Goal: Task Accomplishment & Management: Manage account settings

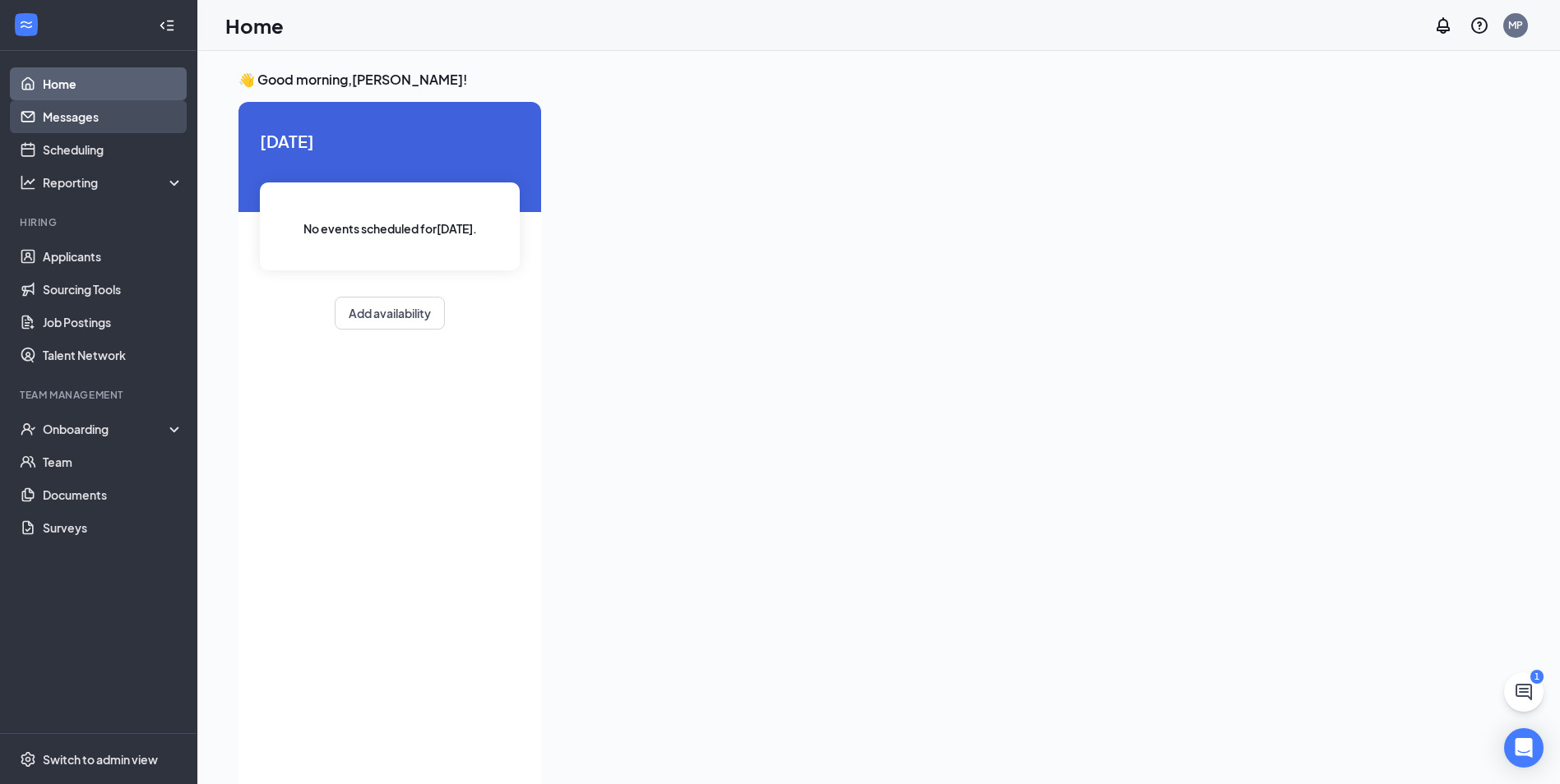
click at [114, 115] on link "Messages" at bounding box center [113, 116] width 141 height 33
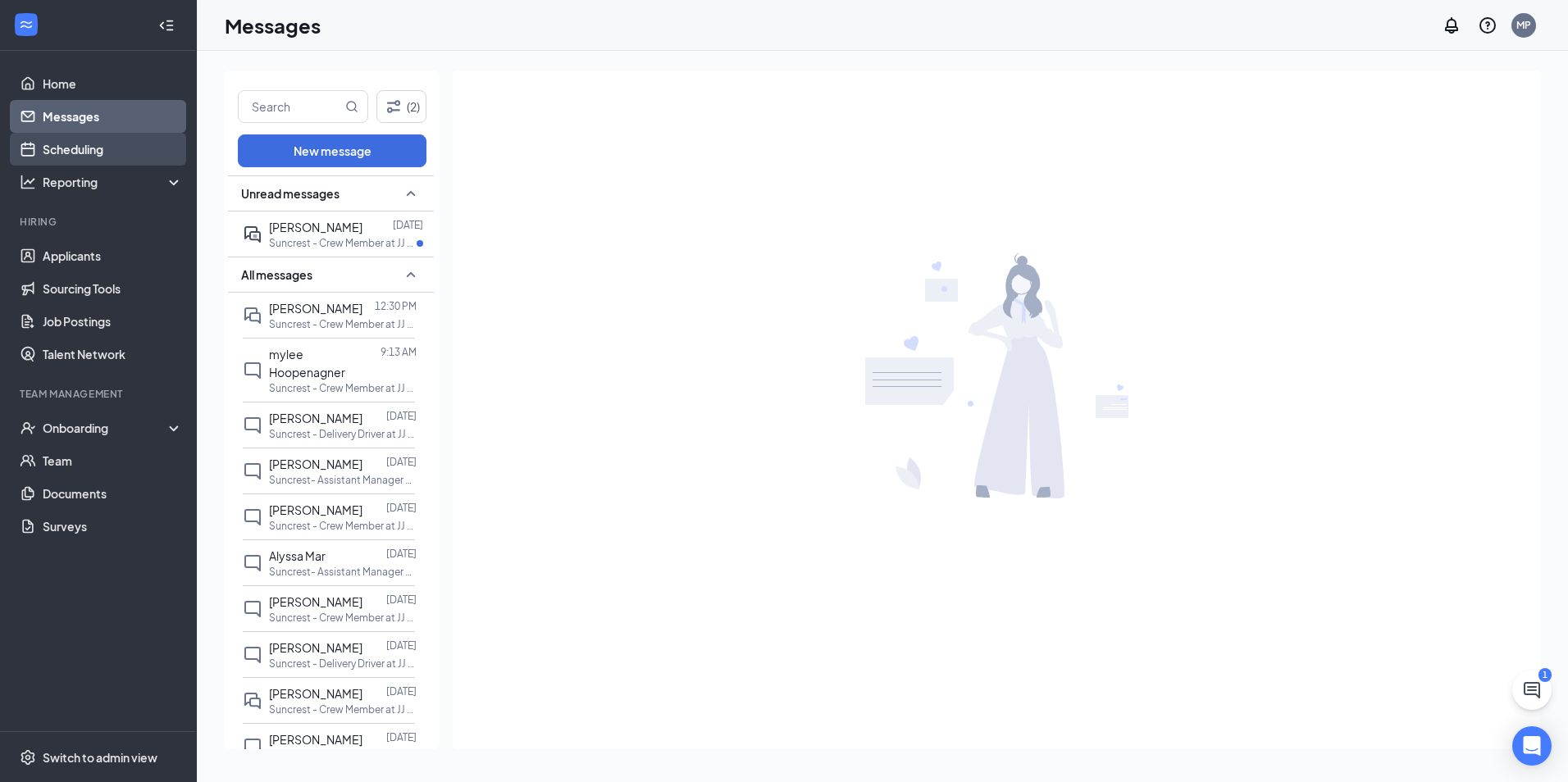
click at [106, 145] on link "Scheduling" at bounding box center [112, 149] width 141 height 33
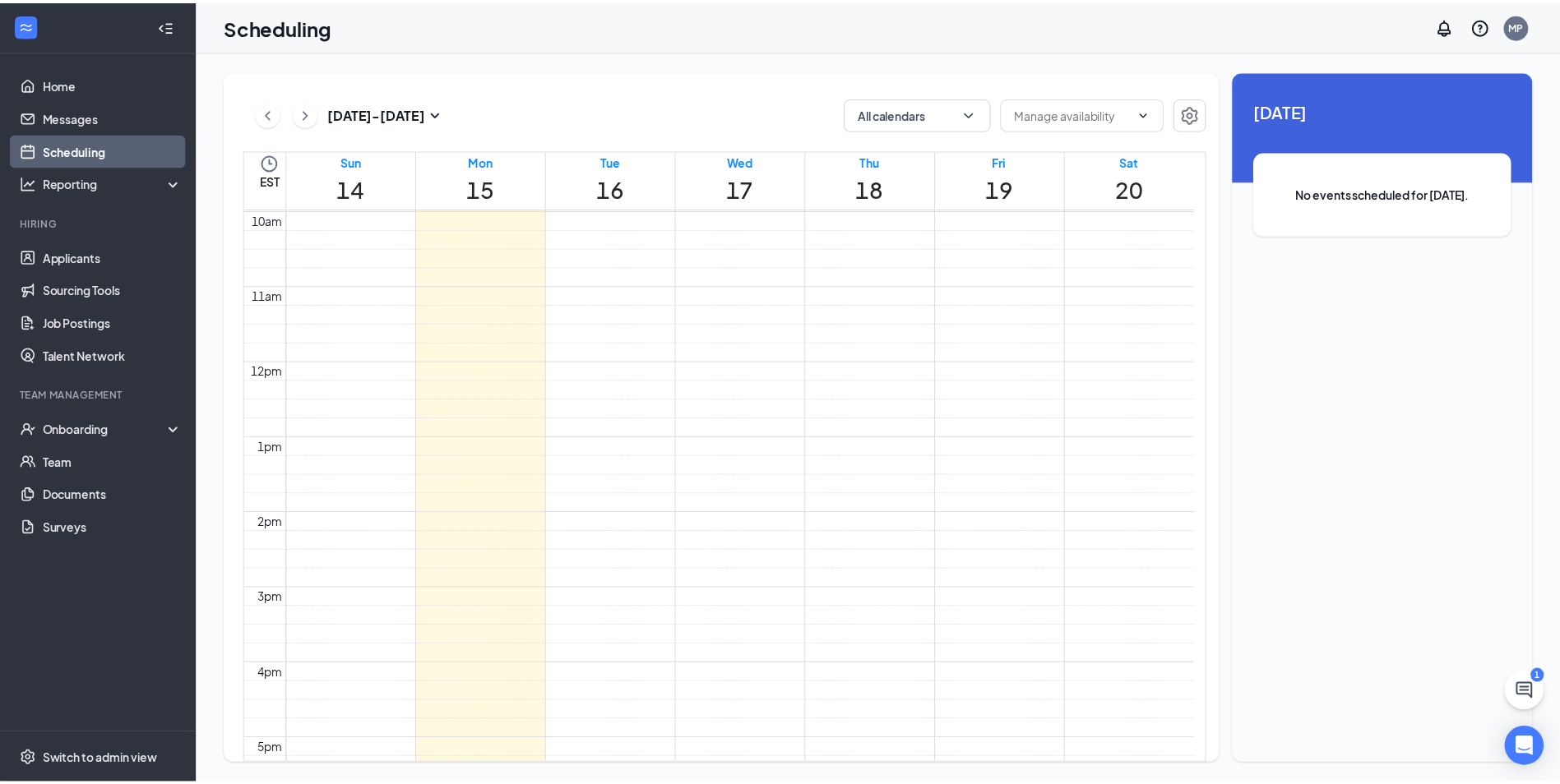
scroll to position [726, 0]
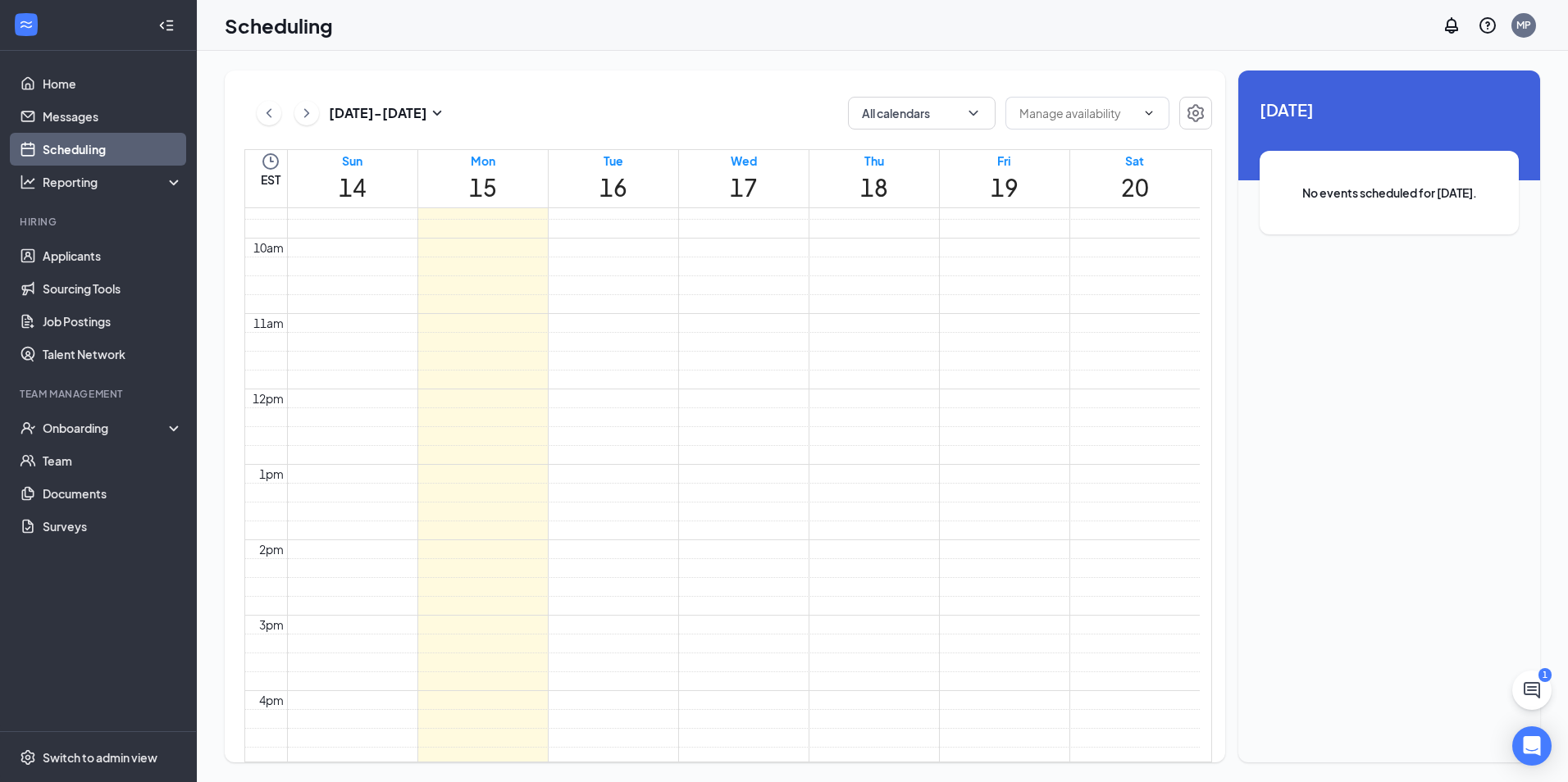
click at [608, 144] on td at bounding box center [742, 135] width 912 height 19
click at [66, 436] on div "Onboarding" at bounding box center [106, 427] width 126 height 16
click at [116, 450] on link "Overview" at bounding box center [111, 464] width 143 height 33
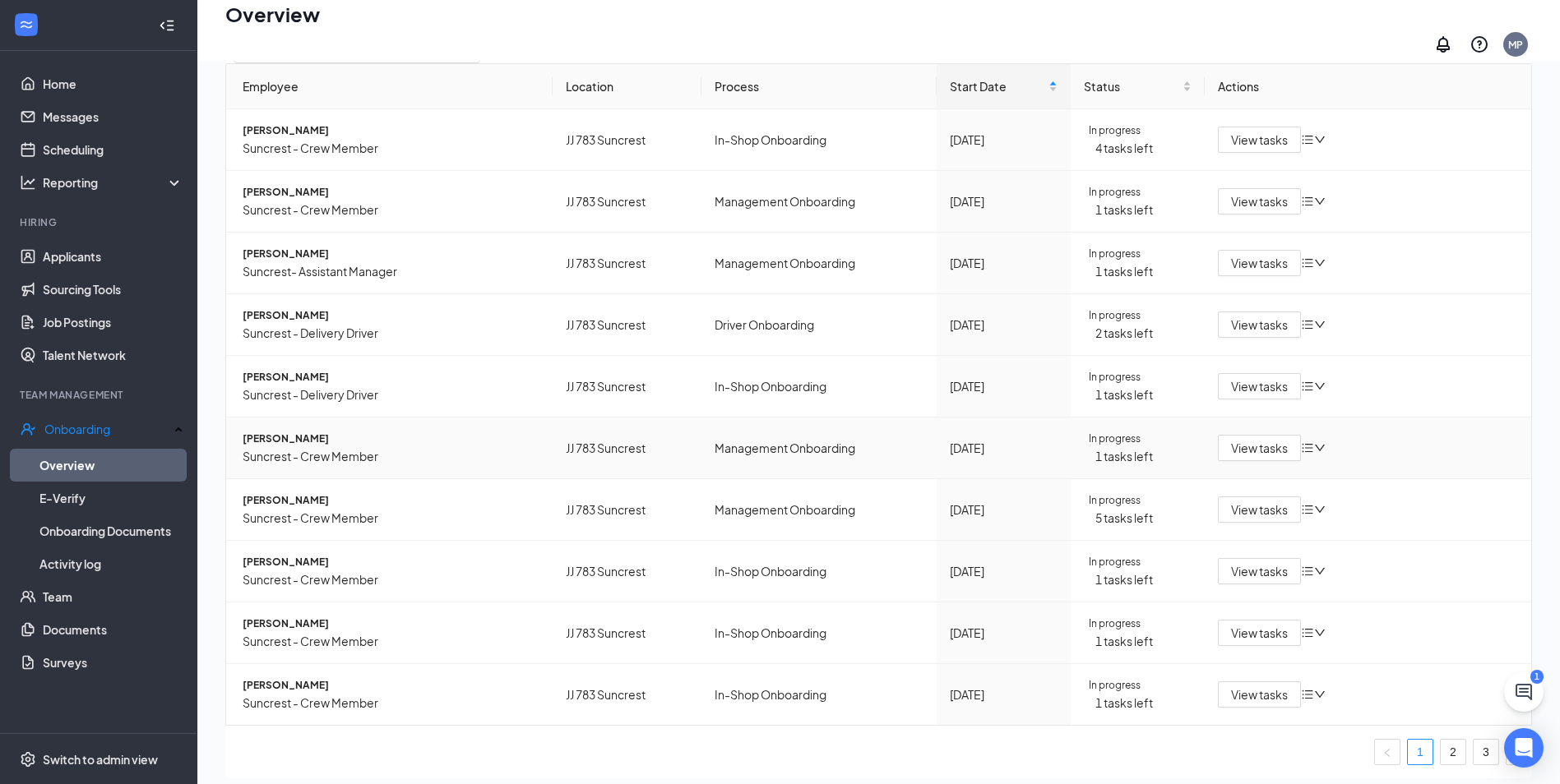
scroll to position [74, 0]
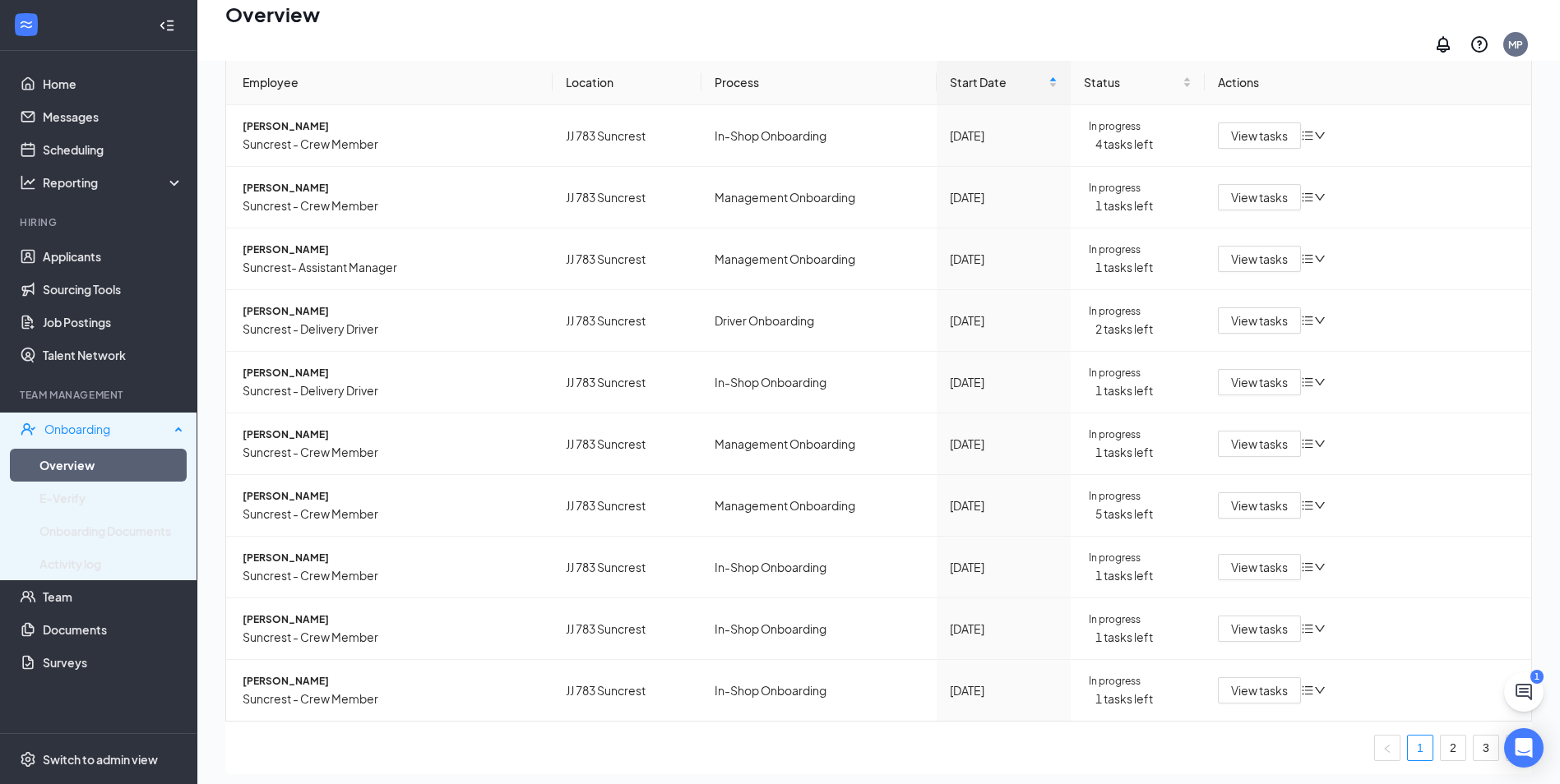
click at [167, 424] on div "Onboarding" at bounding box center [107, 428] width 125 height 16
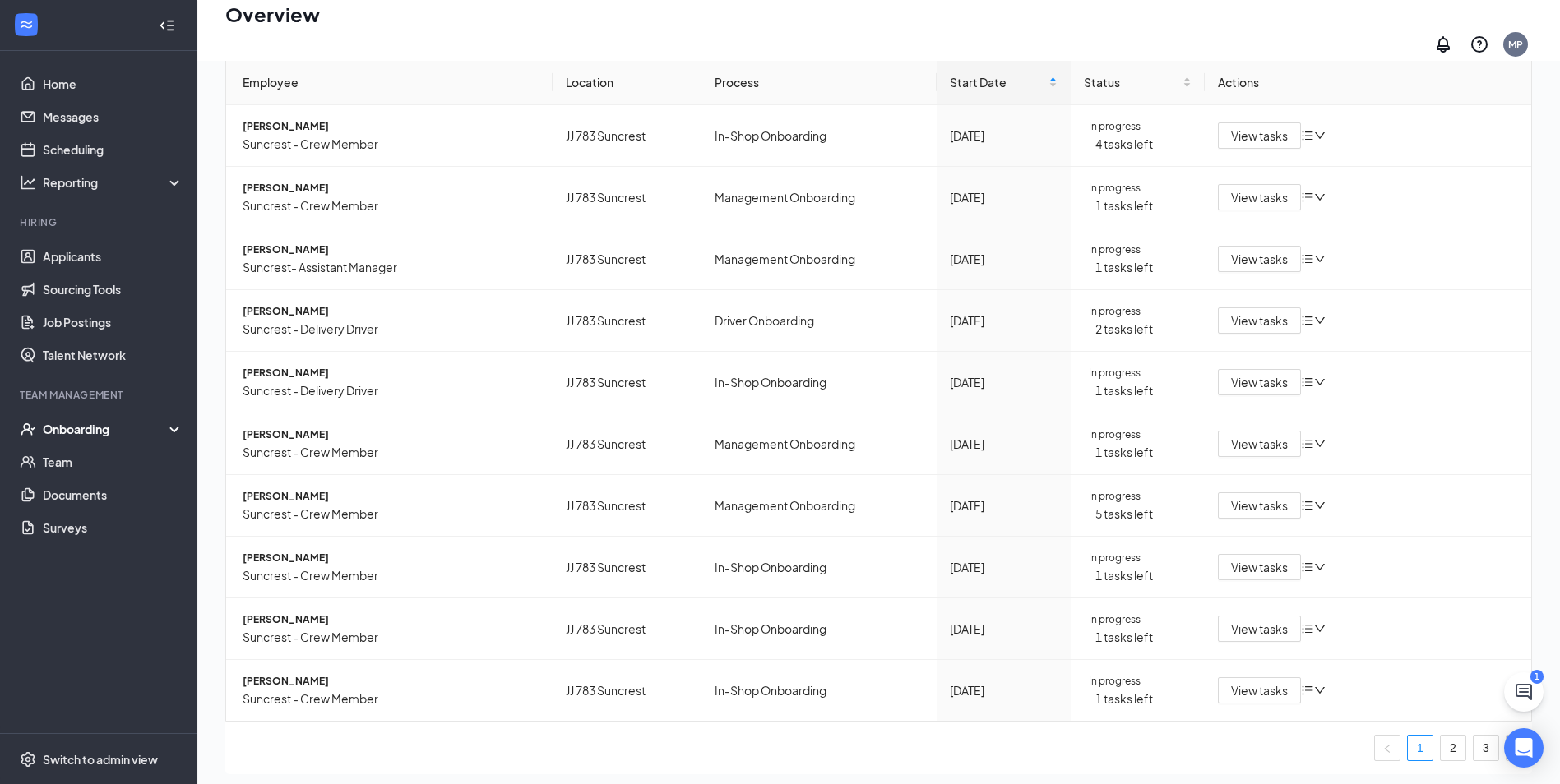
click at [131, 425] on div "Onboarding" at bounding box center [106, 428] width 127 height 16
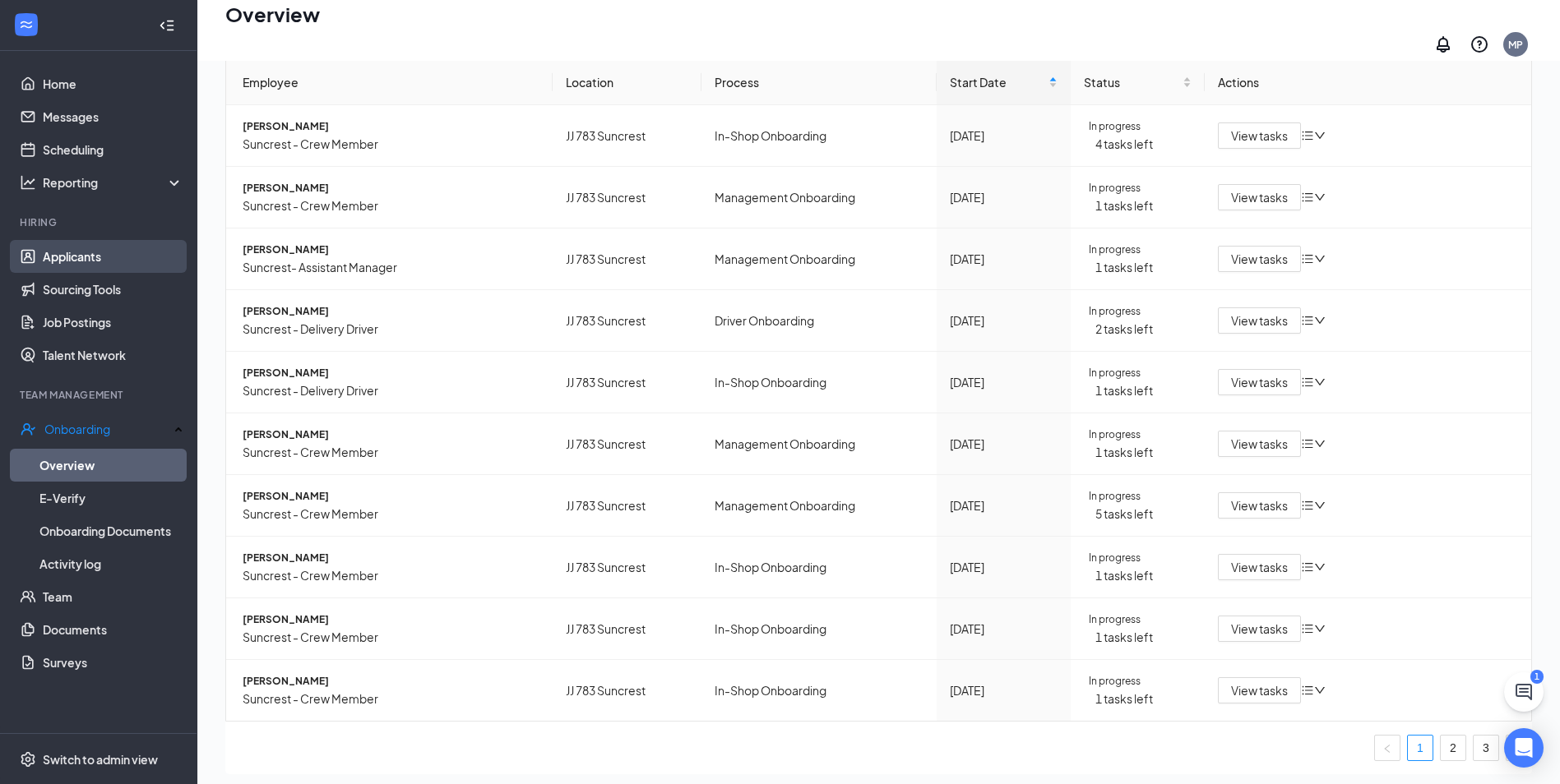
click at [98, 252] on link "Applicants" at bounding box center [113, 256] width 141 height 33
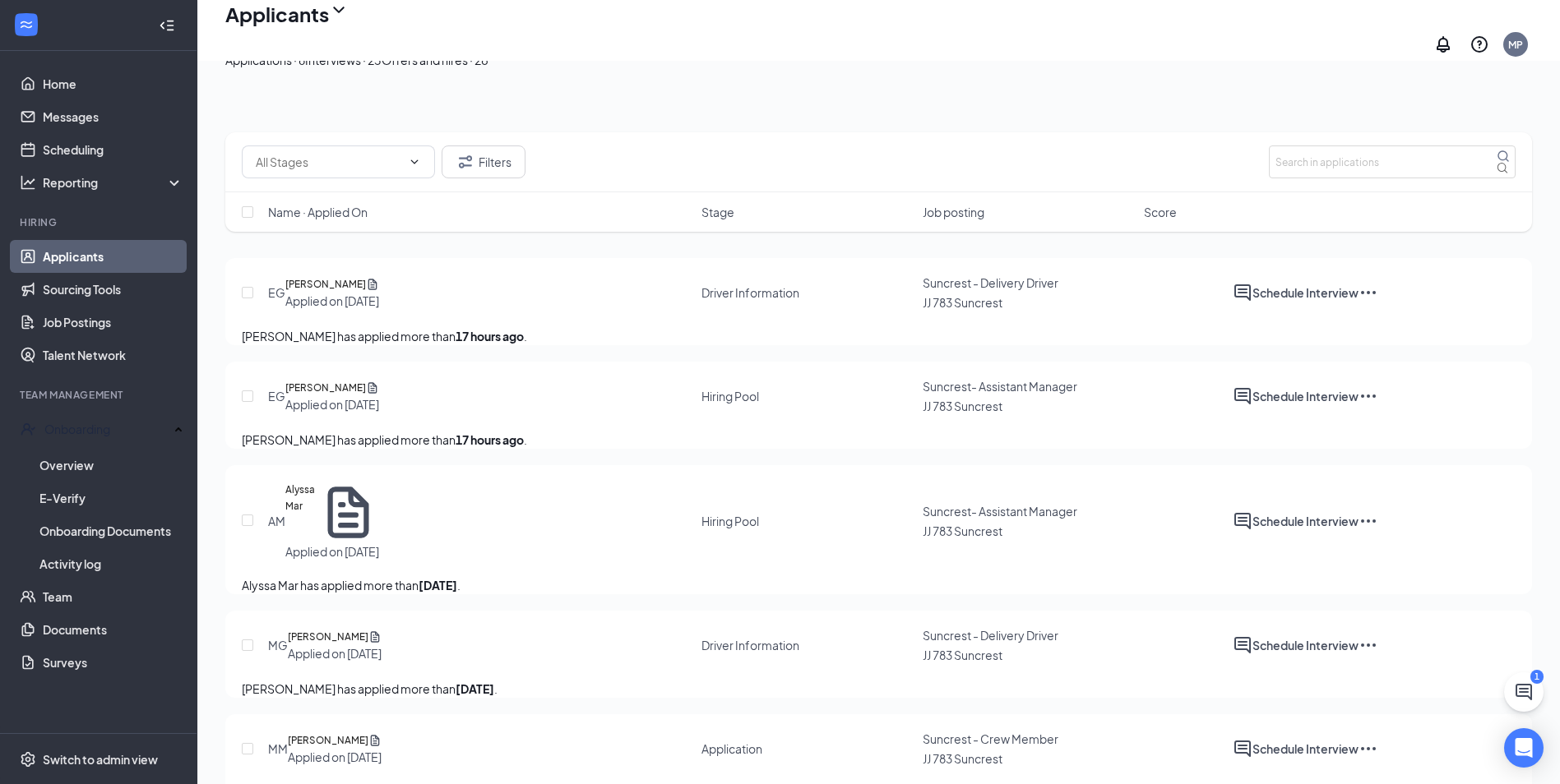
scroll to position [82, 0]
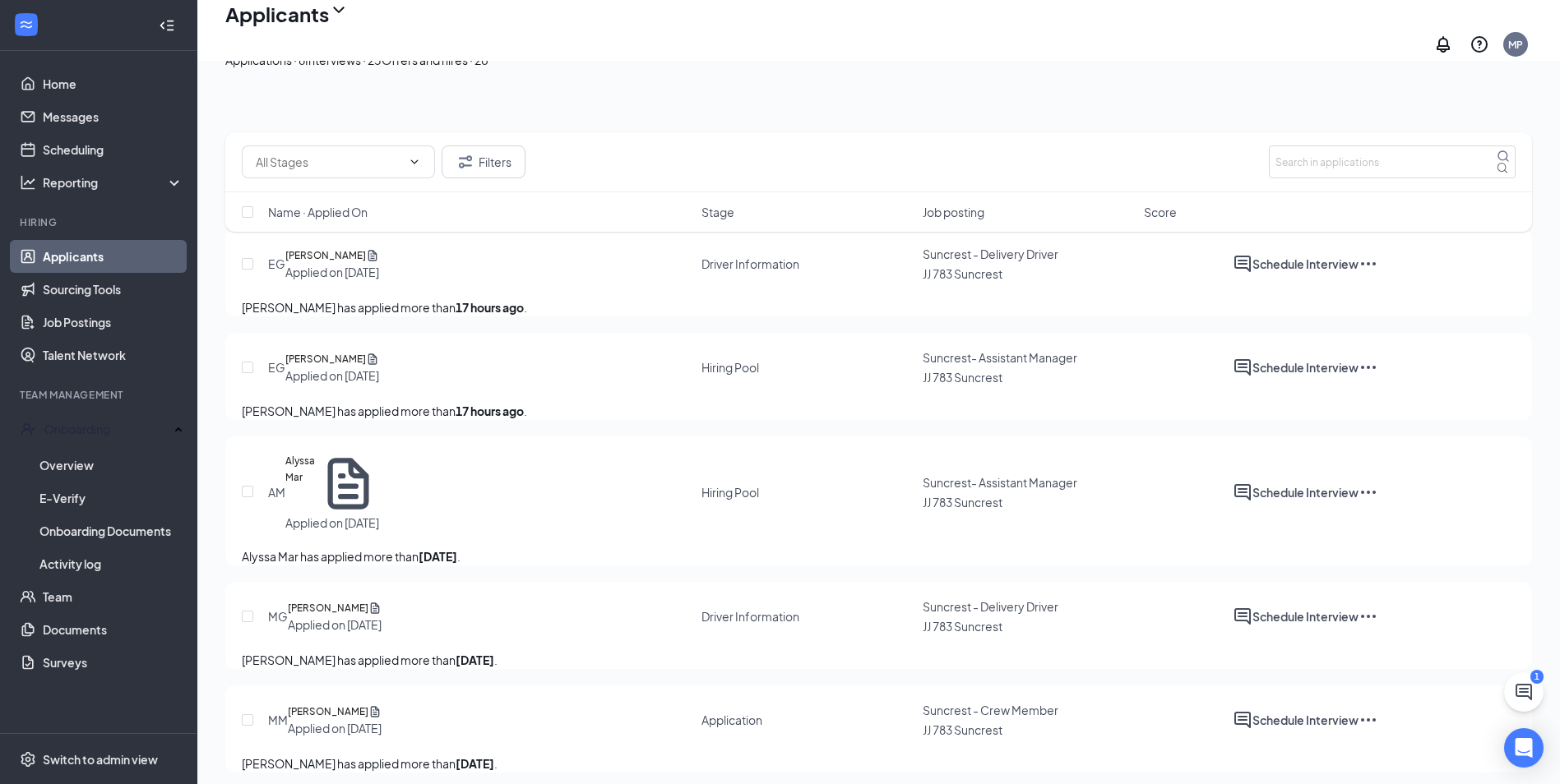
click at [463, 299] on div "EG [PERSON_NAME] Applied on [DATE] Driver Information Suncrest - Delivery Drive…" at bounding box center [879, 272] width 1273 height 53
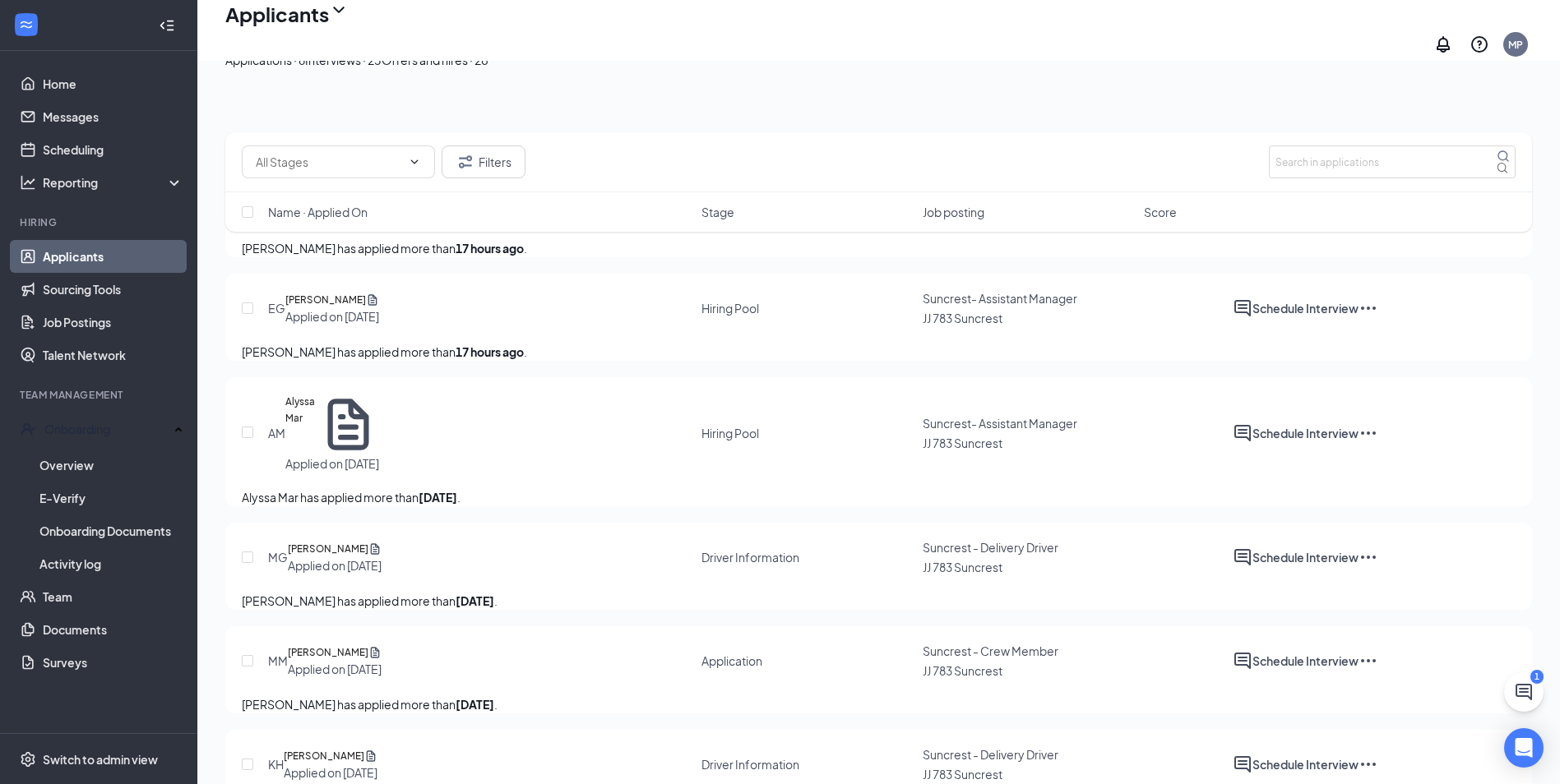
scroll to position [0, 0]
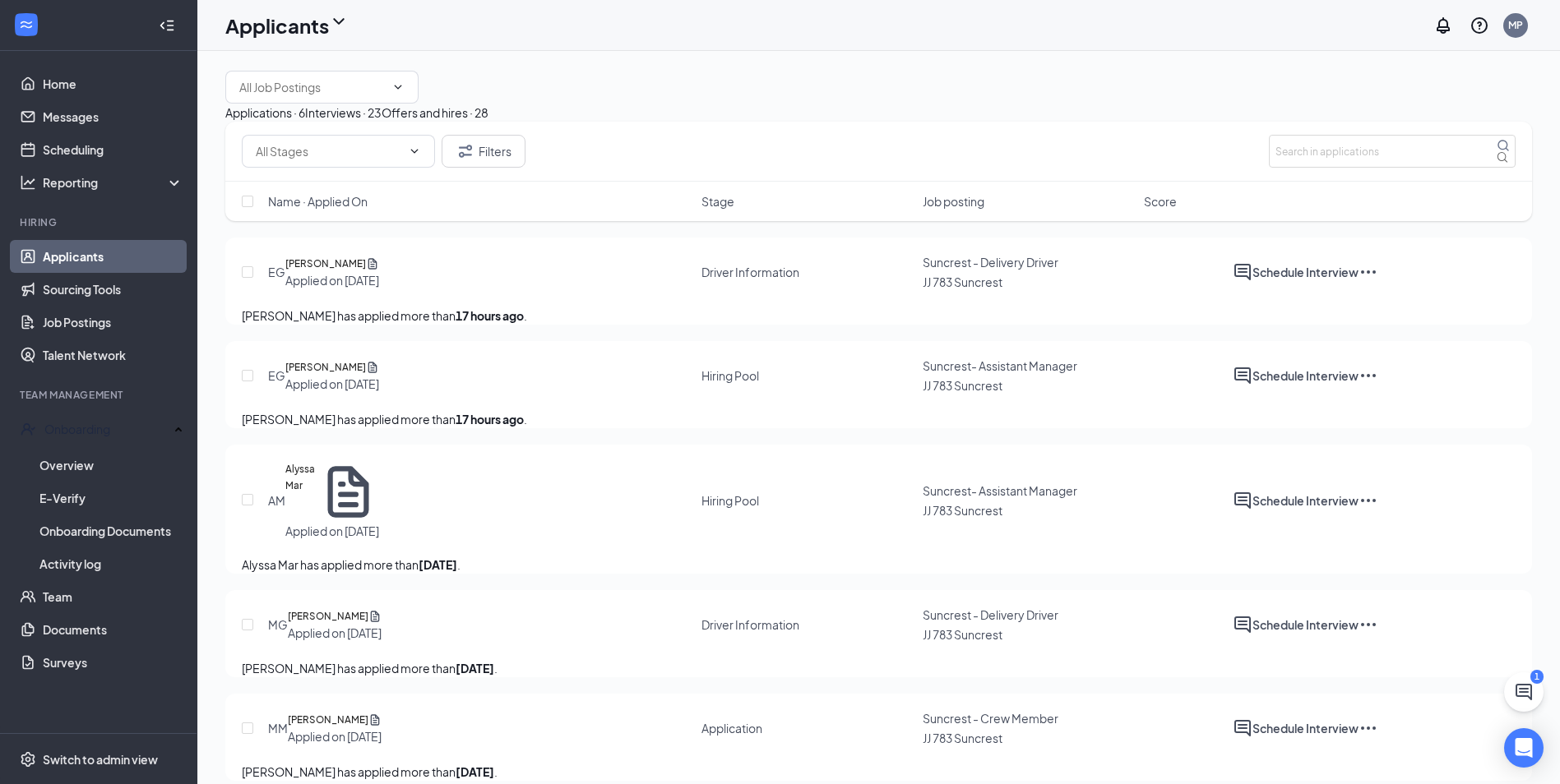
drag, startPoint x: 412, startPoint y: 374, endPoint x: 386, endPoint y: 380, distance: 26.7
click at [390, 306] on div "EG [PERSON_NAME] Applied on [DATE] Driver Information Suncrest - Delivery Drive…" at bounding box center [879, 281] width 1273 height 53
click at [758, 280] on div "Driver Information" at bounding box center [749, 271] width 97 height 16
click at [958, 270] on span "Suncrest - Delivery Driver" at bounding box center [990, 262] width 135 height 15
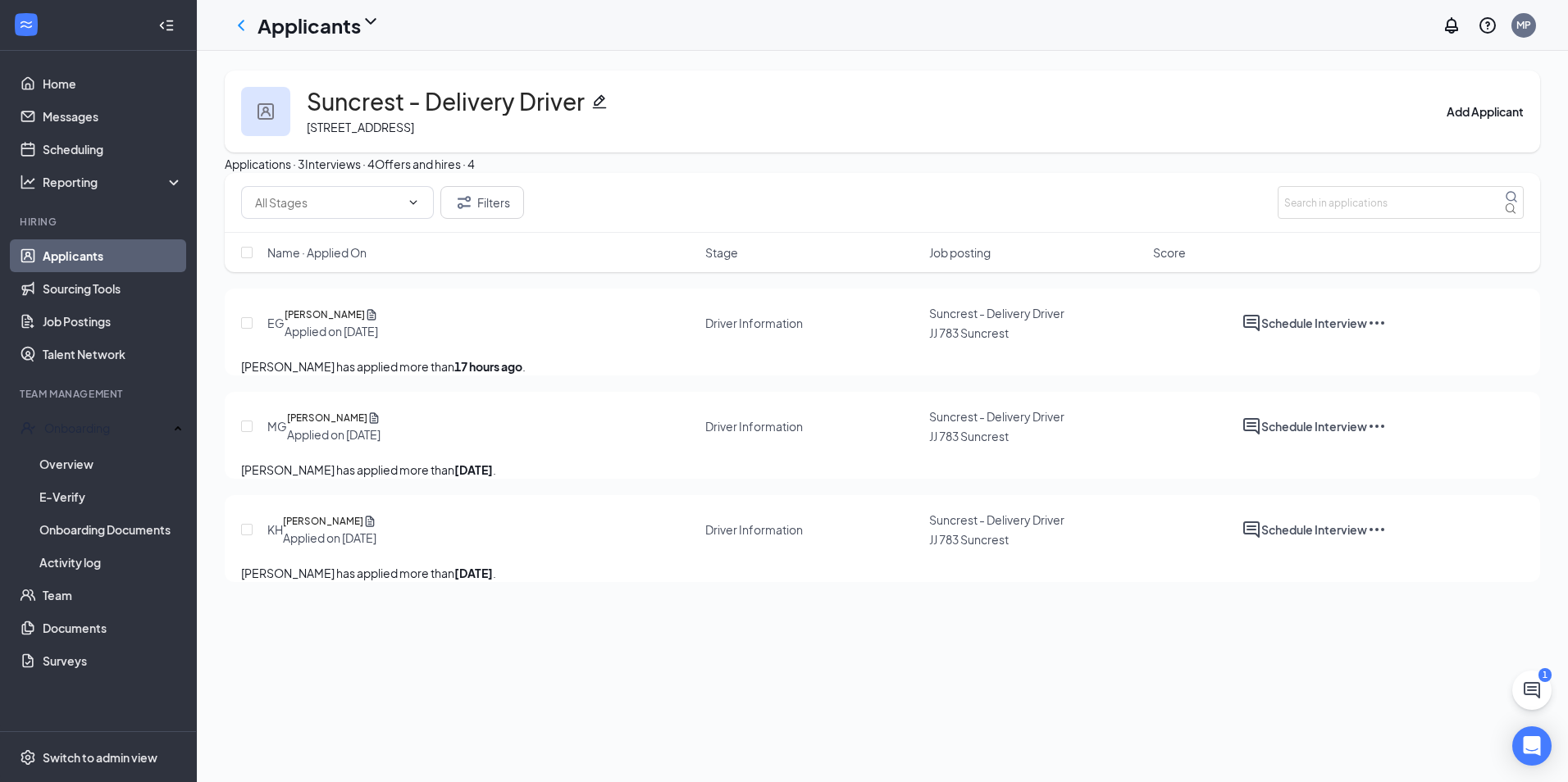
click at [145, 265] on link "Applicants" at bounding box center [112, 256] width 141 height 33
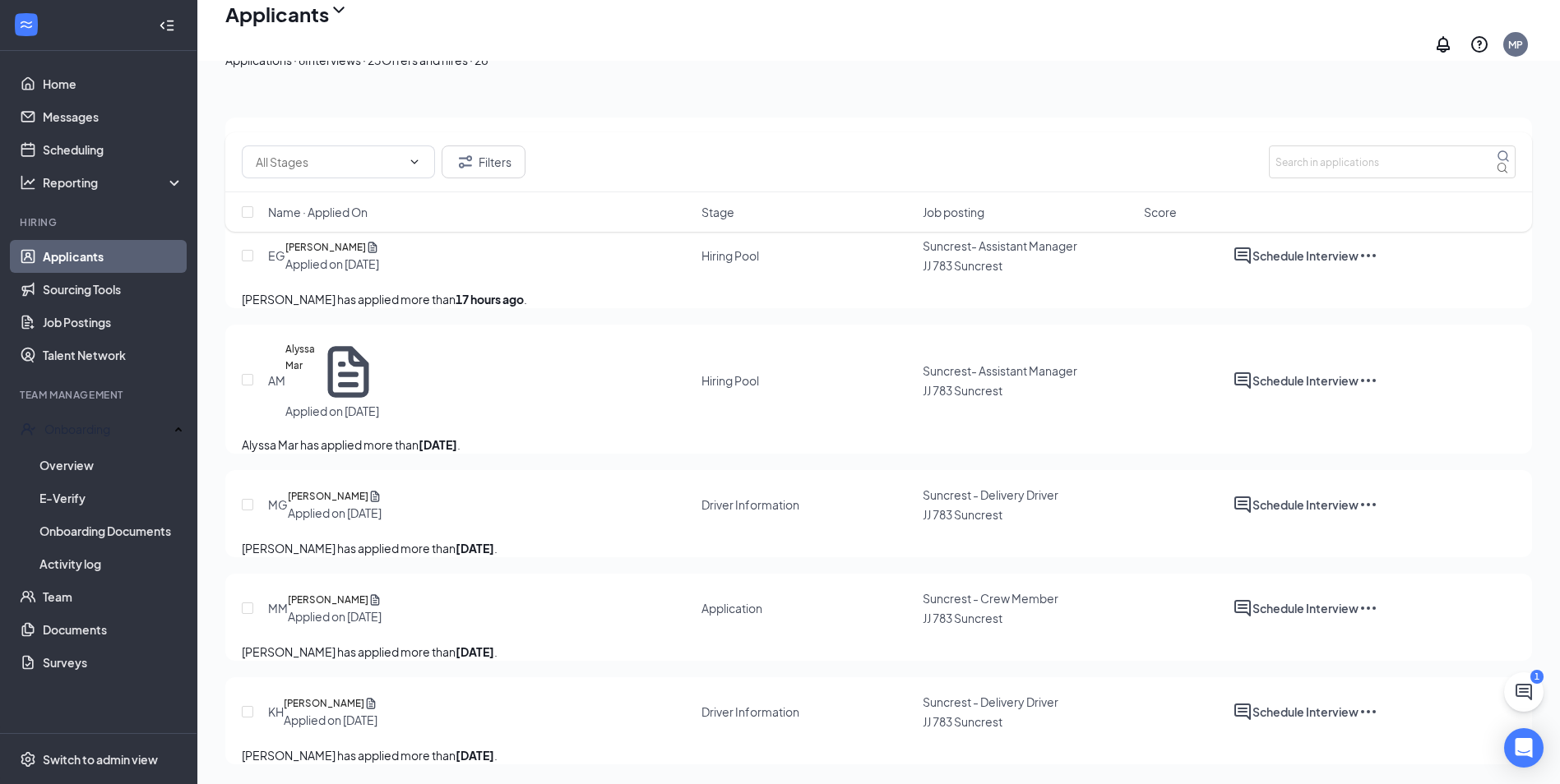
scroll to position [306, 0]
click at [1009, 591] on span "Suncrest - Crew Member" at bounding box center [990, 599] width 135 height 15
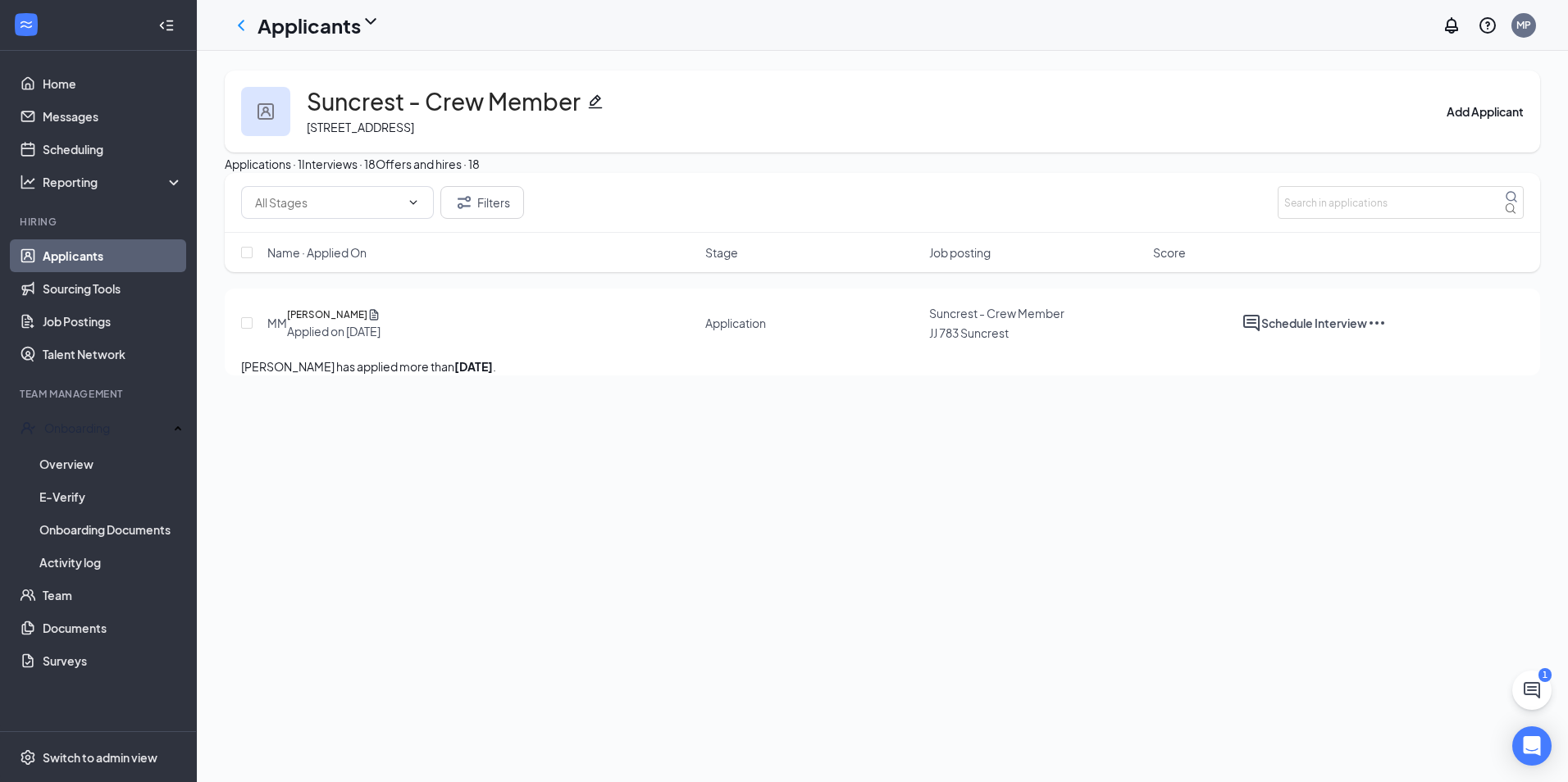
click at [993, 321] on span "Suncrest - Crew Member" at bounding box center [996, 313] width 135 height 15
click at [97, 70] on link "Home" at bounding box center [112, 83] width 141 height 33
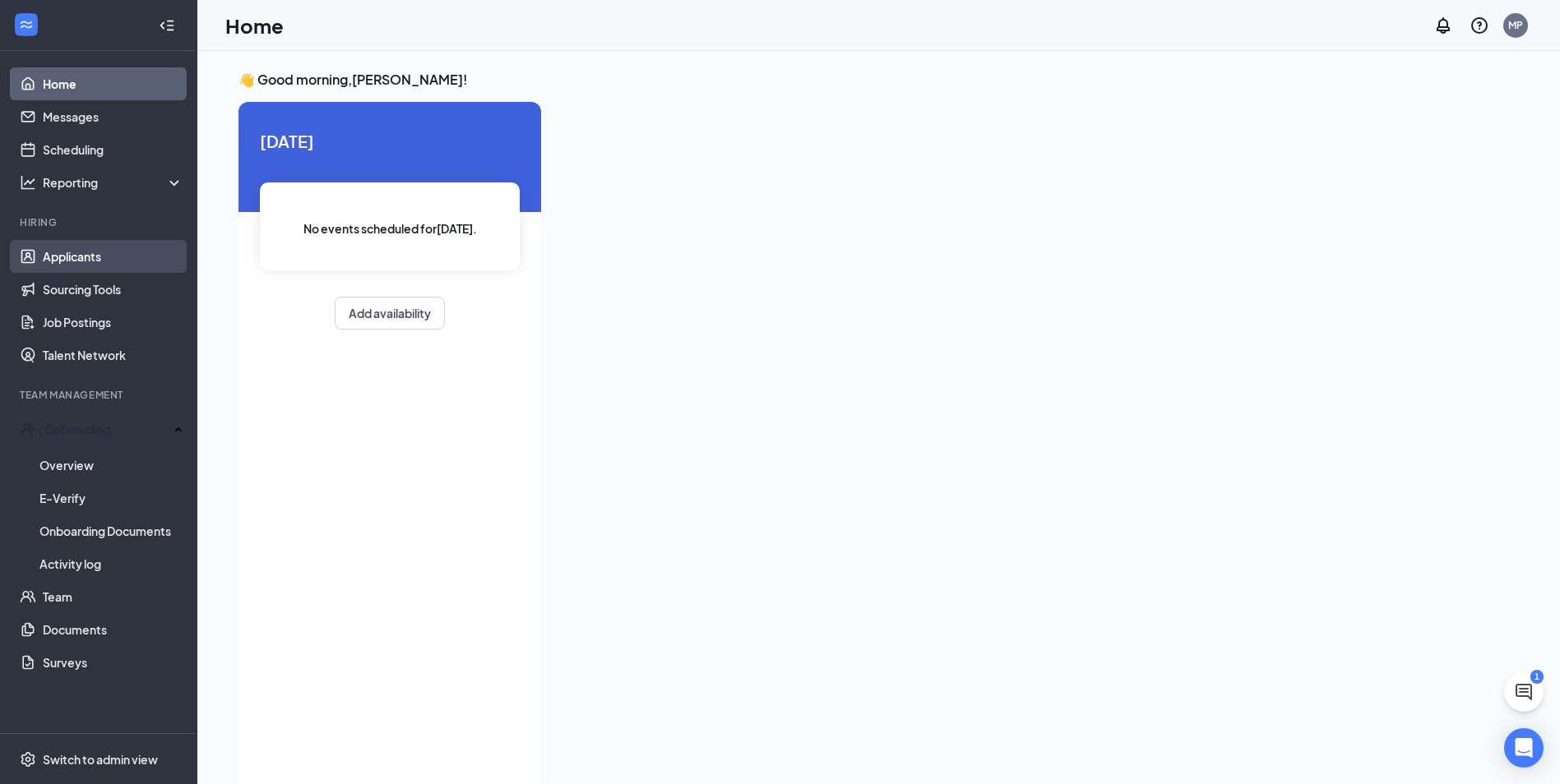
click at [97, 264] on link "Applicants" at bounding box center [113, 256] width 141 height 33
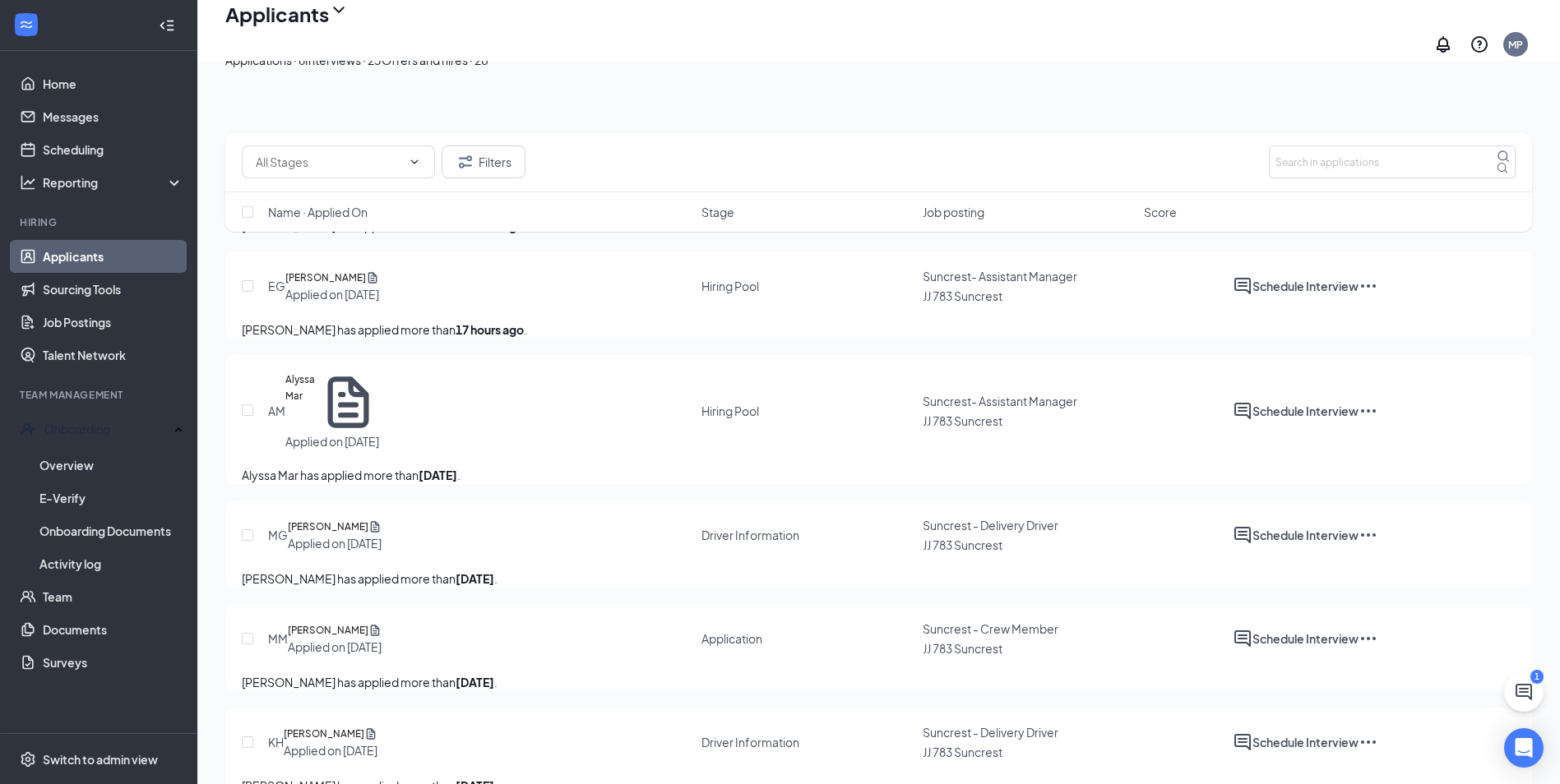
scroll to position [165, 0]
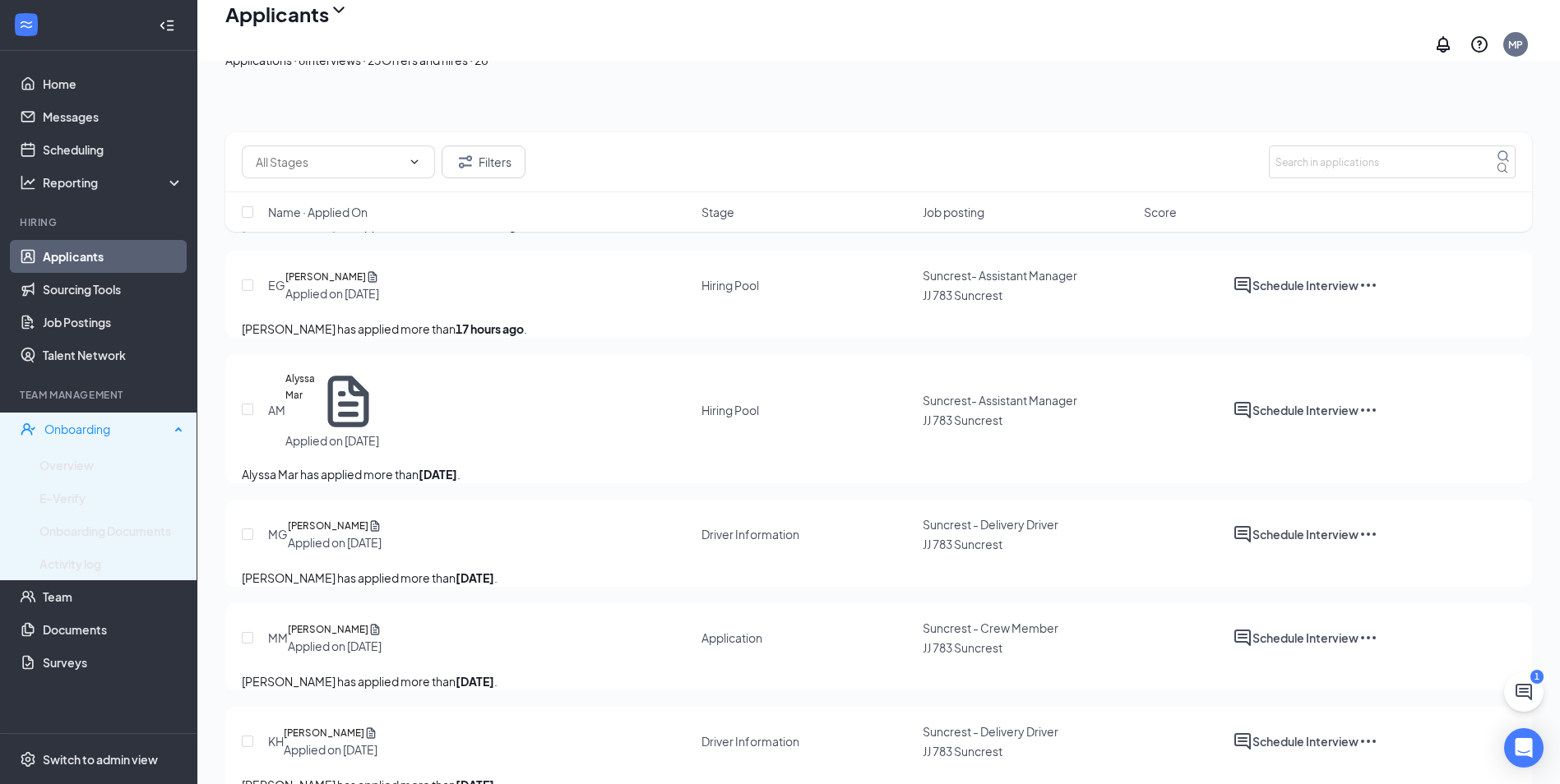
click at [52, 437] on div "Onboarding" at bounding box center [107, 428] width 125 height 16
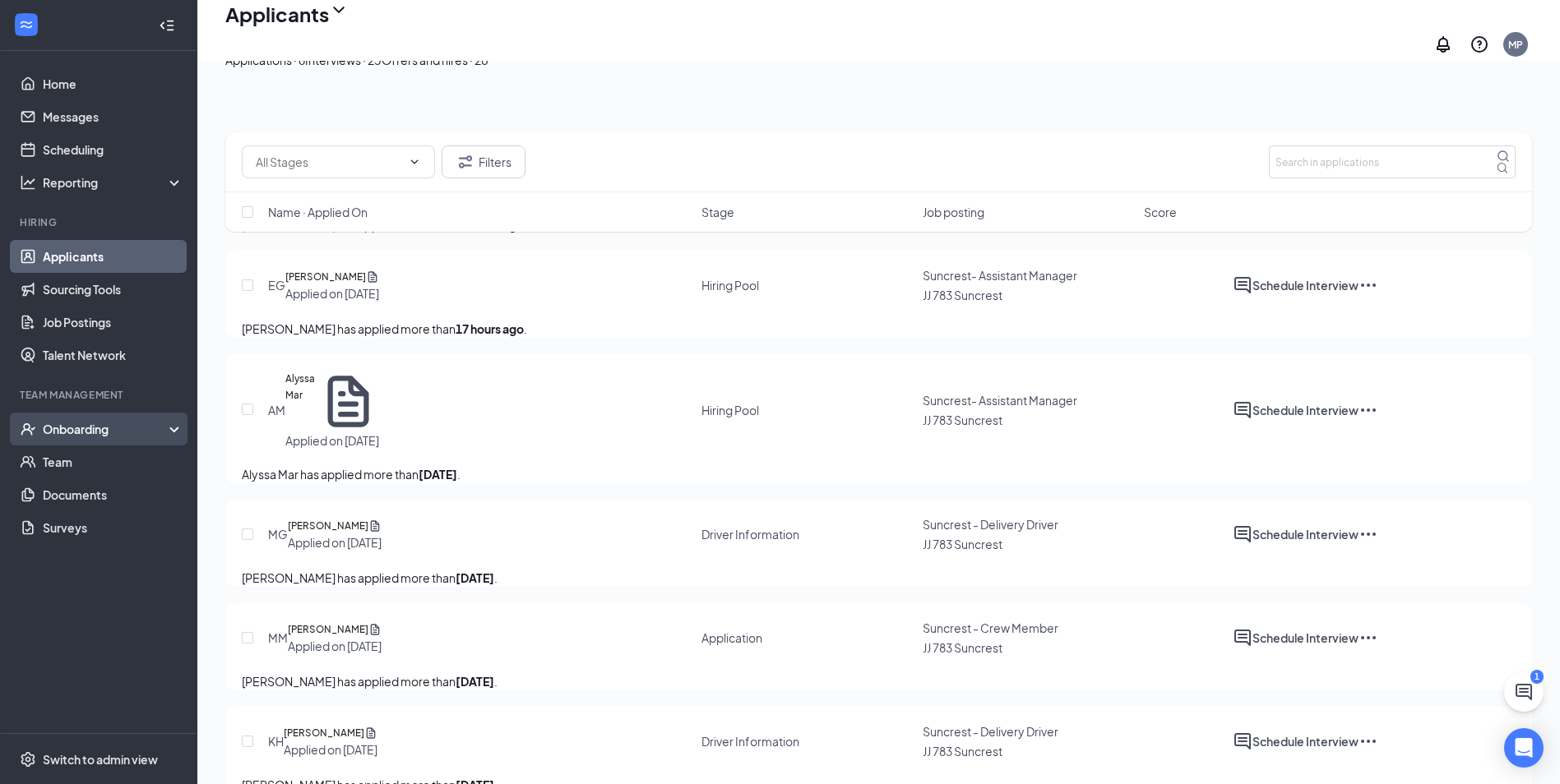
click at [71, 440] on div "Onboarding" at bounding box center [98, 428] width 198 height 33
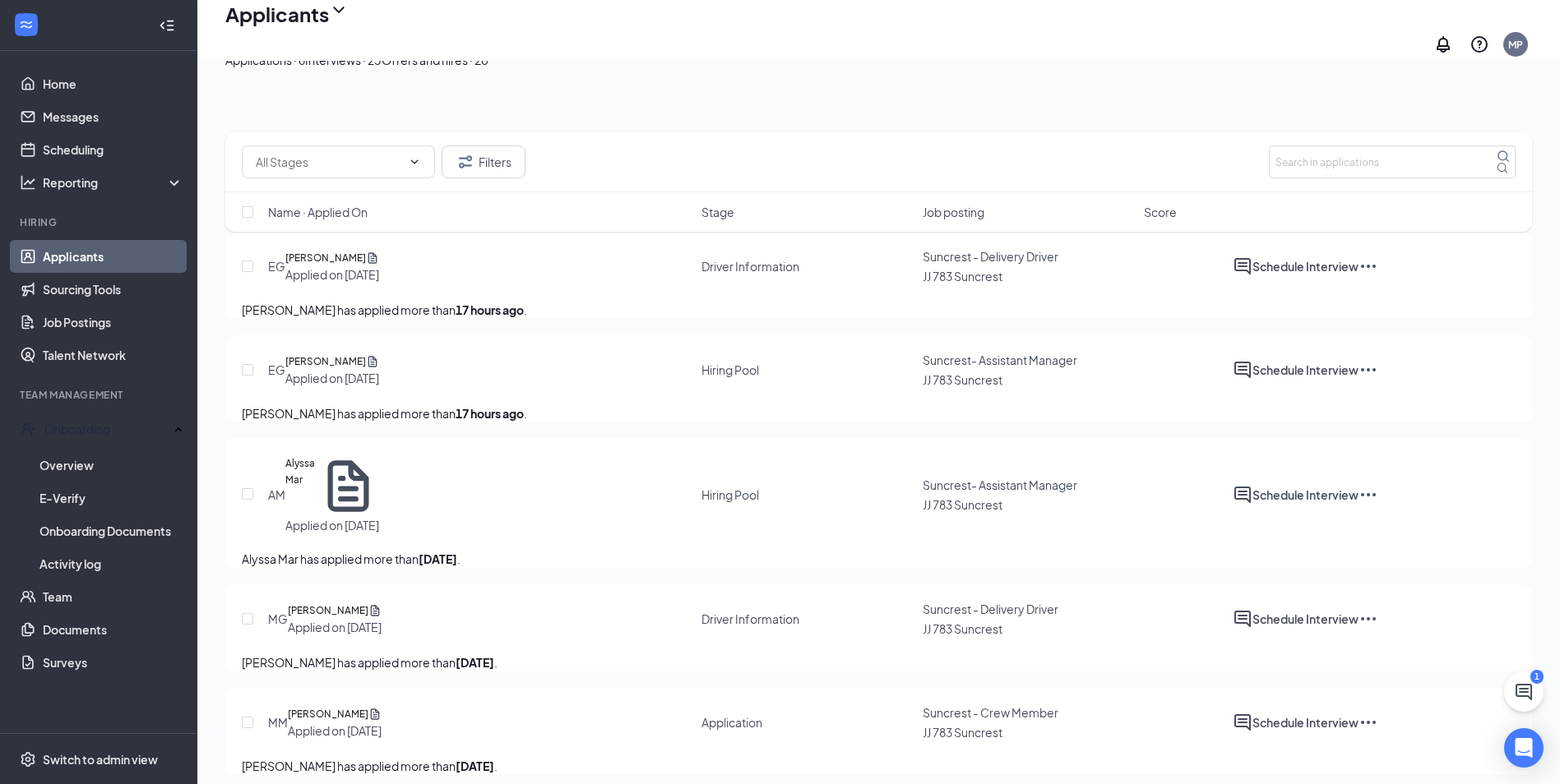
scroll to position [0, 0]
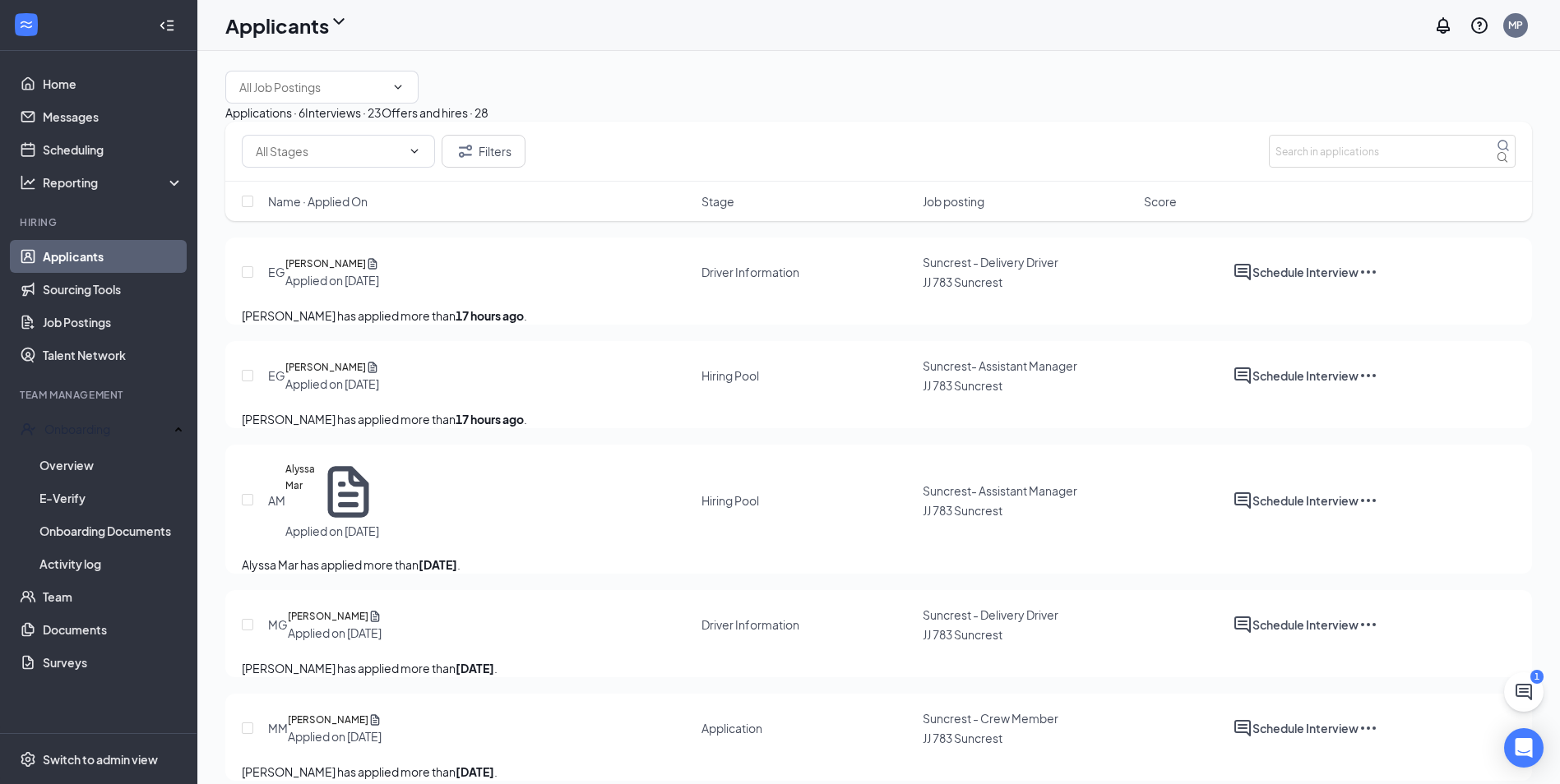
click at [381, 122] on div "Interviews · 23" at bounding box center [342, 113] width 77 height 18
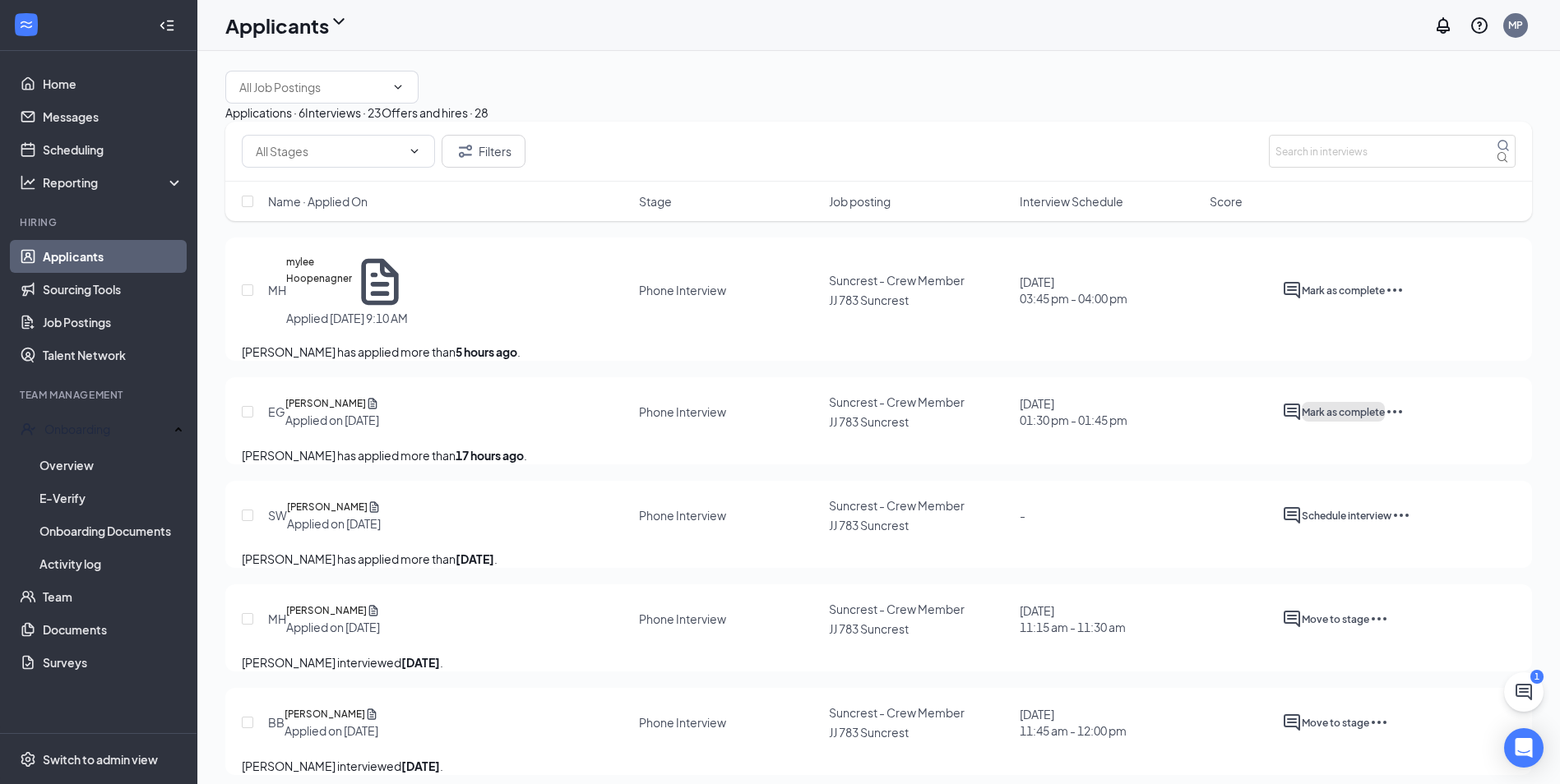
click at [1385, 418] on span "Mark as complete" at bounding box center [1343, 411] width 83 height 12
type input "Hiring Complete (final stage)"
click at [488, 122] on div "Offers and hires · 28" at bounding box center [434, 113] width 107 height 18
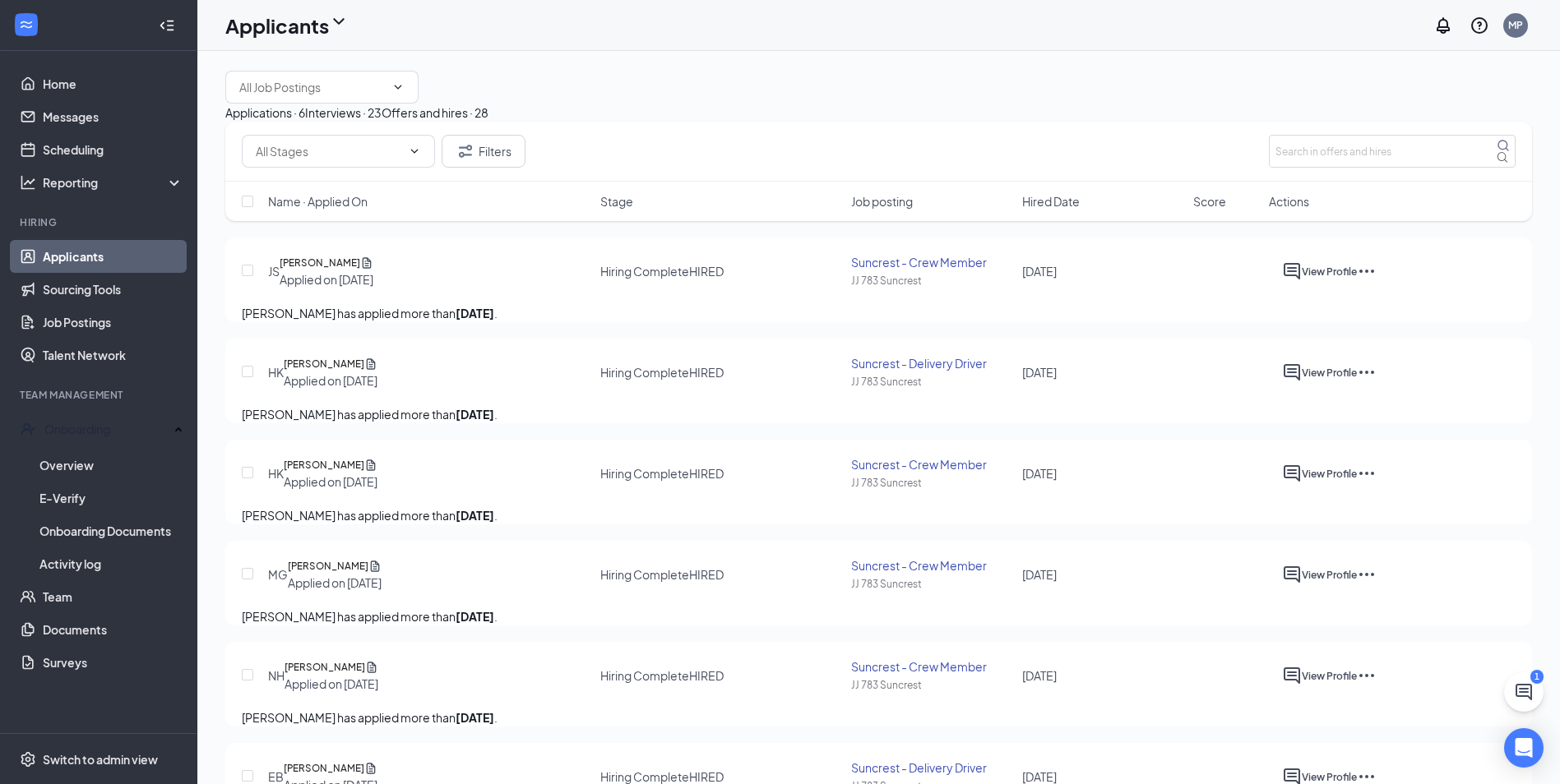
drag, startPoint x: 333, startPoint y: 157, endPoint x: 338, endPoint y: 171, distance: 14.9
click at [305, 122] on div "Applications · 6" at bounding box center [265, 113] width 79 height 18
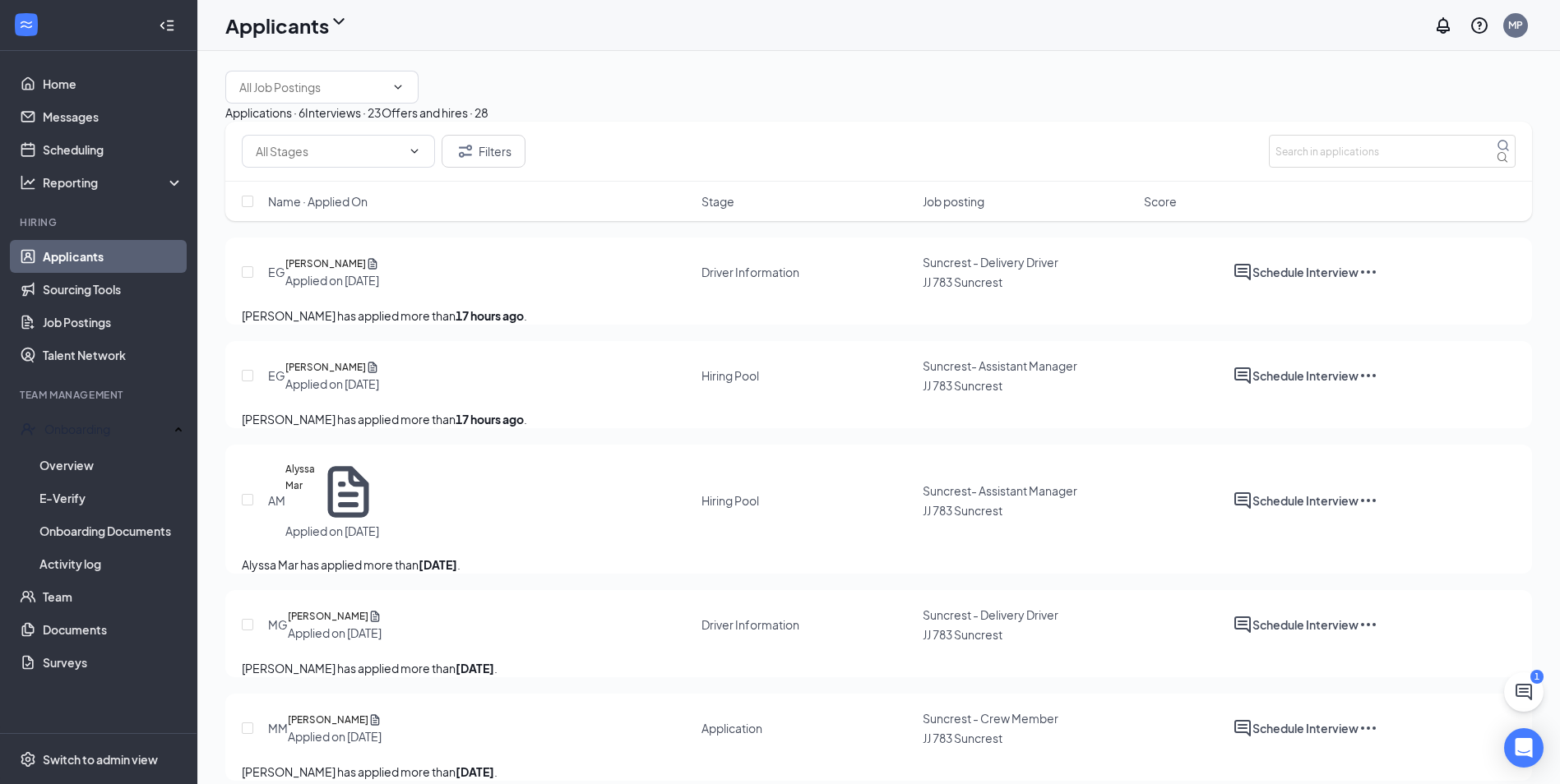
click at [381, 122] on button "Interviews · 23" at bounding box center [342, 113] width 77 height 18
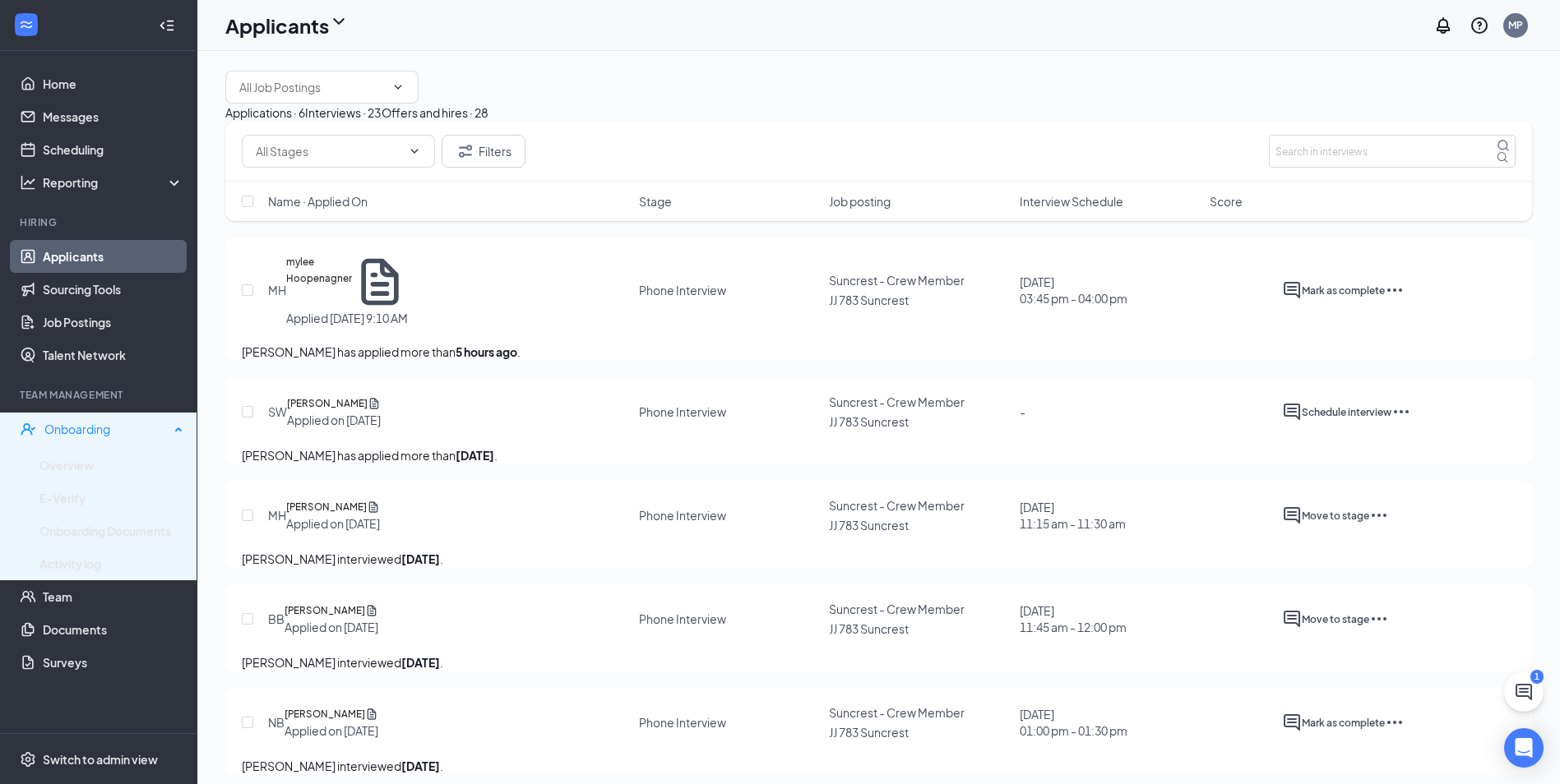
click at [114, 418] on div "Onboarding" at bounding box center [98, 428] width 198 height 33
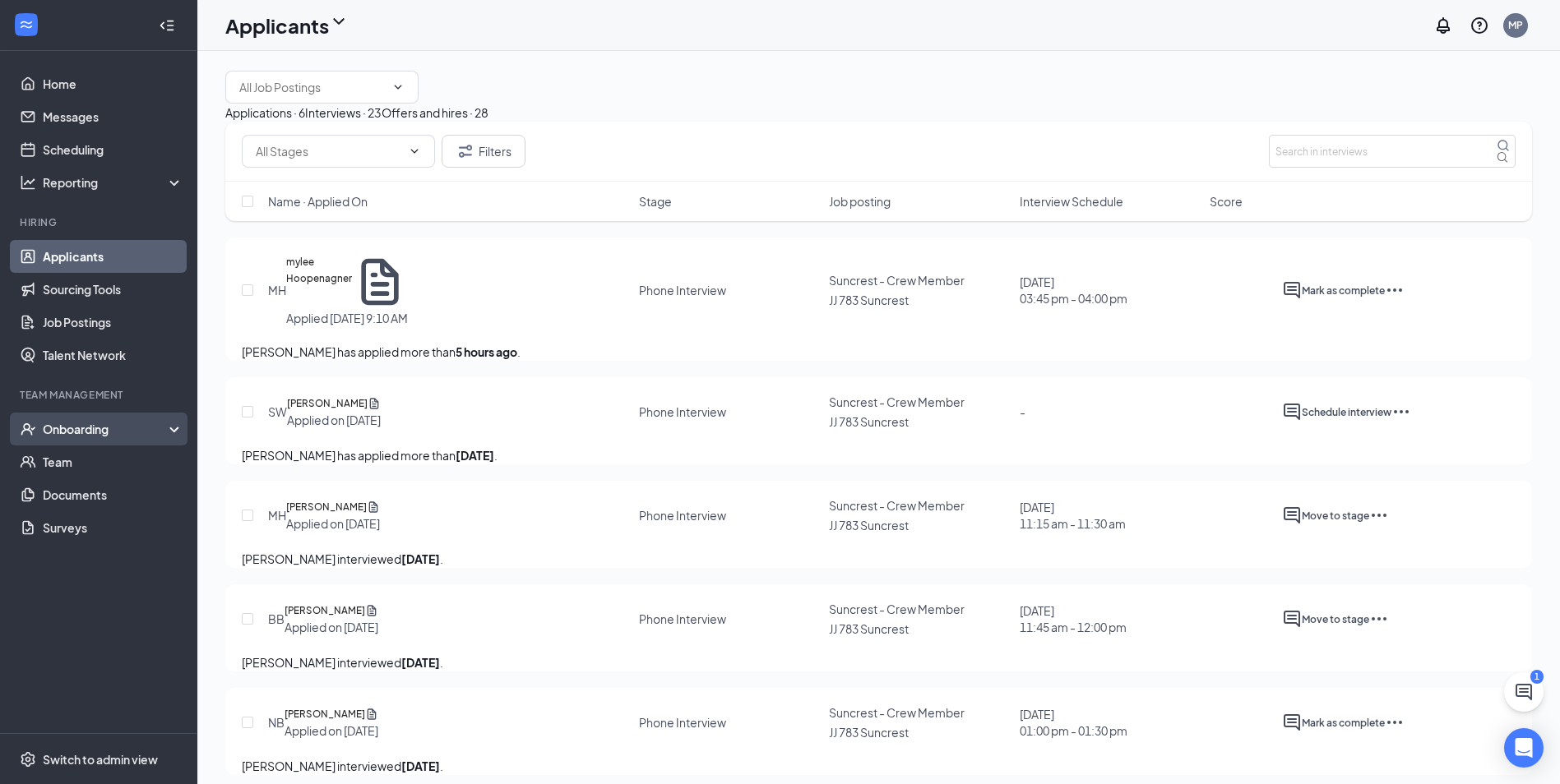
click at [132, 419] on div "Onboarding" at bounding box center [98, 428] width 198 height 33
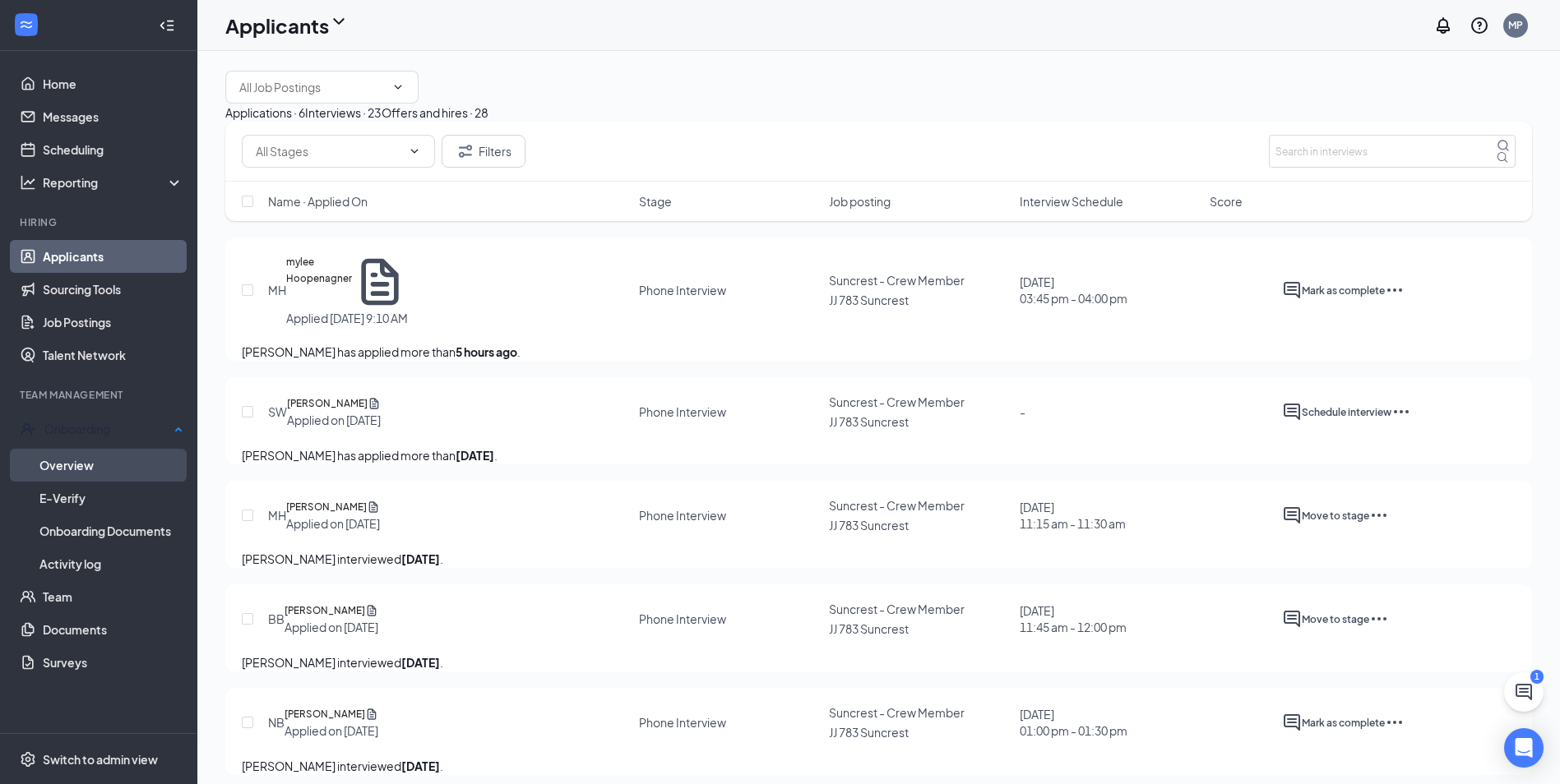
click at [91, 471] on link "Overview" at bounding box center [112, 465] width 144 height 33
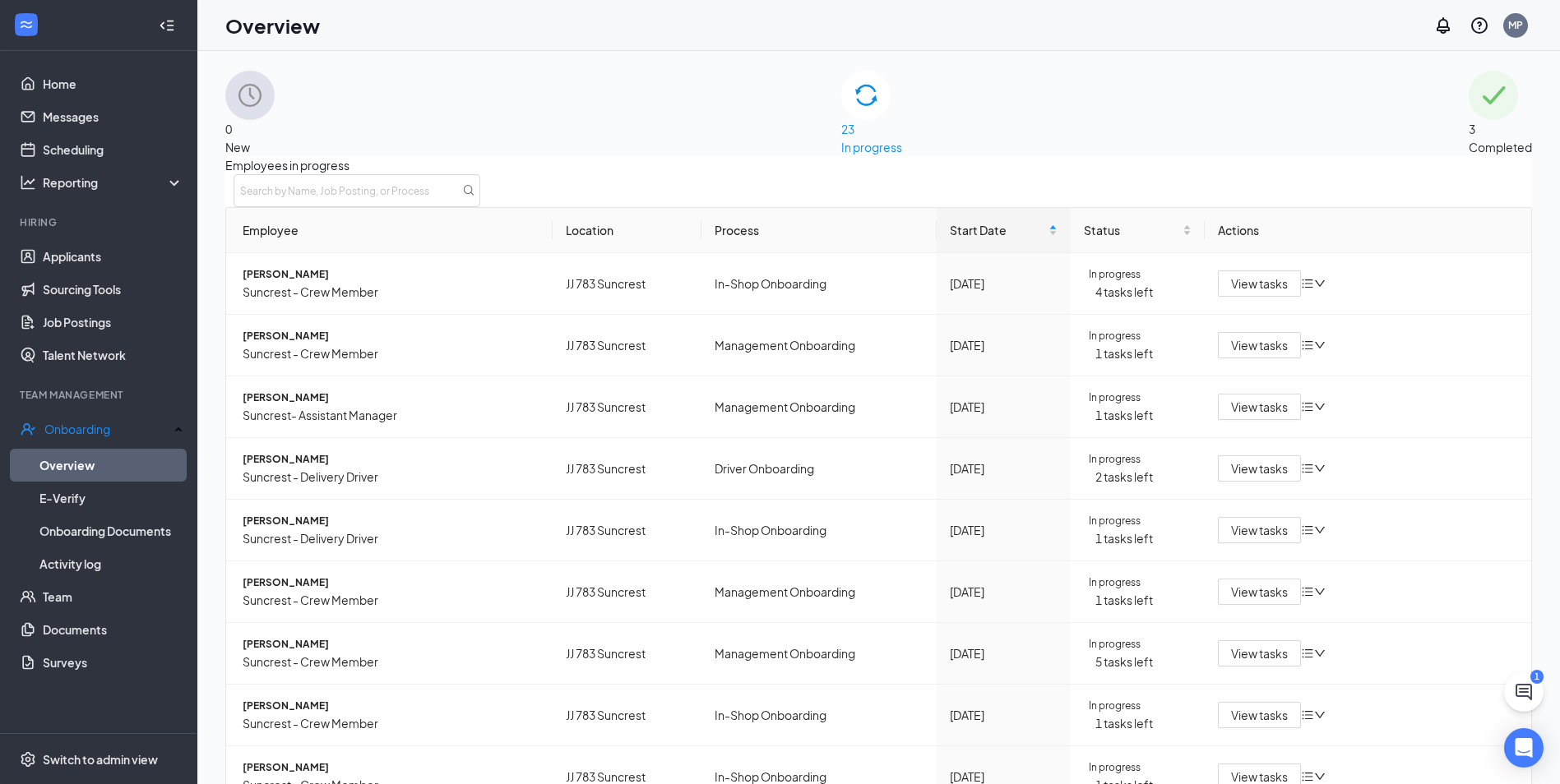
click at [274, 131] on div "0 New" at bounding box center [250, 113] width 49 height 85
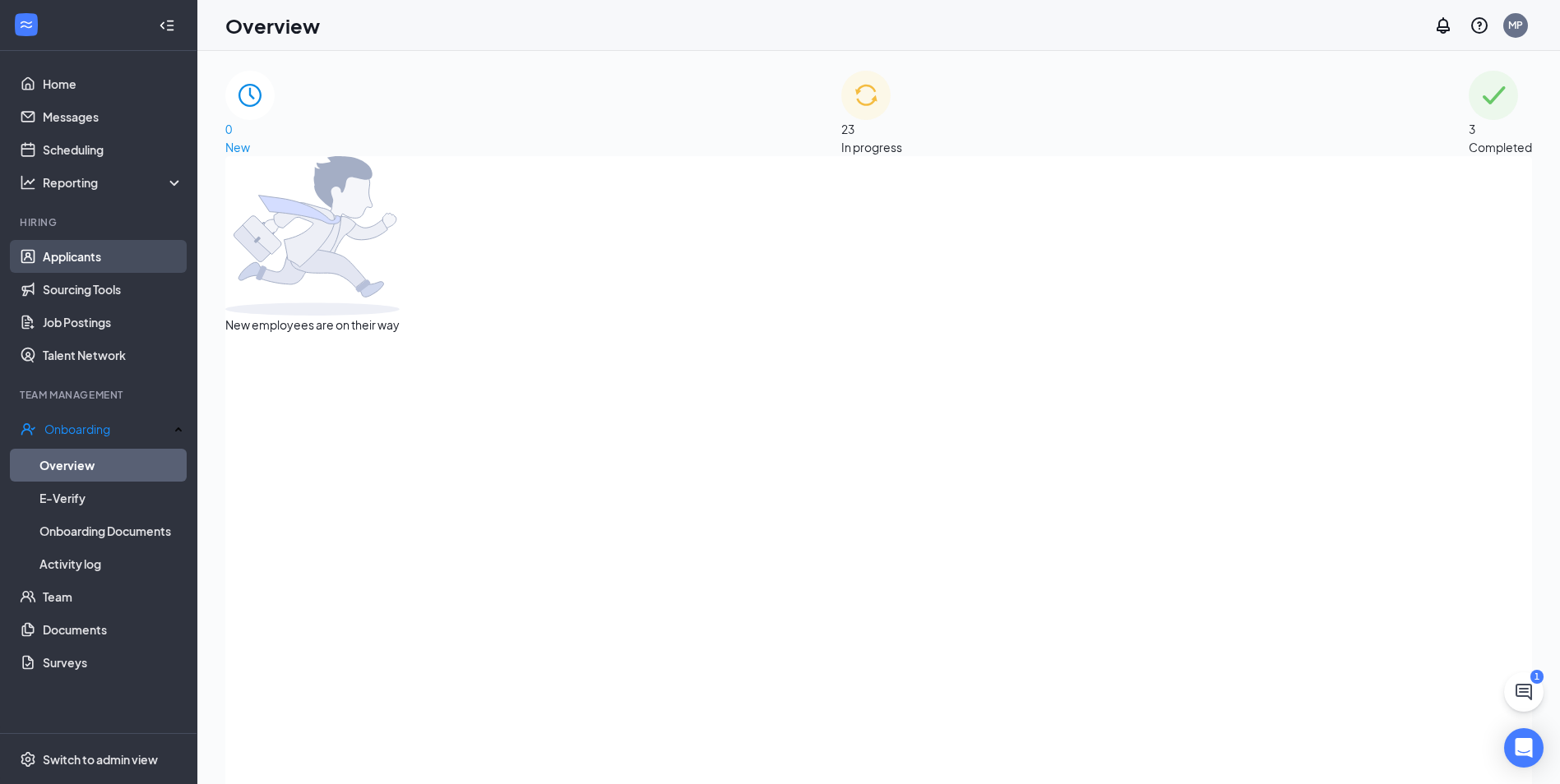
drag, startPoint x: 96, startPoint y: 272, endPoint x: 87, endPoint y: 267, distance: 10.3
click at [93, 271] on link "Applicants" at bounding box center [113, 256] width 141 height 33
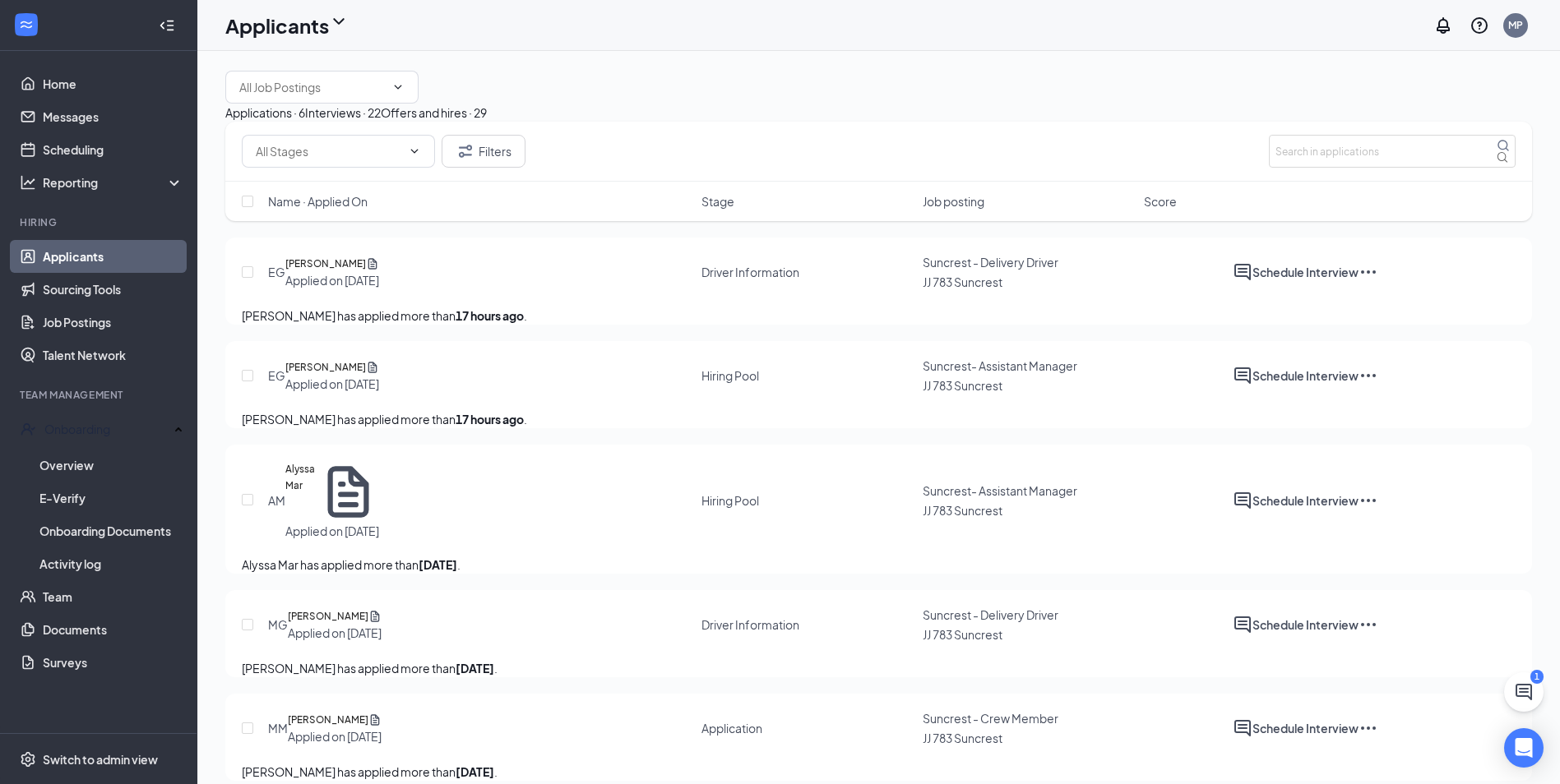
click at [487, 122] on div "Offers and hires · 29" at bounding box center [433, 113] width 106 height 18
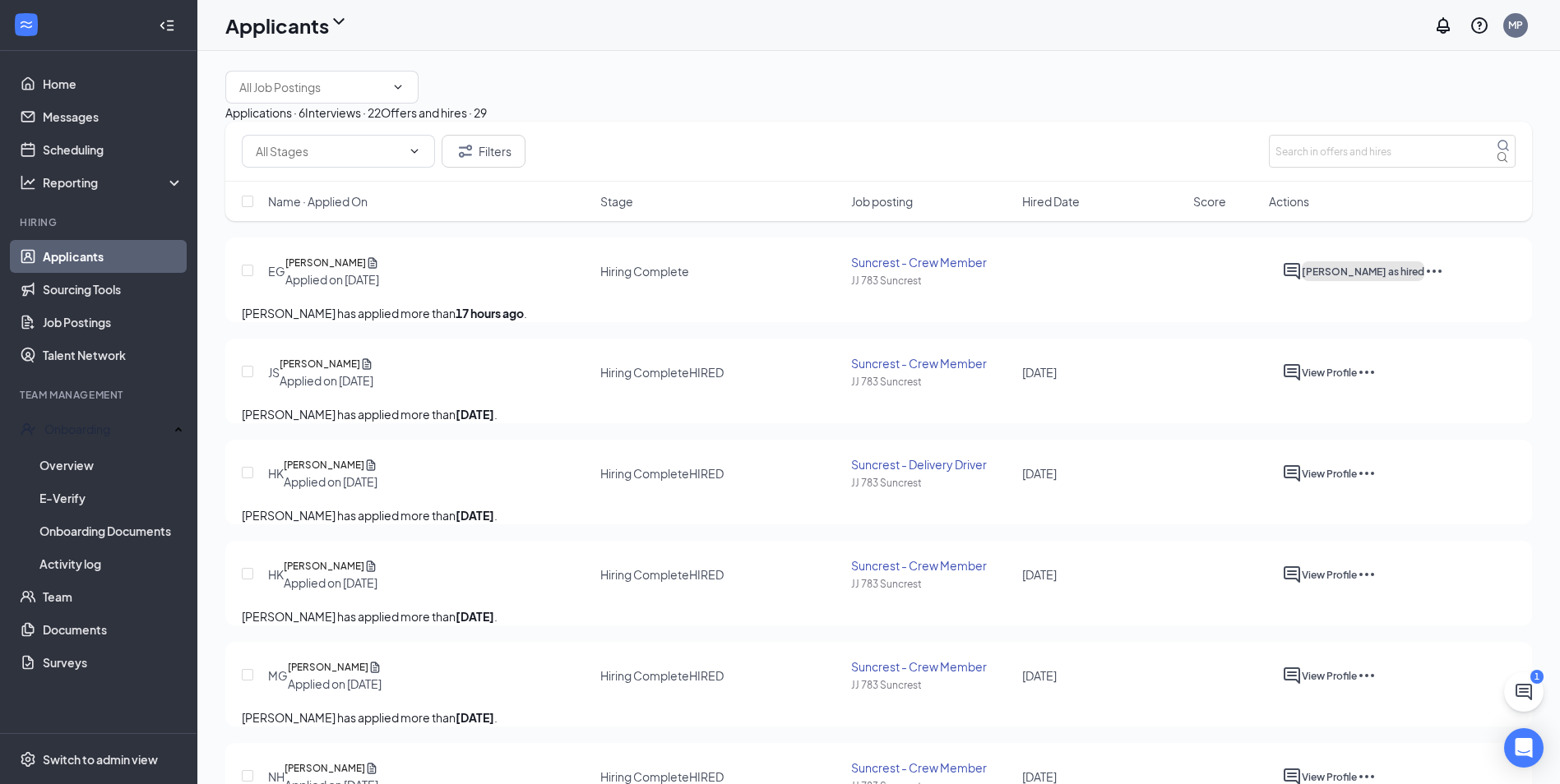
click at [1424, 278] on span "[PERSON_NAME] as hired" at bounding box center [1363, 271] width 123 height 12
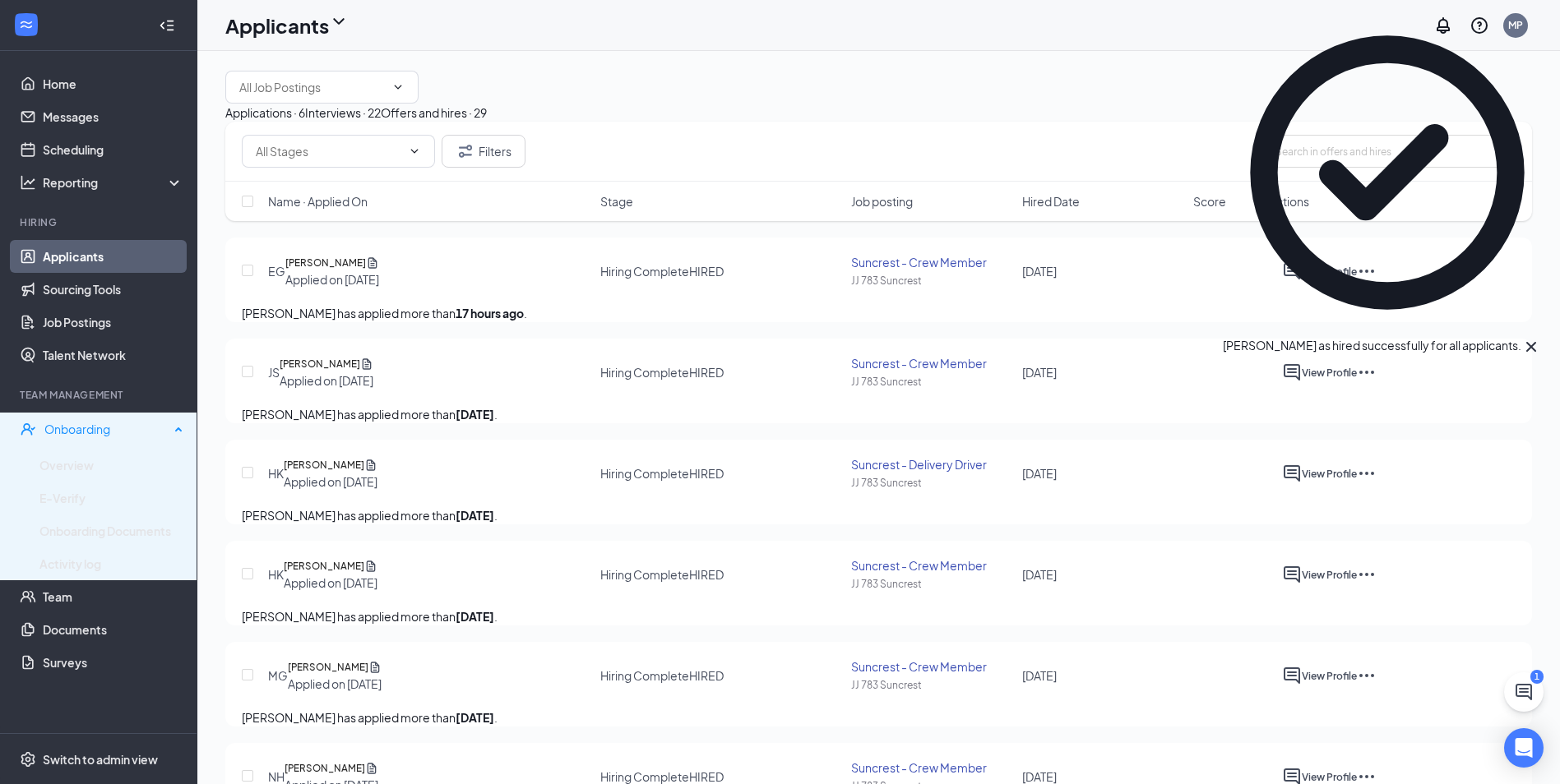
drag, startPoint x: 85, startPoint y: 434, endPoint x: 71, endPoint y: 434, distance: 14.0
click at [78, 434] on div "Onboarding" at bounding box center [107, 428] width 125 height 16
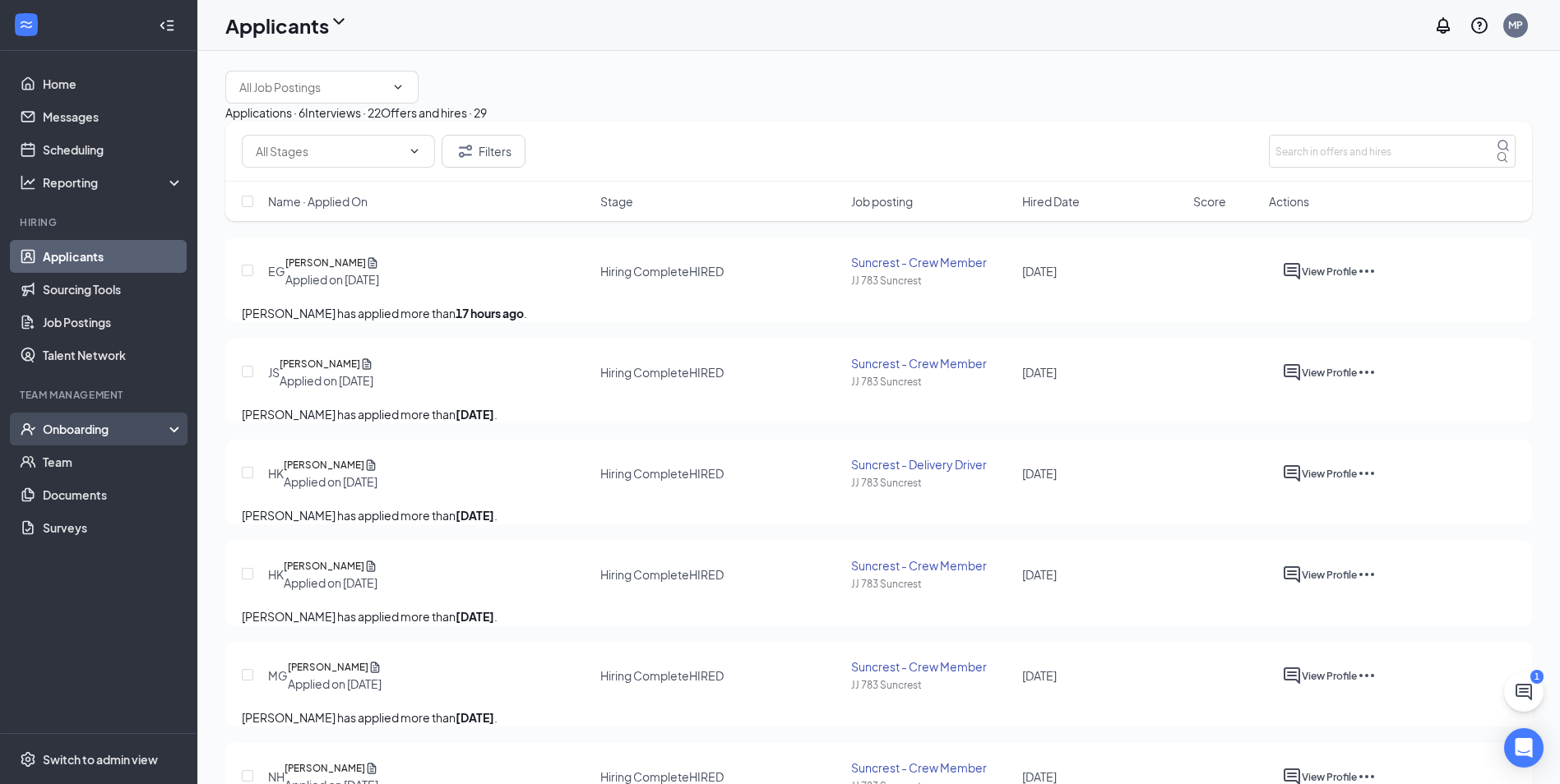
drag, startPoint x: 71, startPoint y: 434, endPoint x: 61, endPoint y: 443, distance: 13.5
click at [63, 443] on div "Onboarding" at bounding box center [98, 428] width 198 height 33
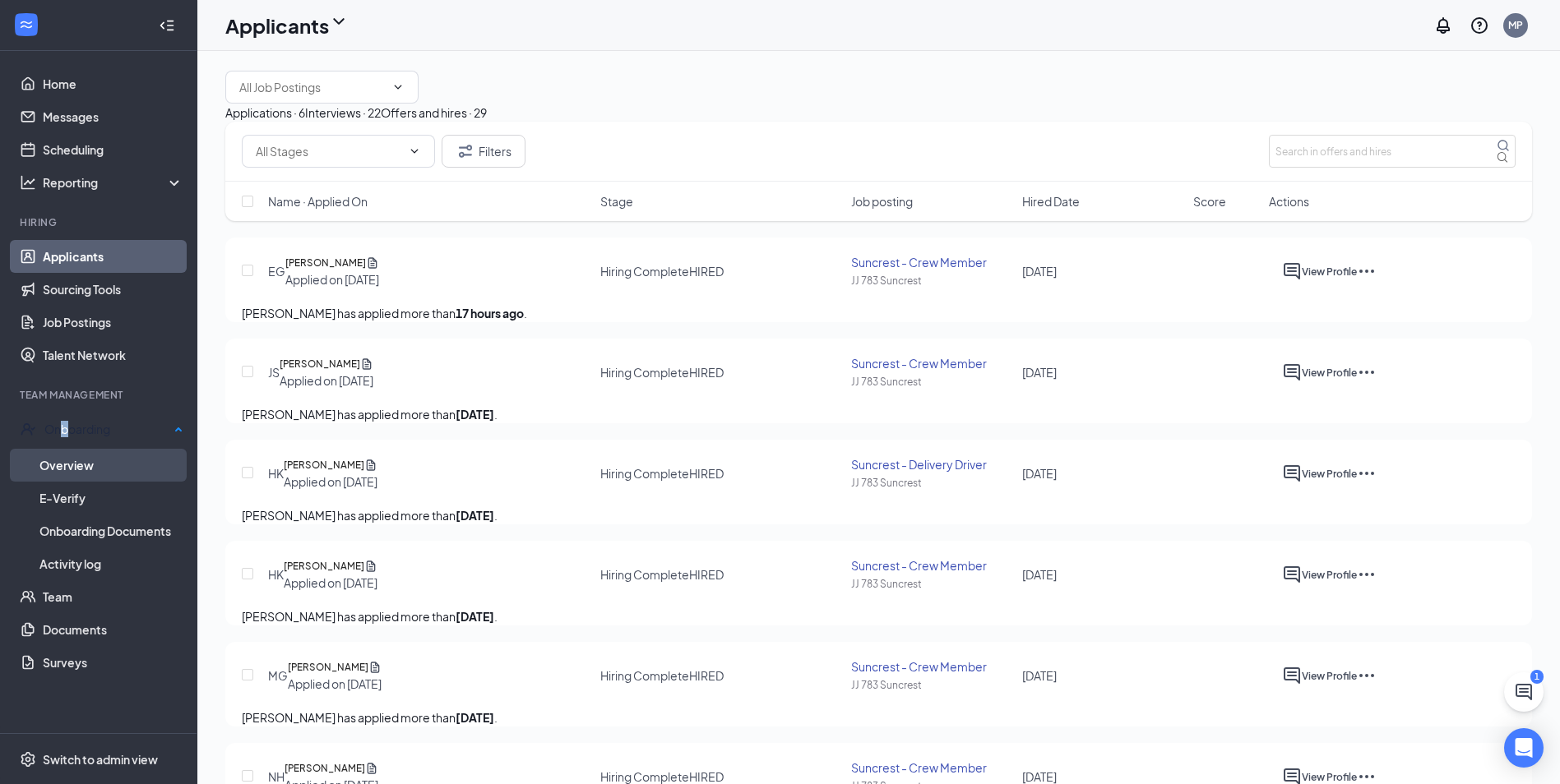
click at [55, 467] on link "Overview" at bounding box center [112, 465] width 144 height 33
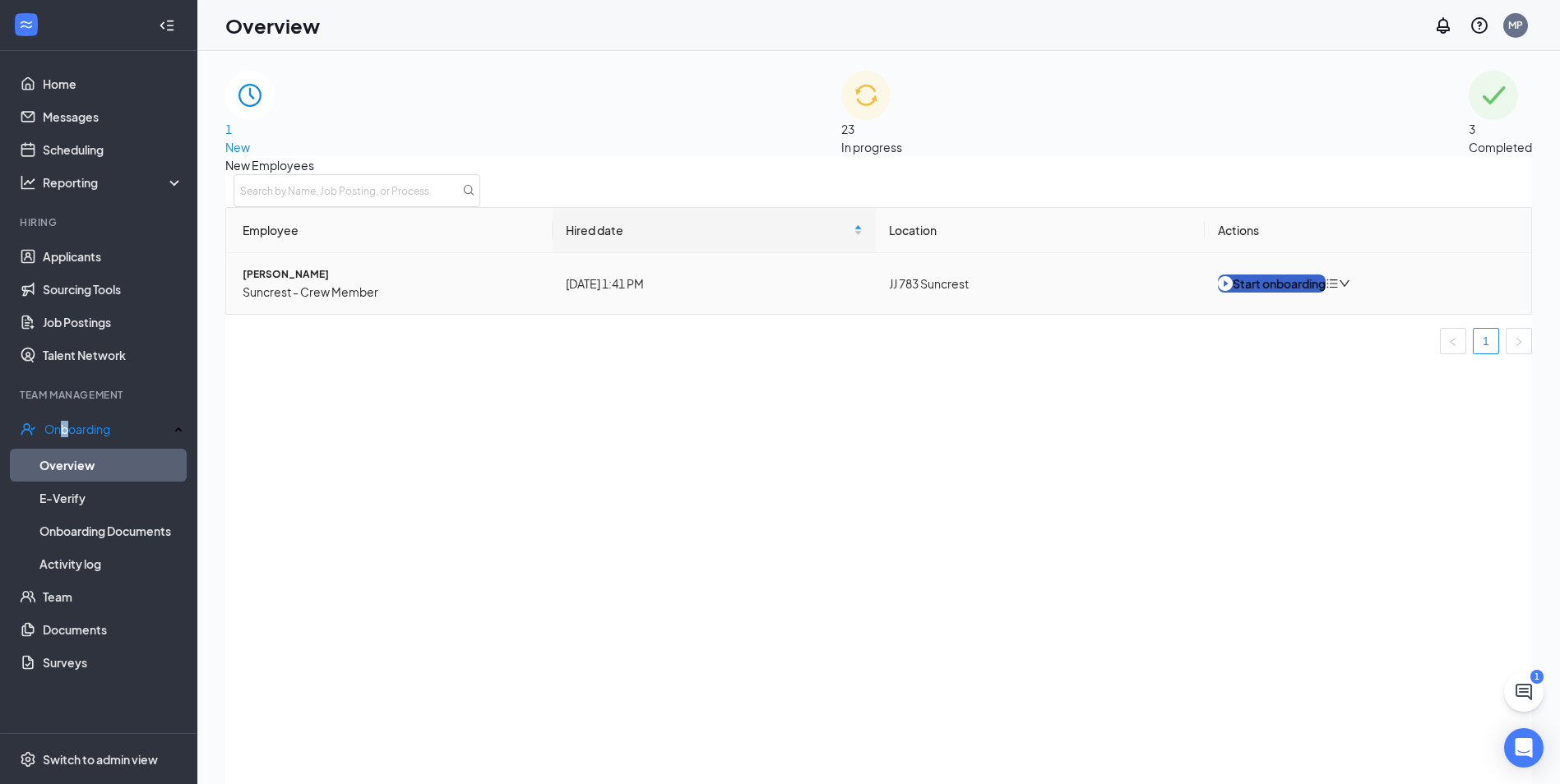
click at [1277, 292] on button "Start onboarding" at bounding box center [1271, 283] width 108 height 18
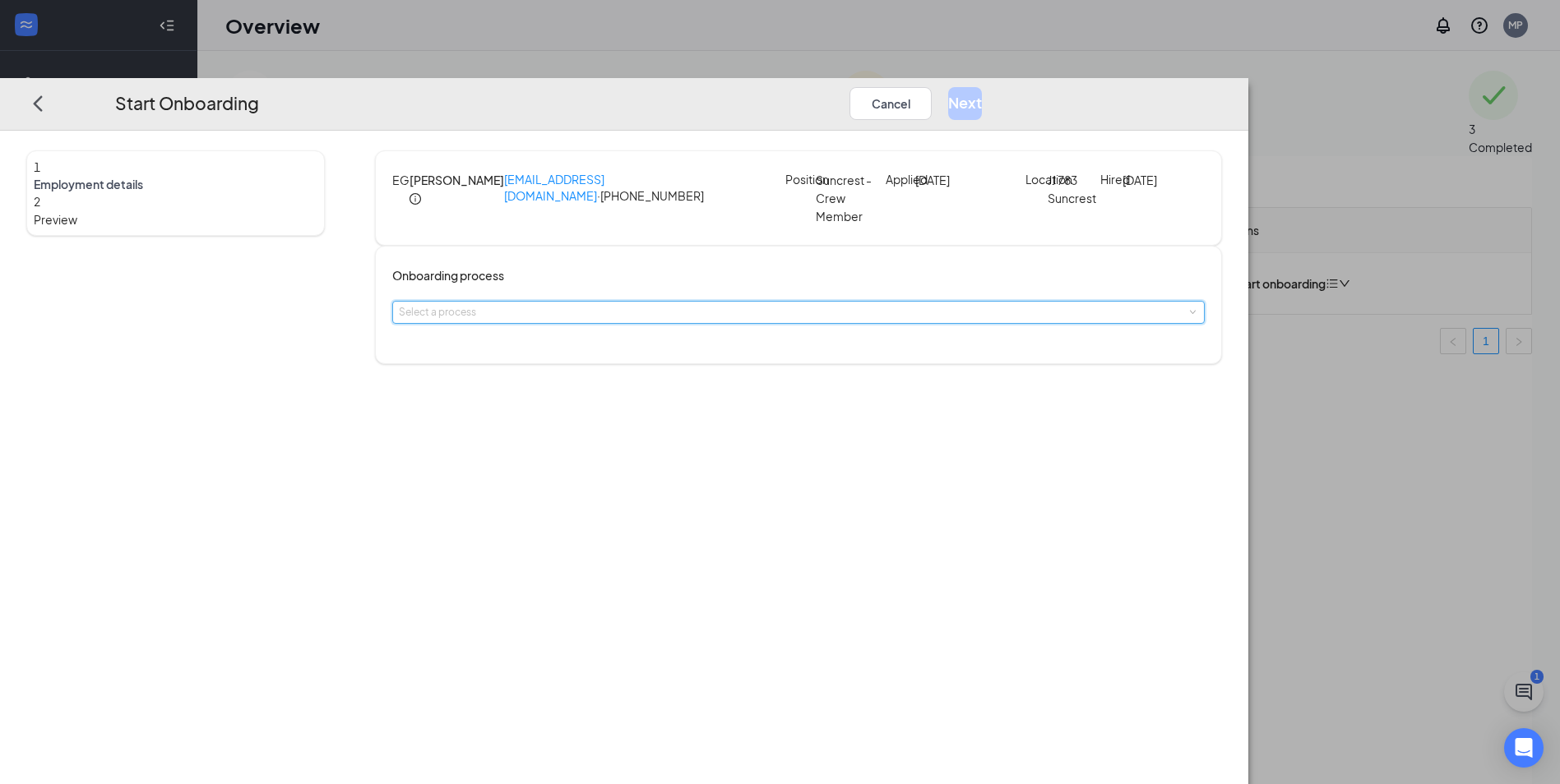
click at [692, 318] on div "Select a process" at bounding box center [798, 312] width 799 height 22
click at [640, 398] on span "In-Shop Onboarding" at bounding box center [610, 397] width 112 height 15
type input "[DATE]"
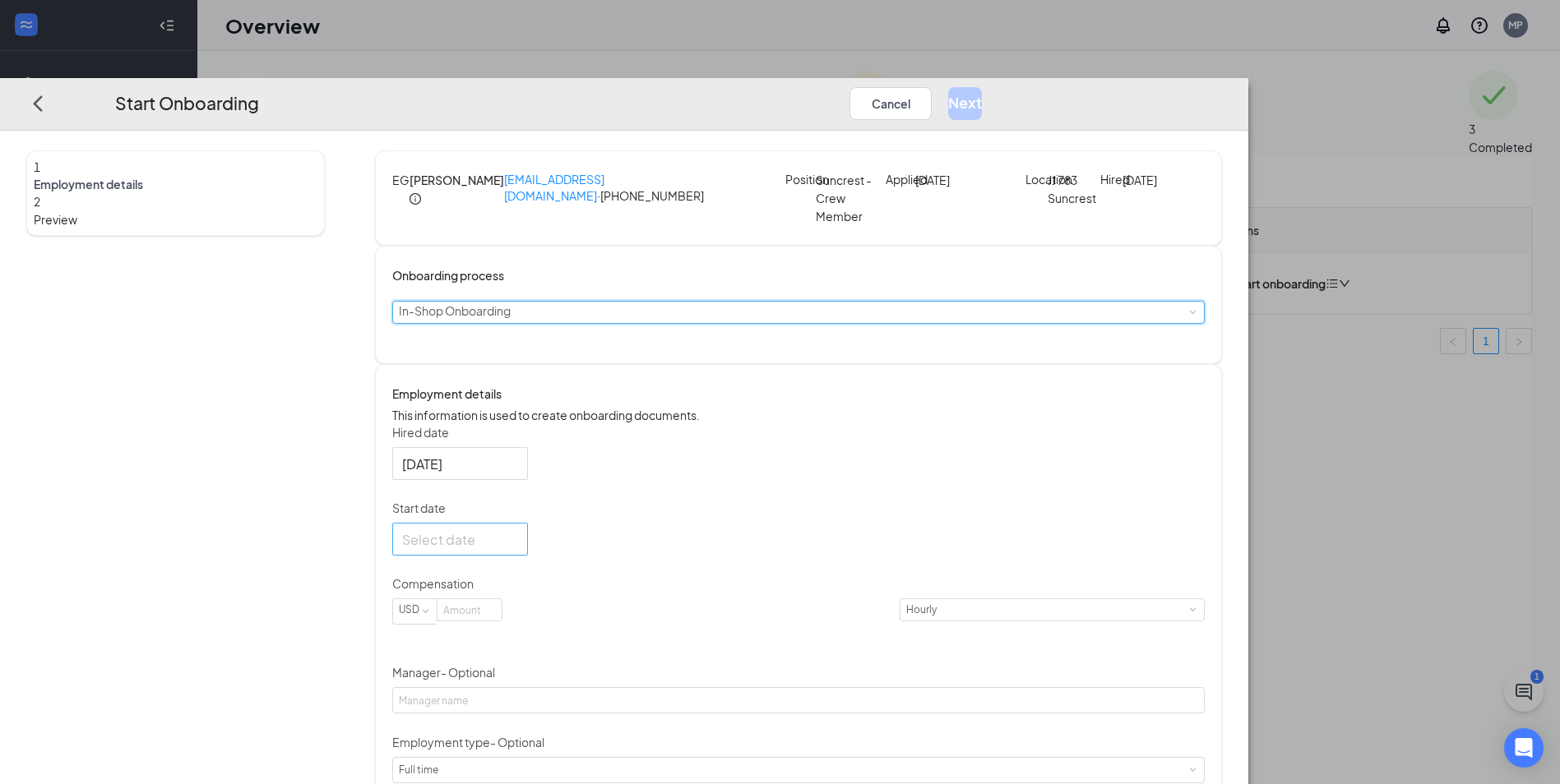
click at [515, 550] on input "Start date" at bounding box center [458, 540] width 113 height 21
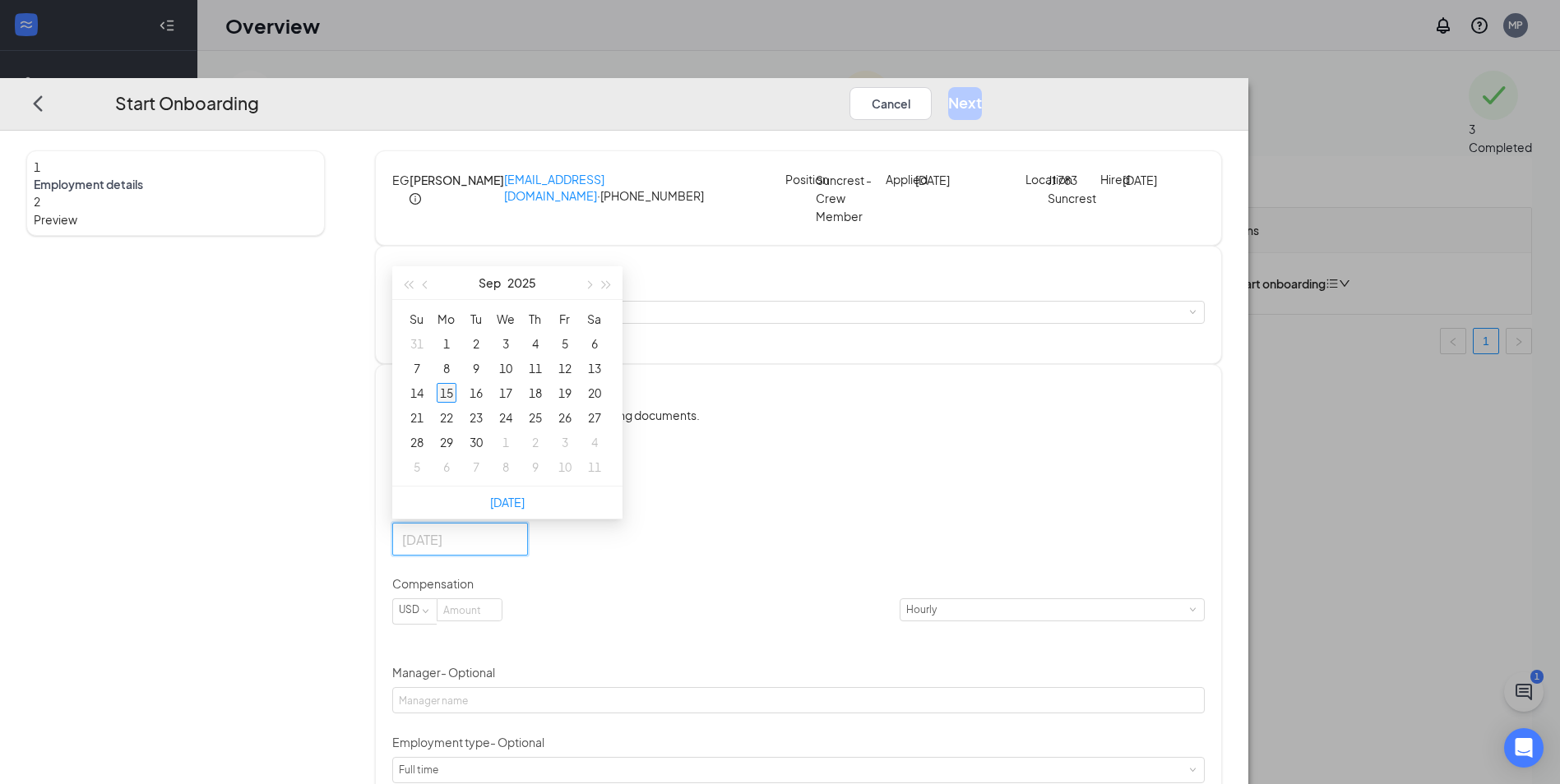
type input "[DATE]"
click at [456, 404] on div "15" at bounding box center [447, 393] width 20 height 20
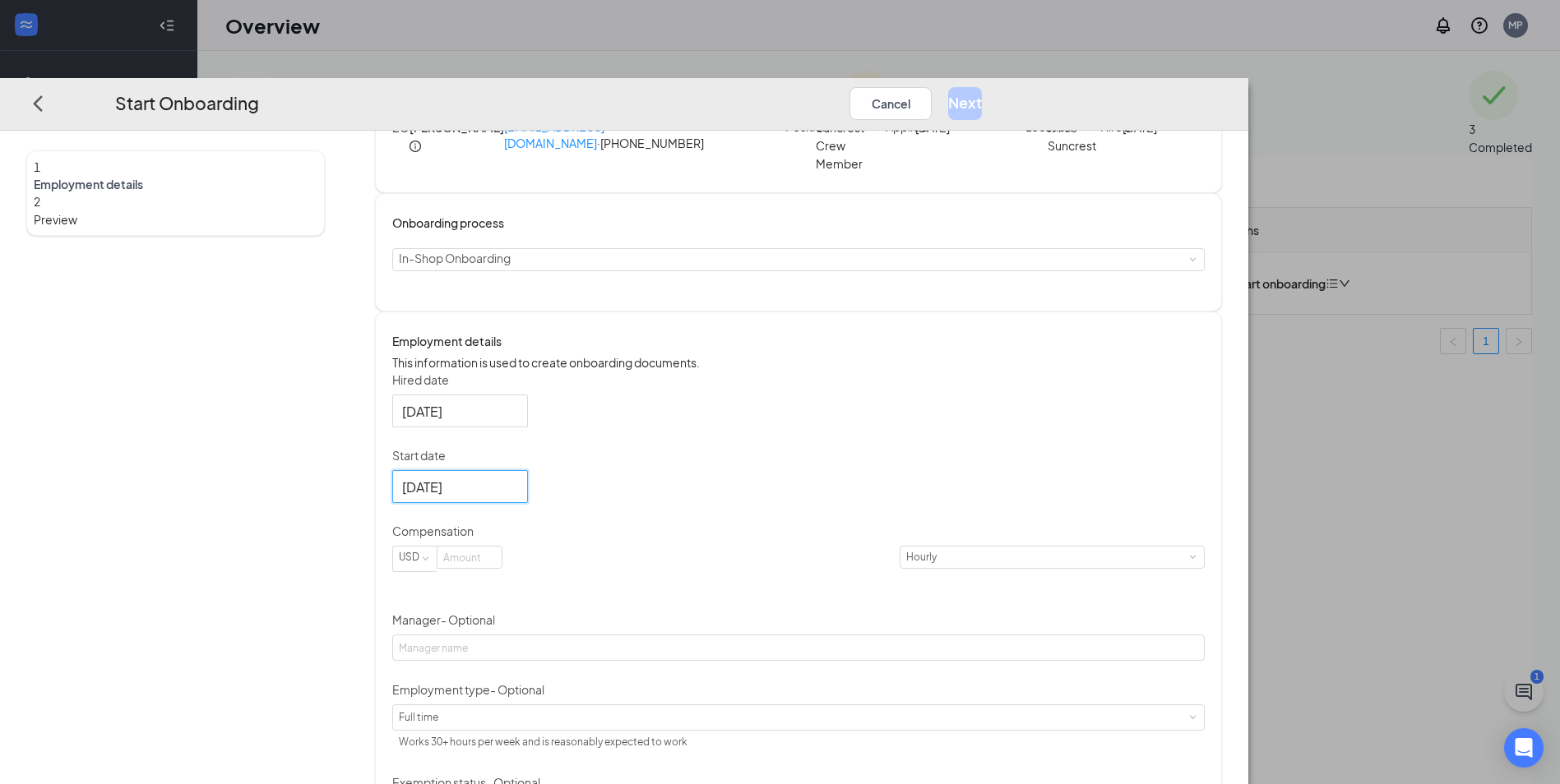
scroll to position [82, 0]
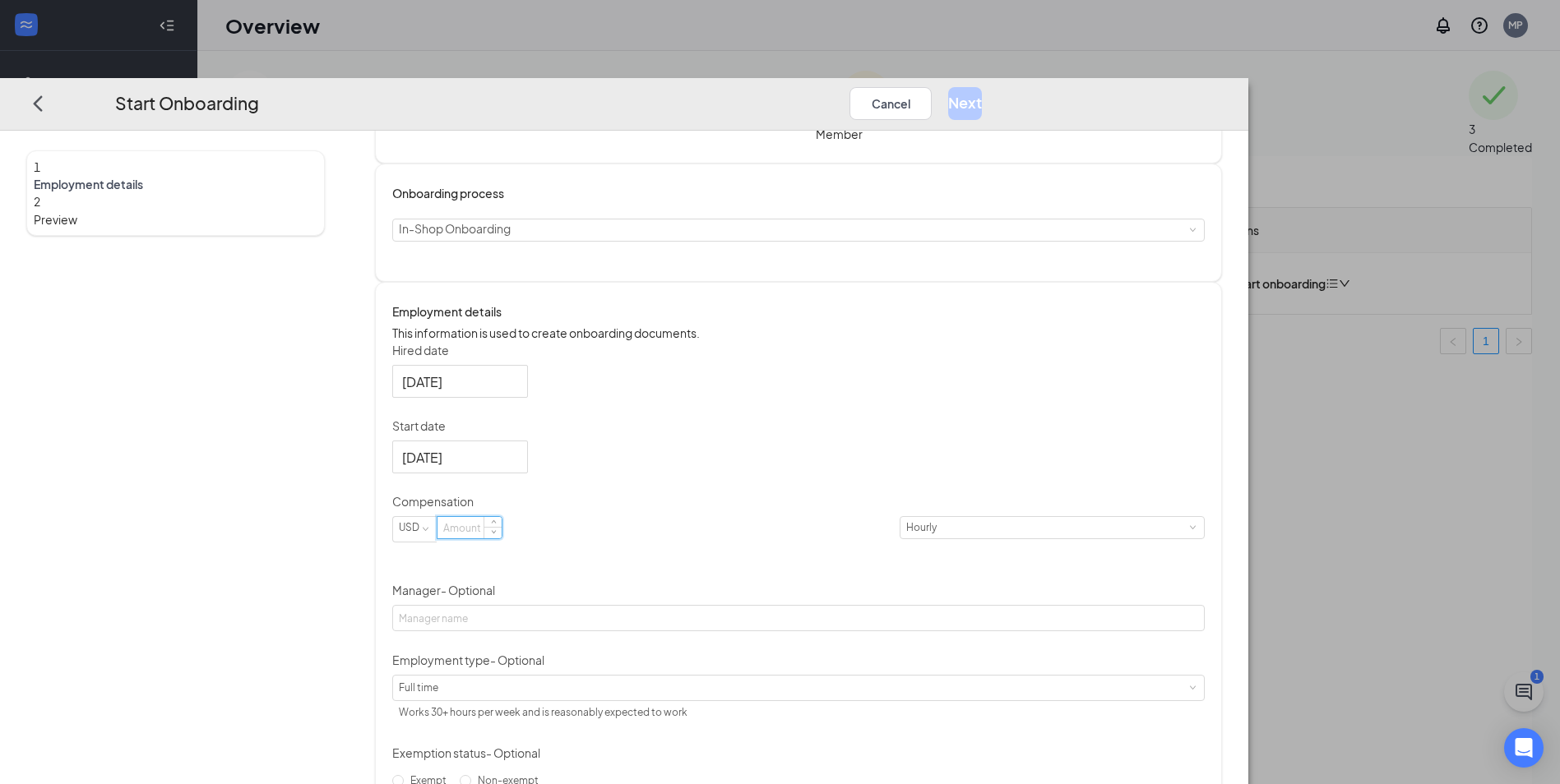
click at [501, 539] on input at bounding box center [469, 529] width 64 height 22
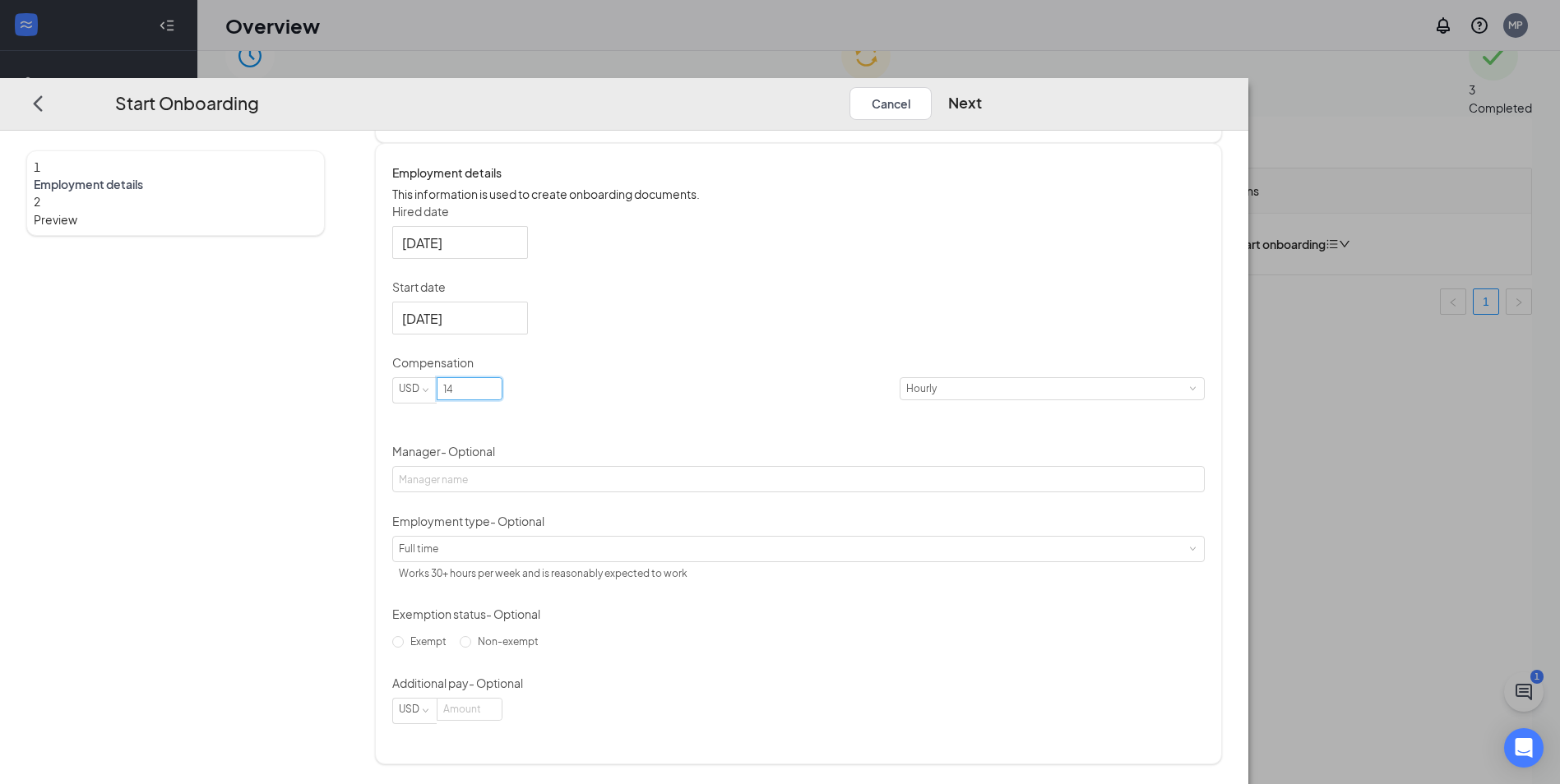
scroll to position [74, 0]
type input "14"
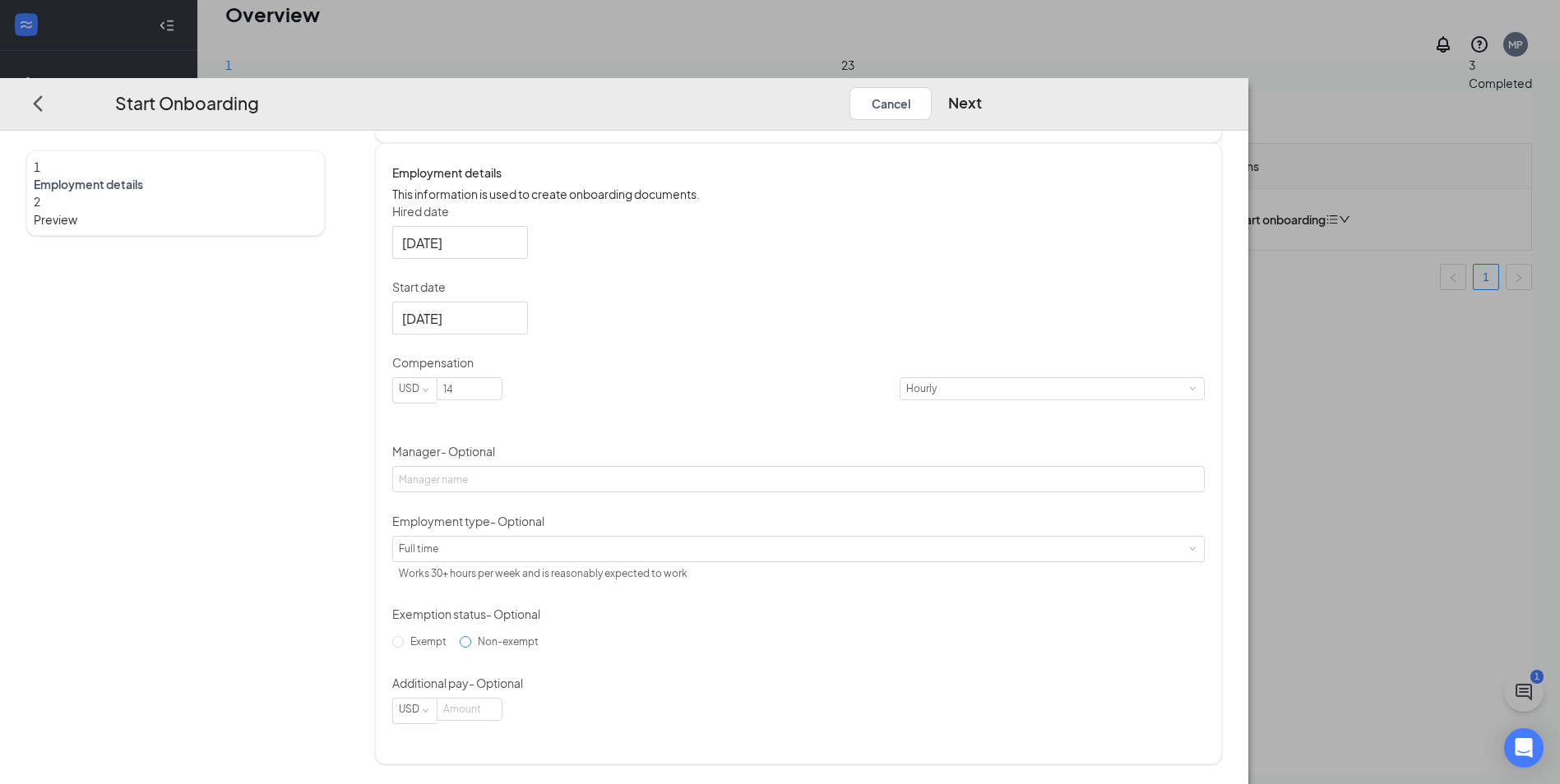
click at [545, 648] on span "Non-exempt" at bounding box center [508, 641] width 74 height 12
click at [471, 648] on input "Non-exempt" at bounding box center [465, 642] width 11 height 11
radio input "true"
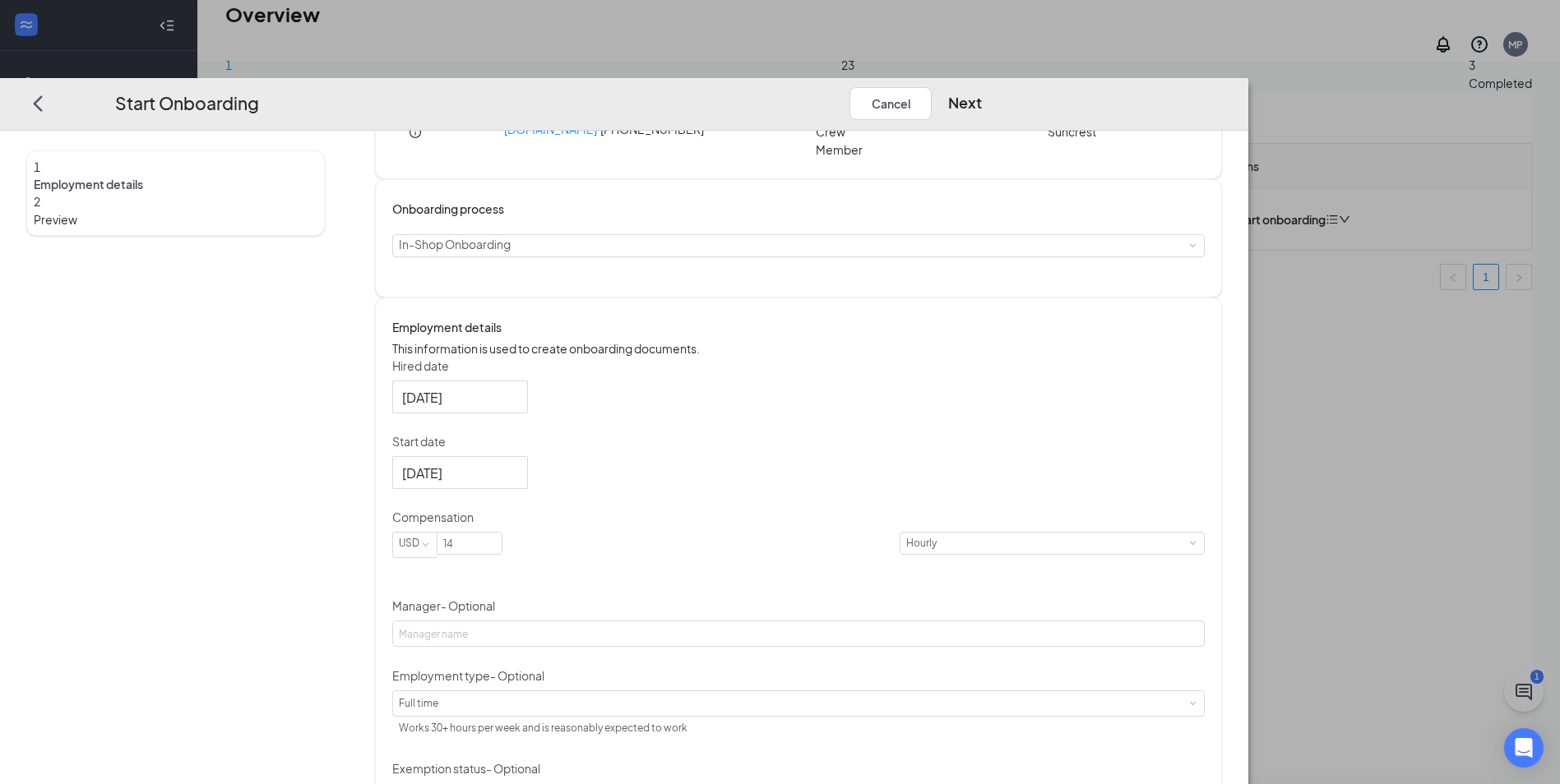
scroll to position [0, 0]
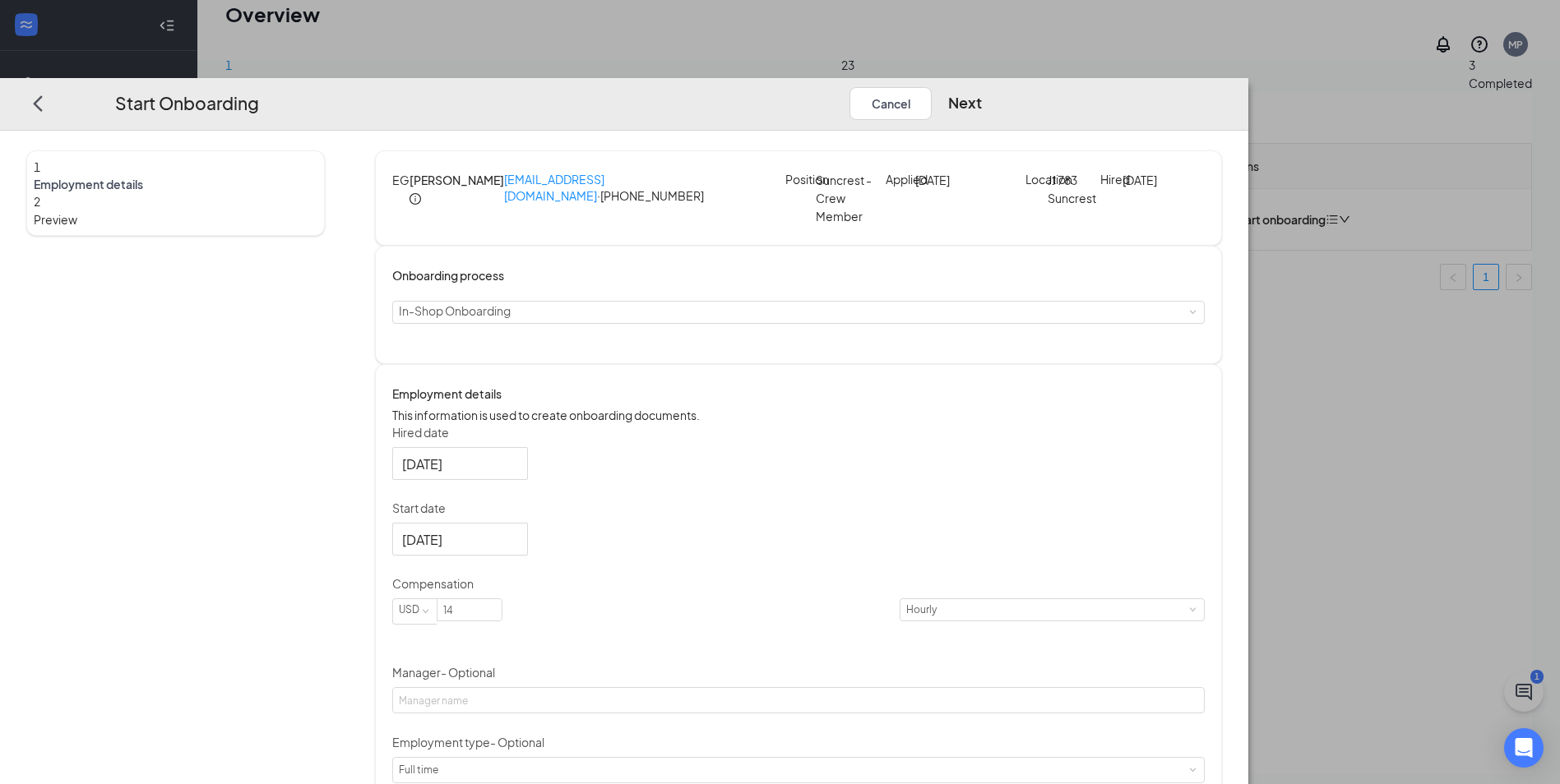
click at [1248, 78] on div "Start Onboarding Cancel Next" at bounding box center [623, 105] width 1248 height 53
click at [982, 87] on button "Next" at bounding box center [965, 103] width 34 height 33
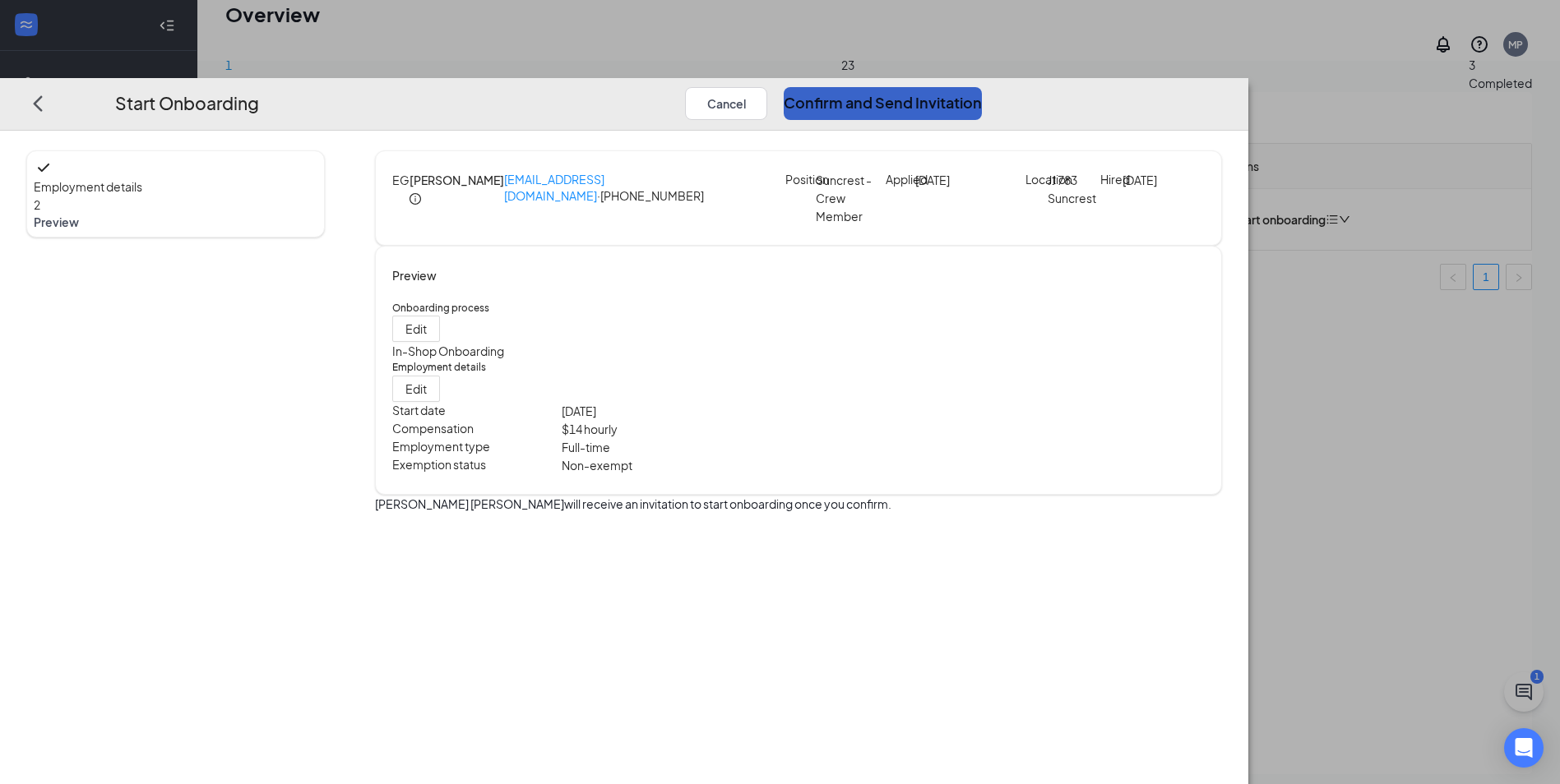
click at [982, 87] on button "Confirm and Send Invitation" at bounding box center [882, 103] width 198 height 33
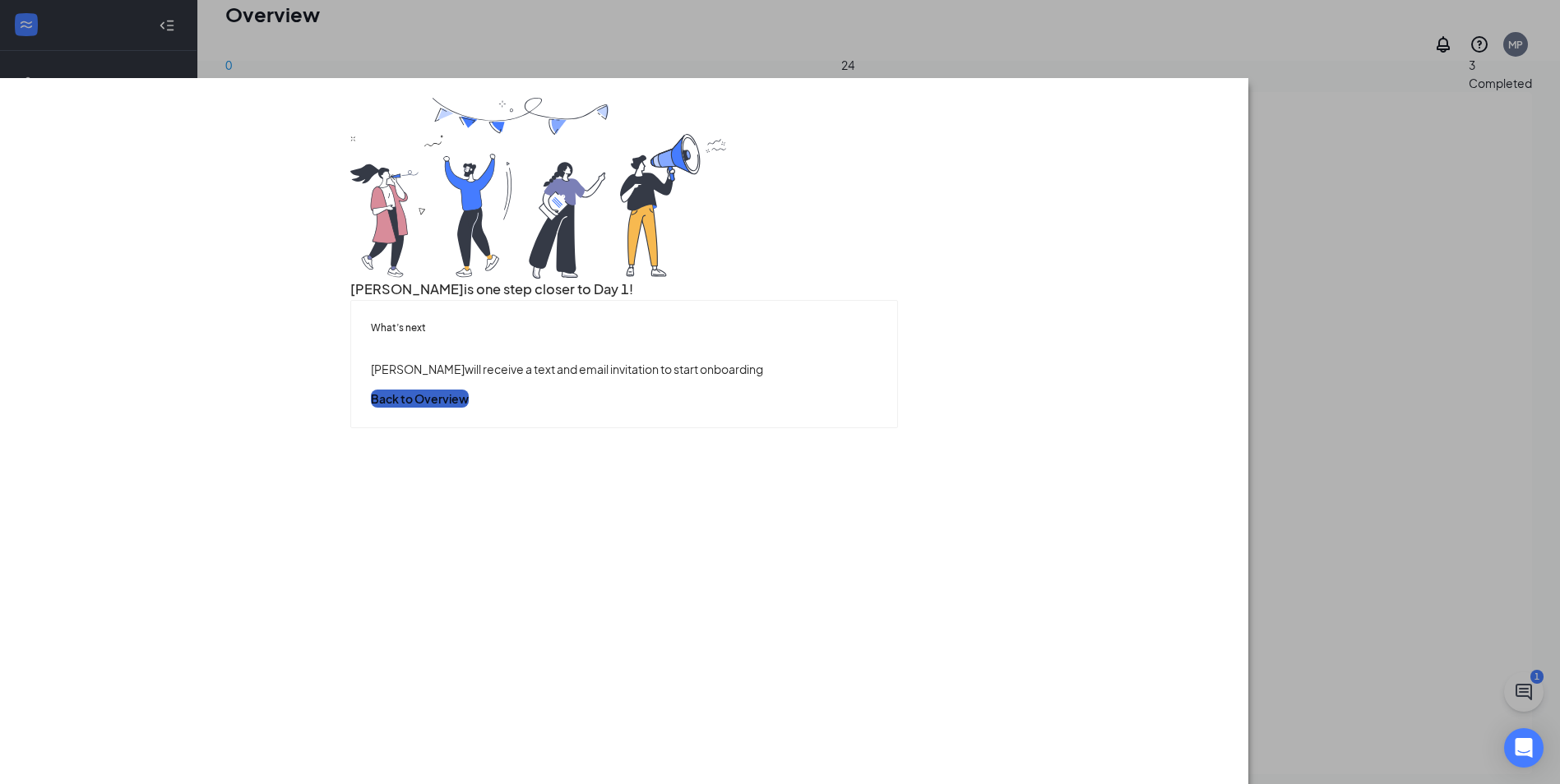
click at [468, 408] on button "Back to Overview" at bounding box center [419, 398] width 97 height 18
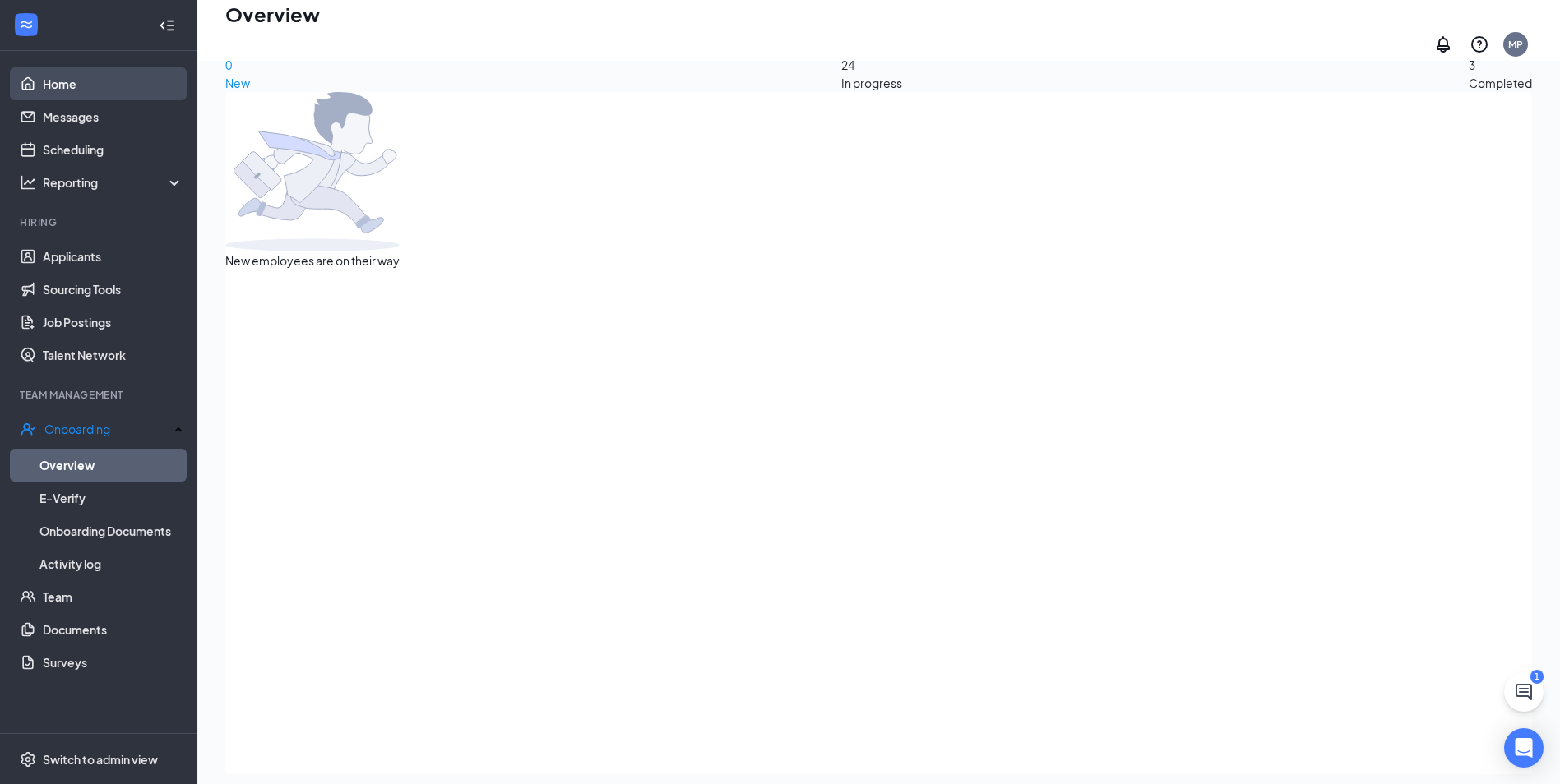
click at [61, 78] on link "Home" at bounding box center [113, 83] width 141 height 33
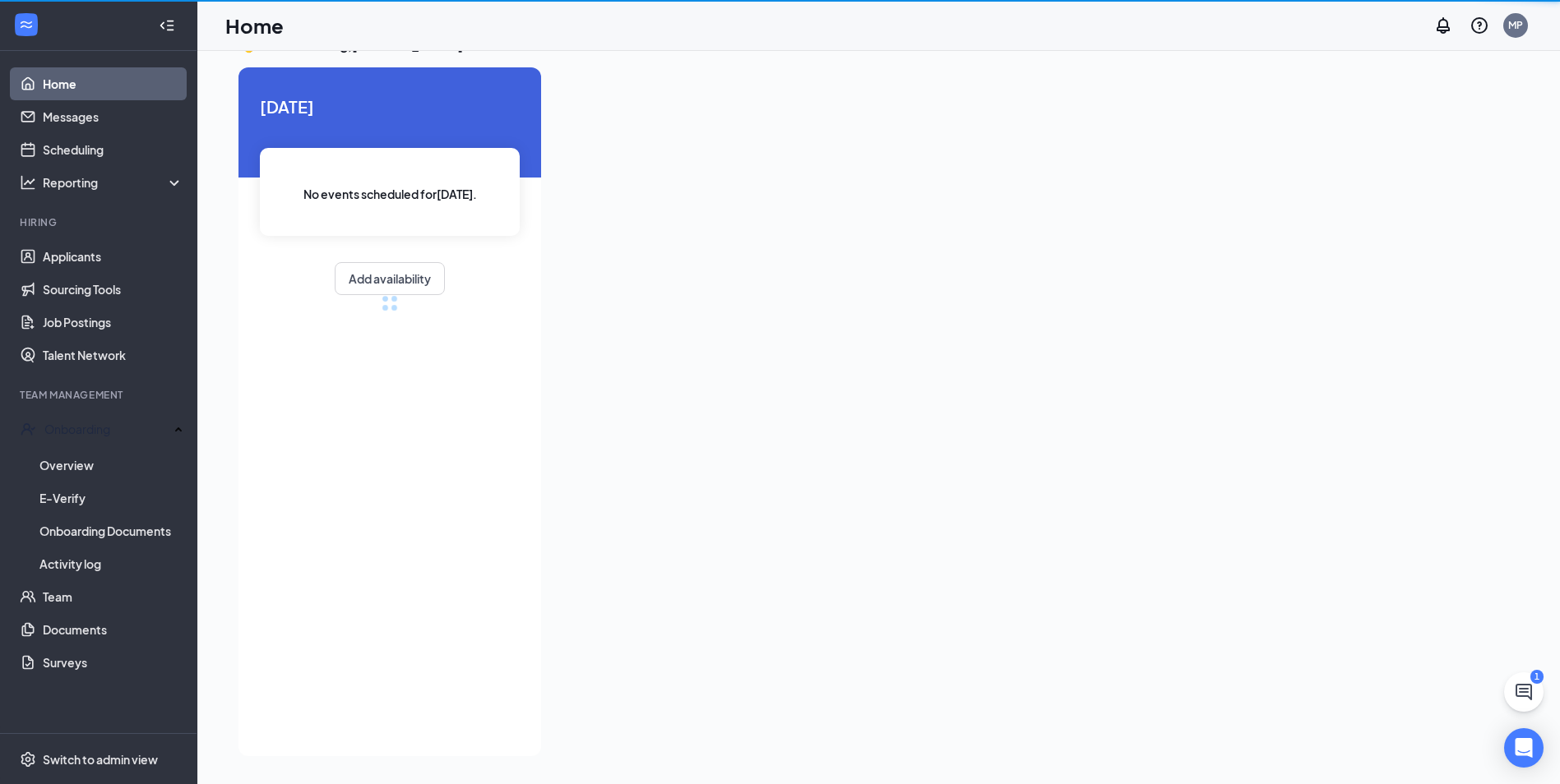
scroll to position [35, 0]
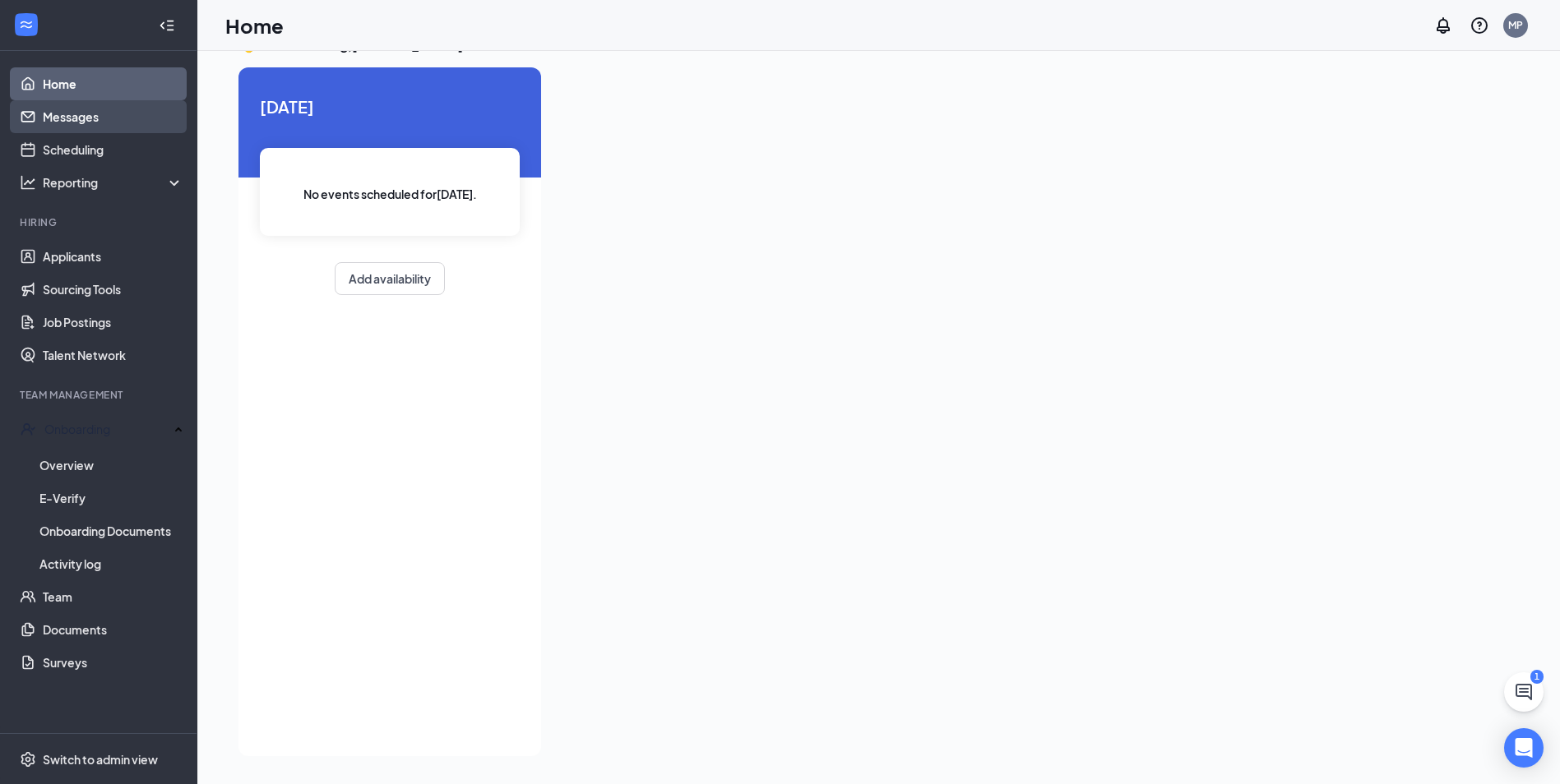
click at [43, 107] on link "Messages" at bounding box center [113, 116] width 141 height 33
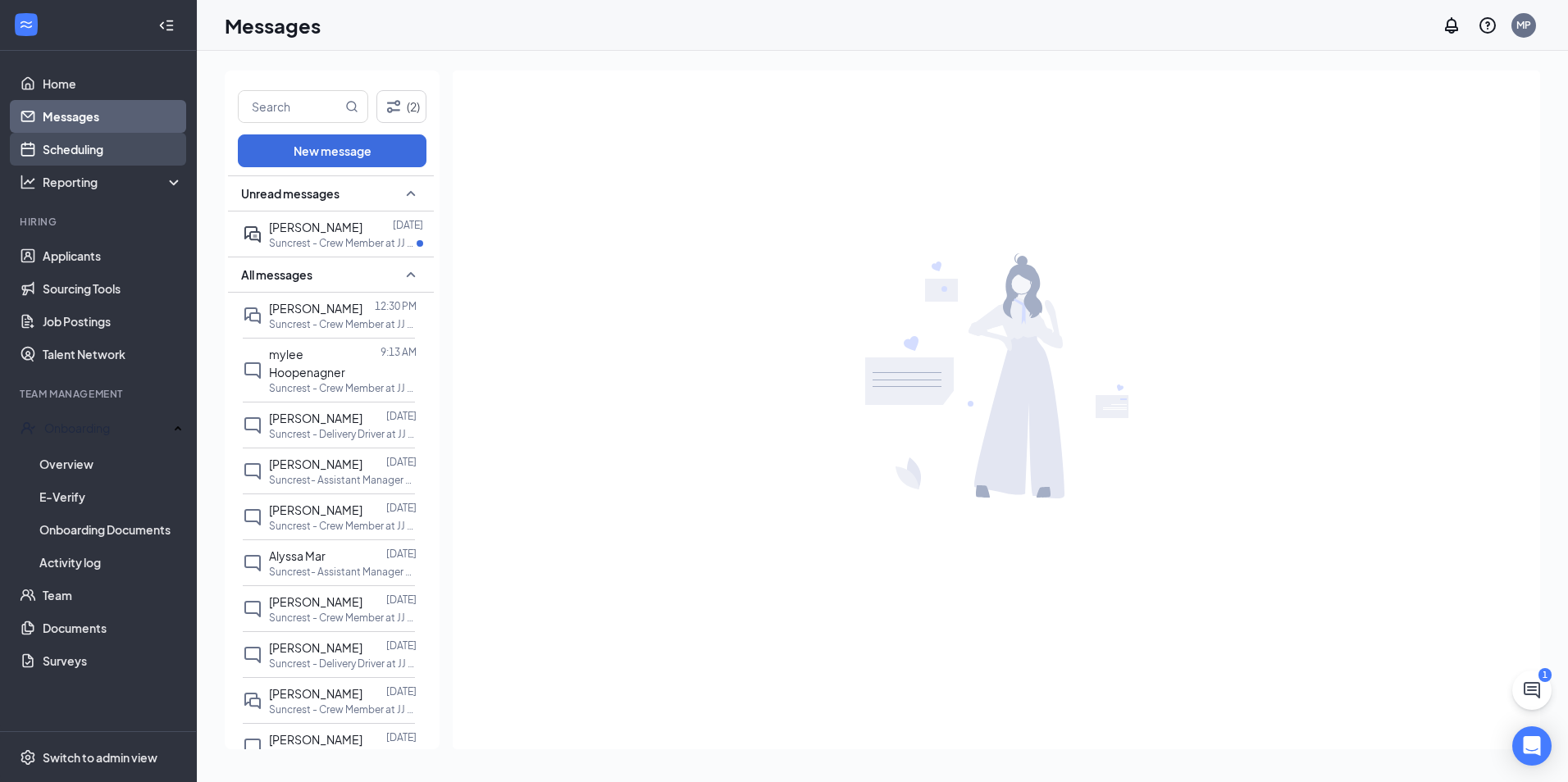
click at [57, 151] on link "Scheduling" at bounding box center [112, 149] width 141 height 33
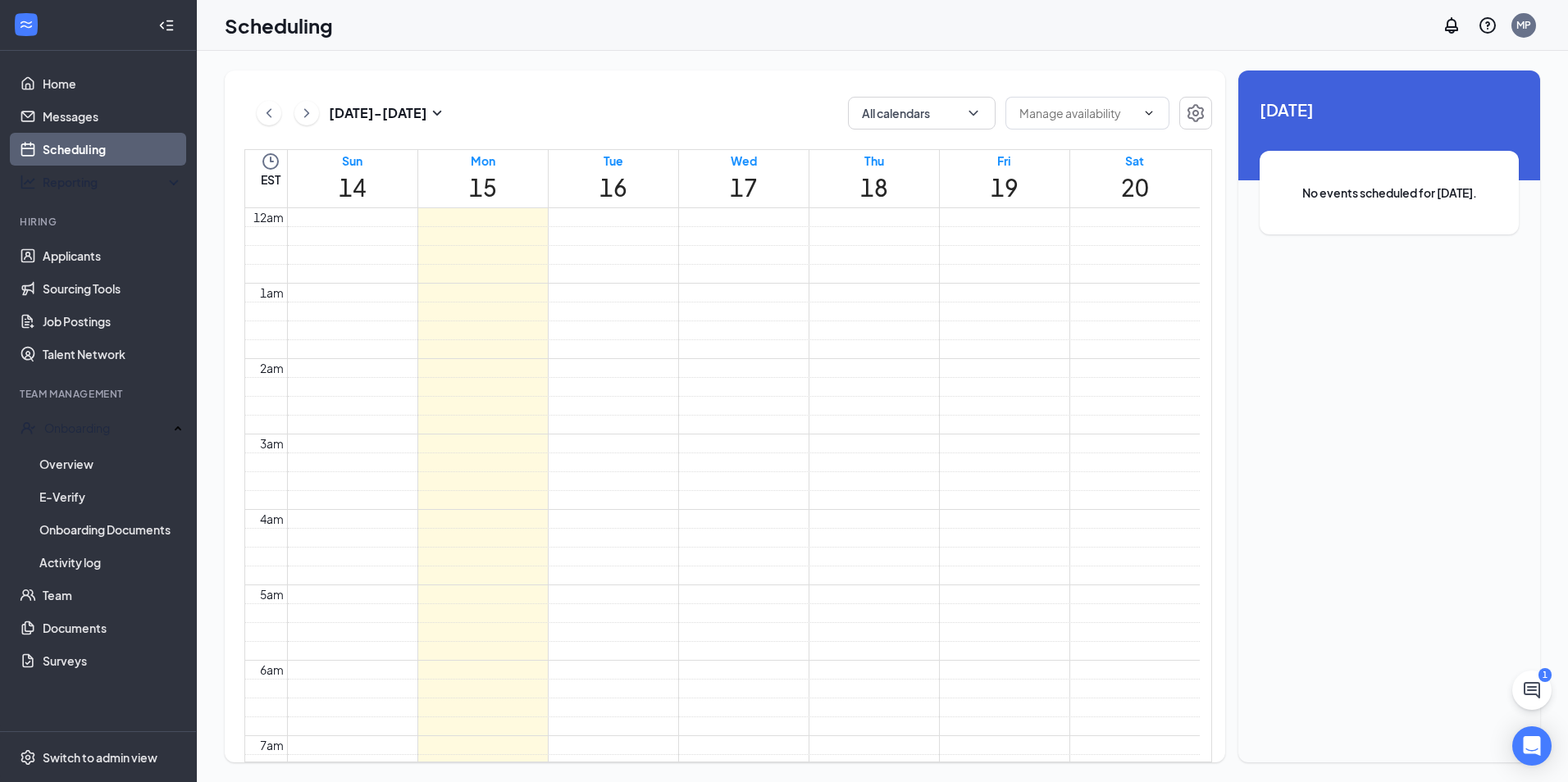
scroll to position [806, 0]
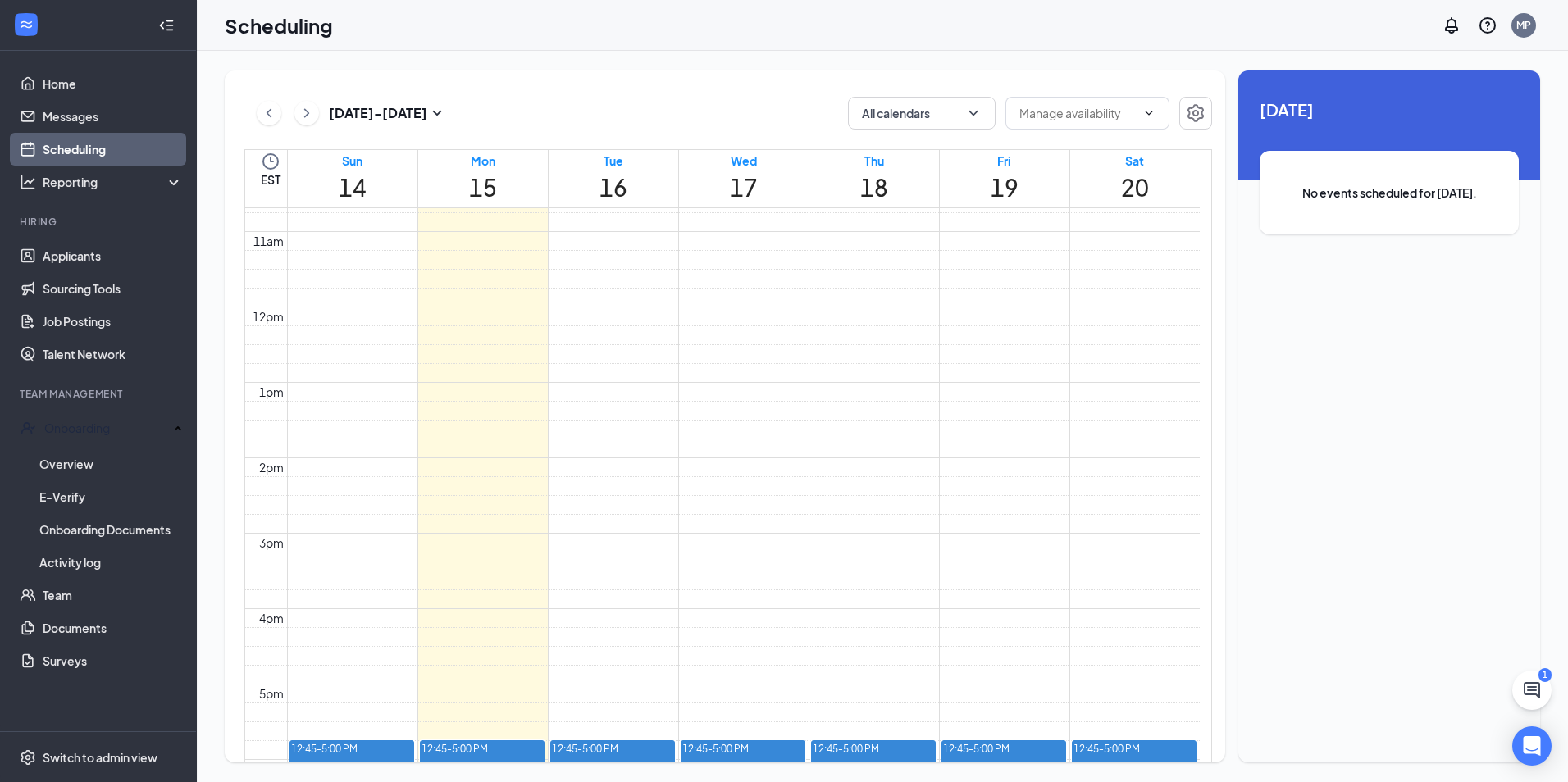
click at [452, 25] on td at bounding box center [742, 15] width 912 height 19
click at [1076, 103] on span at bounding box center [1088, 113] width 164 height 33
click at [1077, 116] on input "text" at bounding box center [1076, 112] width 116 height 18
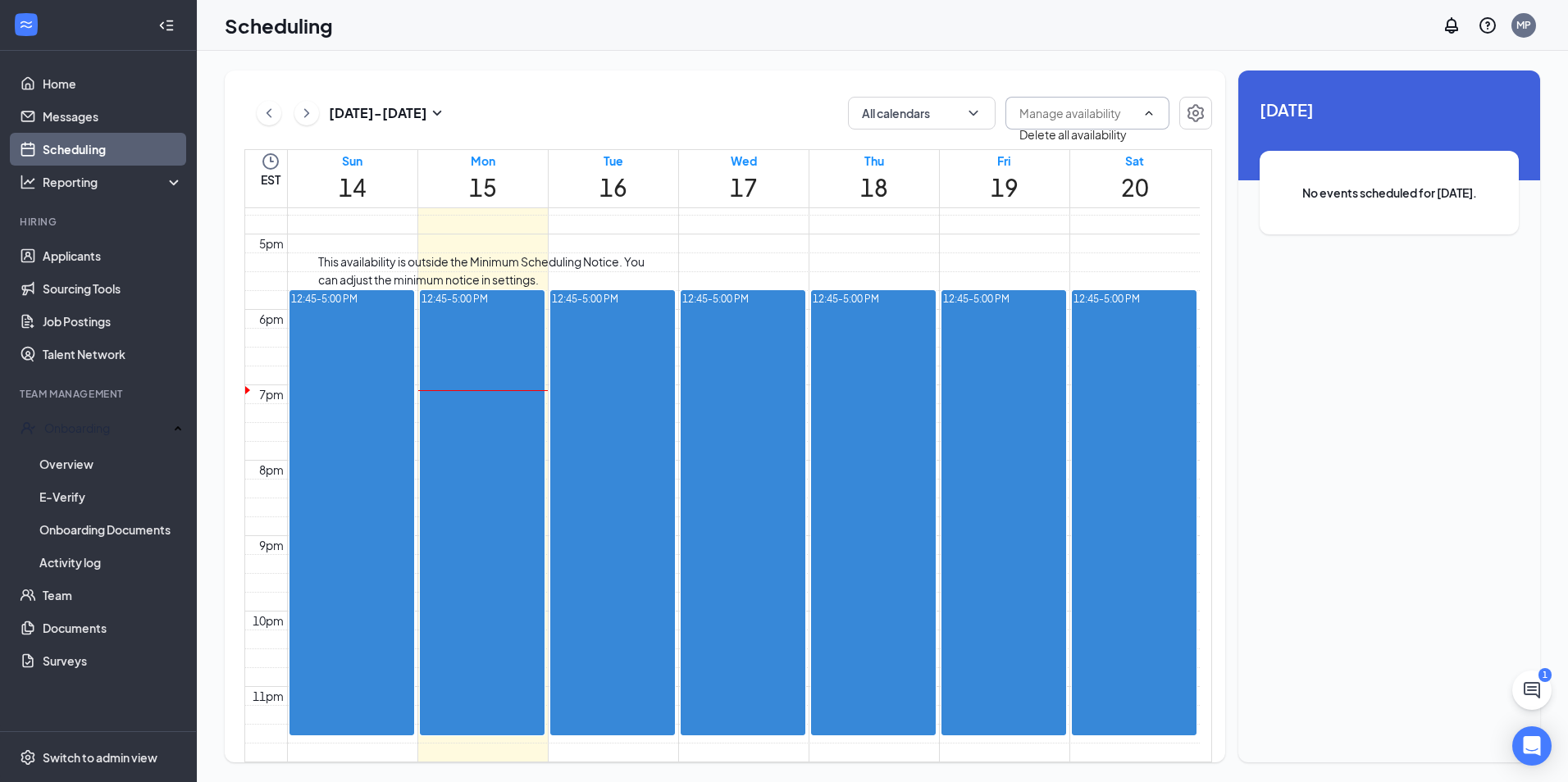
scroll to position [1380, 0]
click at [488, 308] on div at bounding box center [488, 299] width 0 height 16
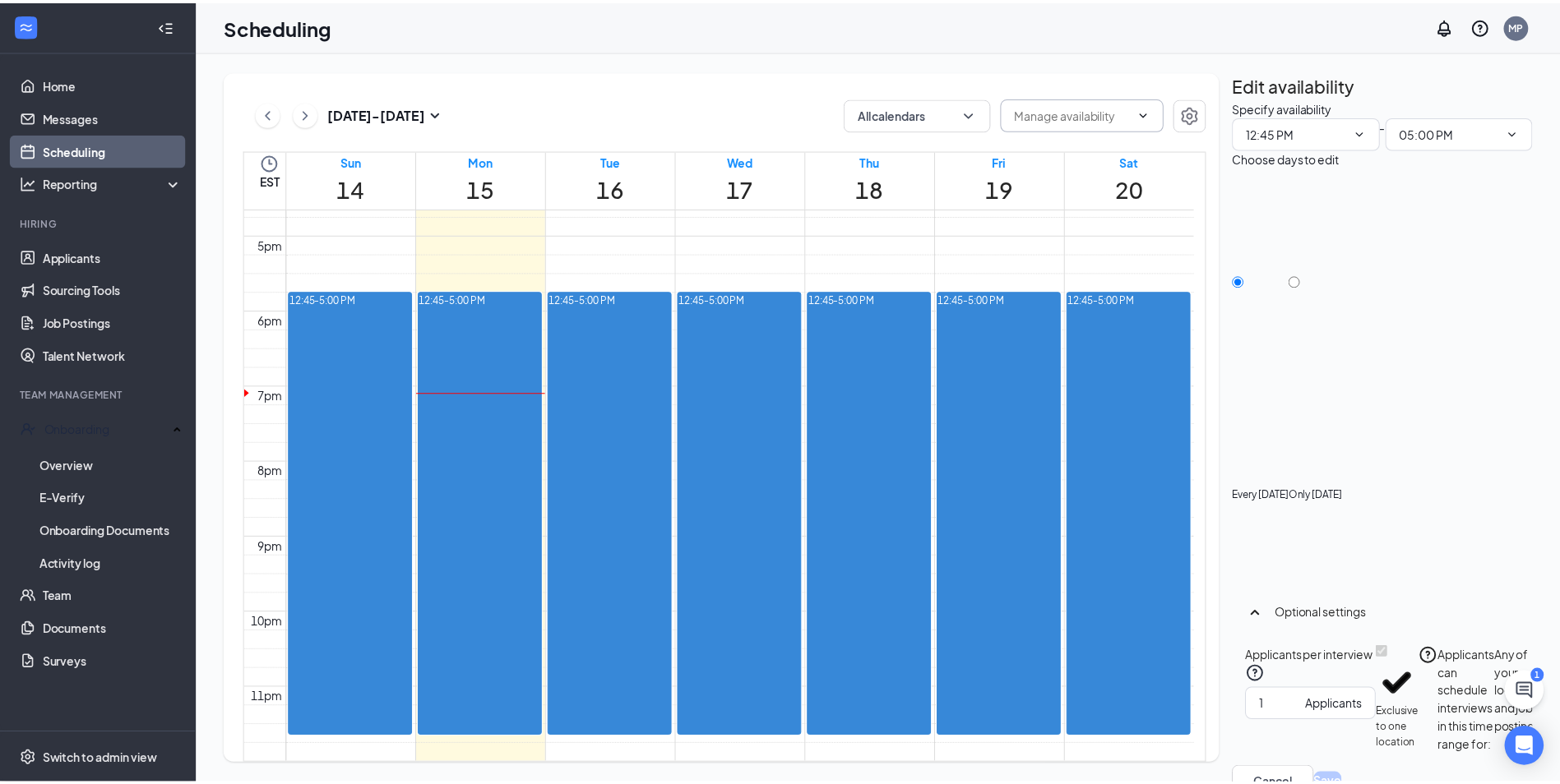
scroll to position [1713, 0]
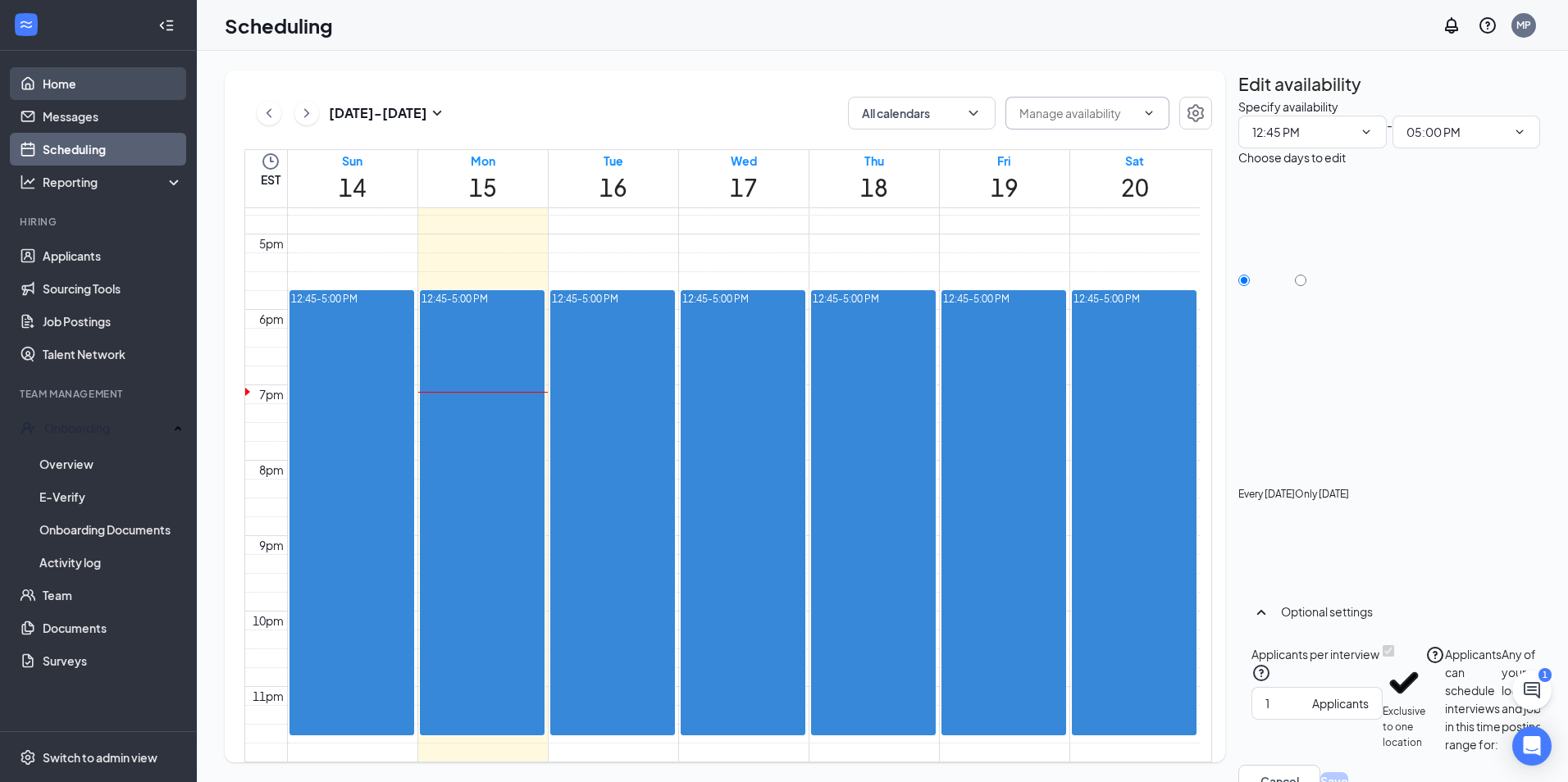
click at [58, 78] on link "Home" at bounding box center [112, 83] width 141 height 33
click at [58, 78] on body "Home Messages Scheduling Reporting Hiring Applicants Sourcing Tools Job Posting…" at bounding box center [784, 391] width 1568 height 782
drag, startPoint x: 981, startPoint y: 328, endPoint x: 962, endPoint y: 328, distance: 19.0
click at [20, 781] on icon "Cross" at bounding box center [9, 791] width 20 height 20
click at [81, 77] on link "Home" at bounding box center [112, 83] width 141 height 33
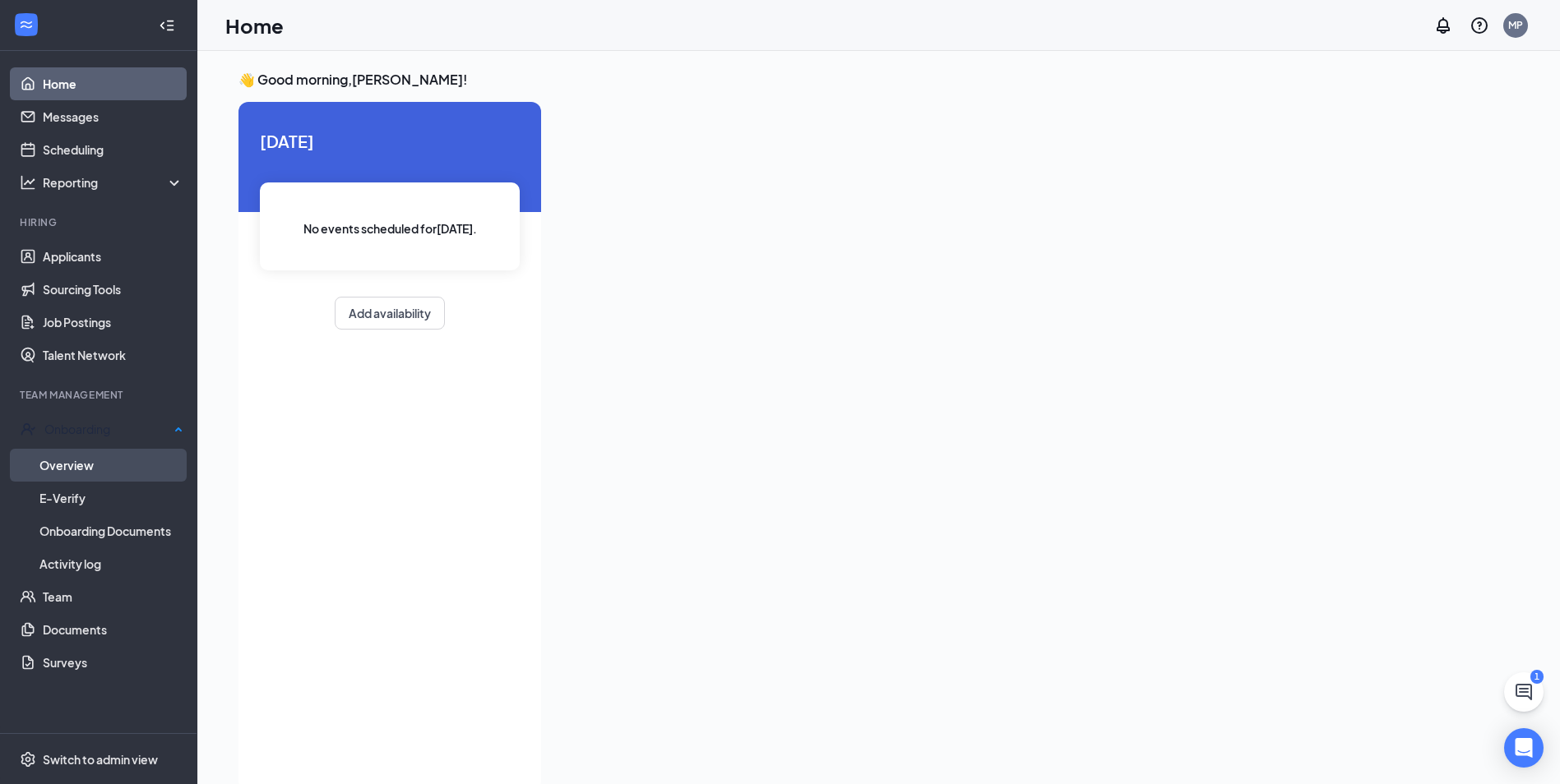
click at [127, 450] on link "Overview" at bounding box center [112, 465] width 144 height 33
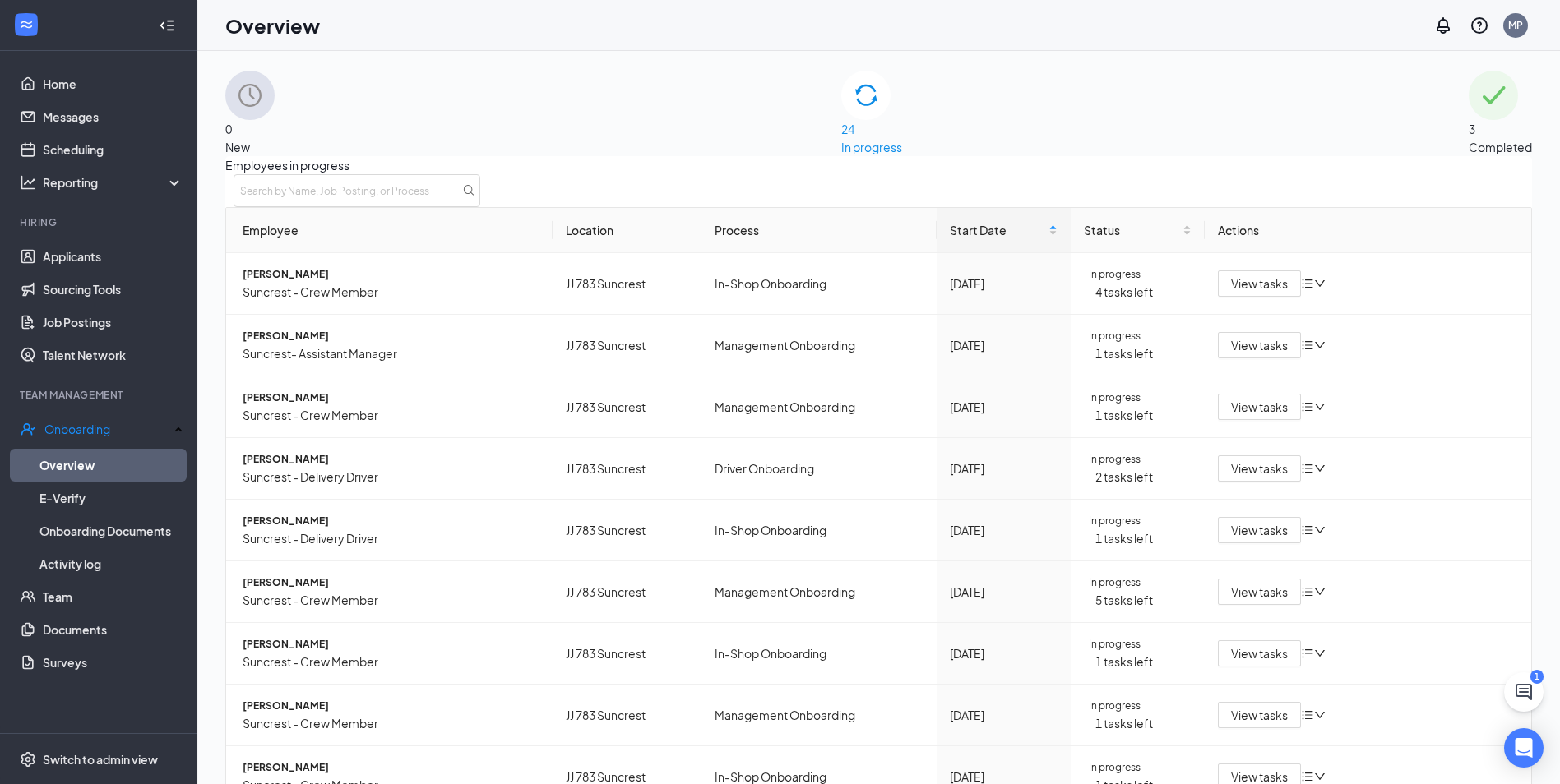
click at [1468, 97] on div "3 Completed" at bounding box center [1499, 113] width 63 height 85
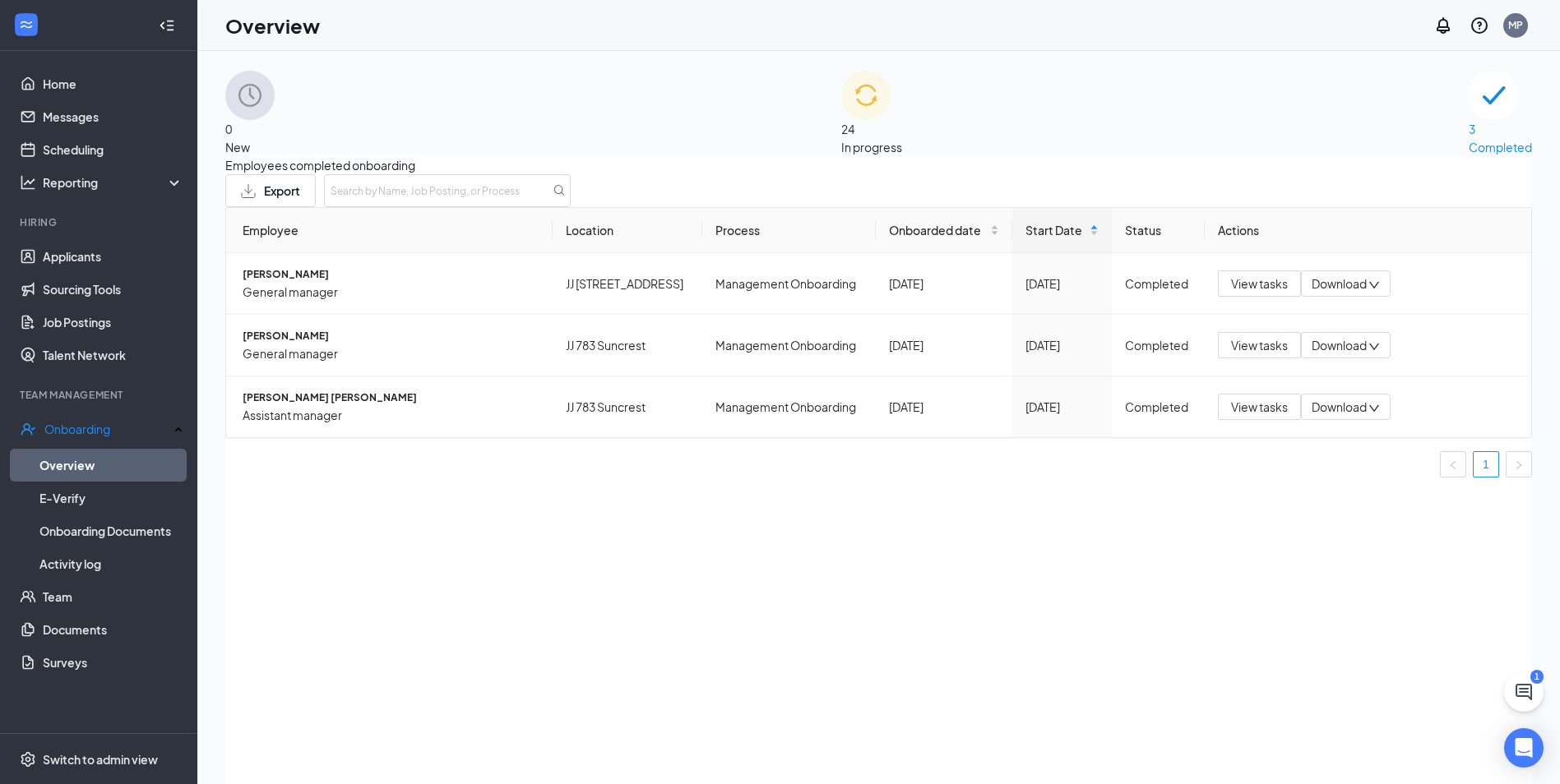
click at [841, 154] on div "24 In progress" at bounding box center [871, 113] width 61 height 85
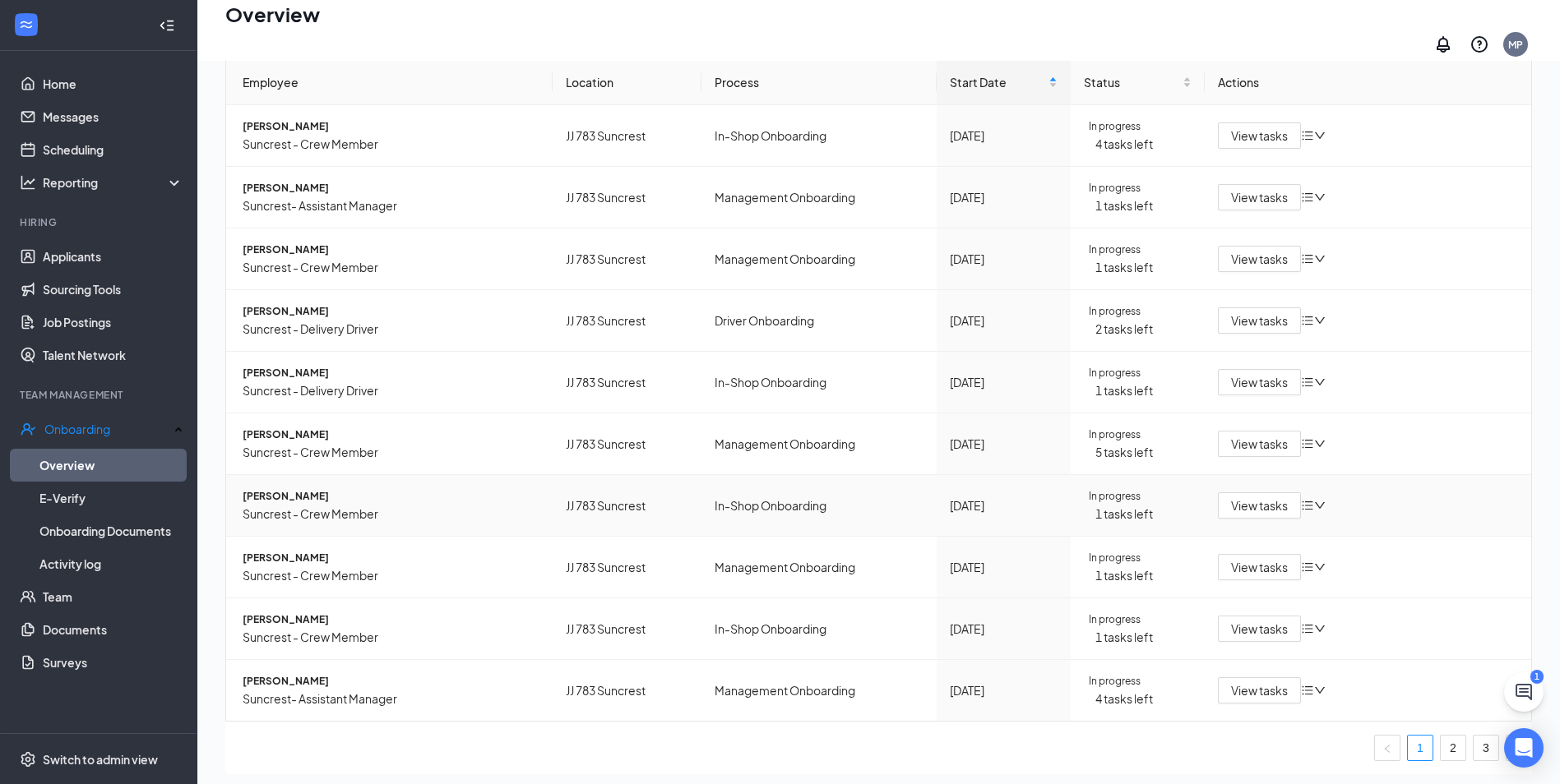
scroll to position [149, 0]
click at [1441, 736] on link "2" at bounding box center [1453, 748] width 25 height 25
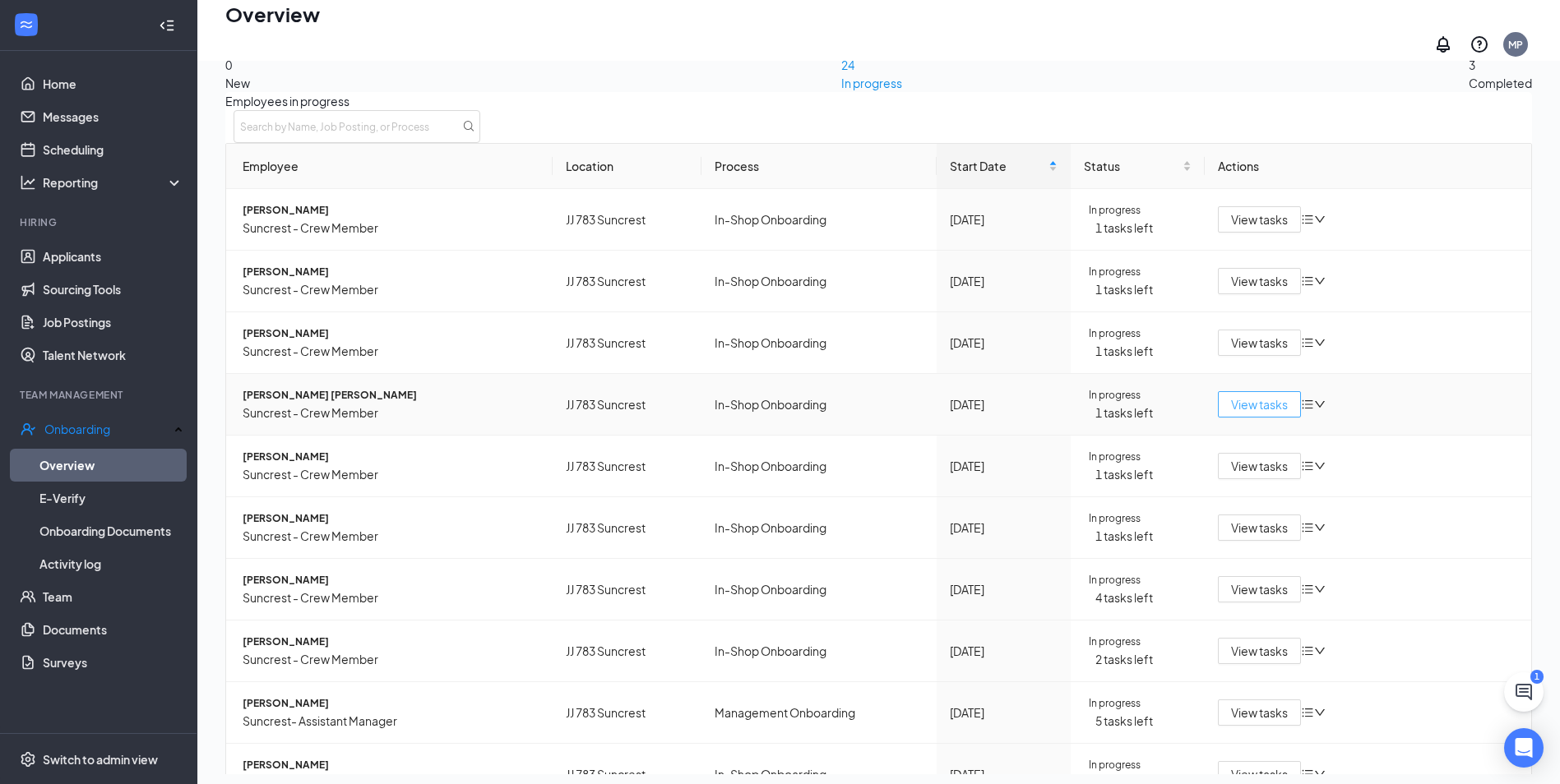
click at [1231, 413] on span "View tasks" at bounding box center [1259, 404] width 57 height 18
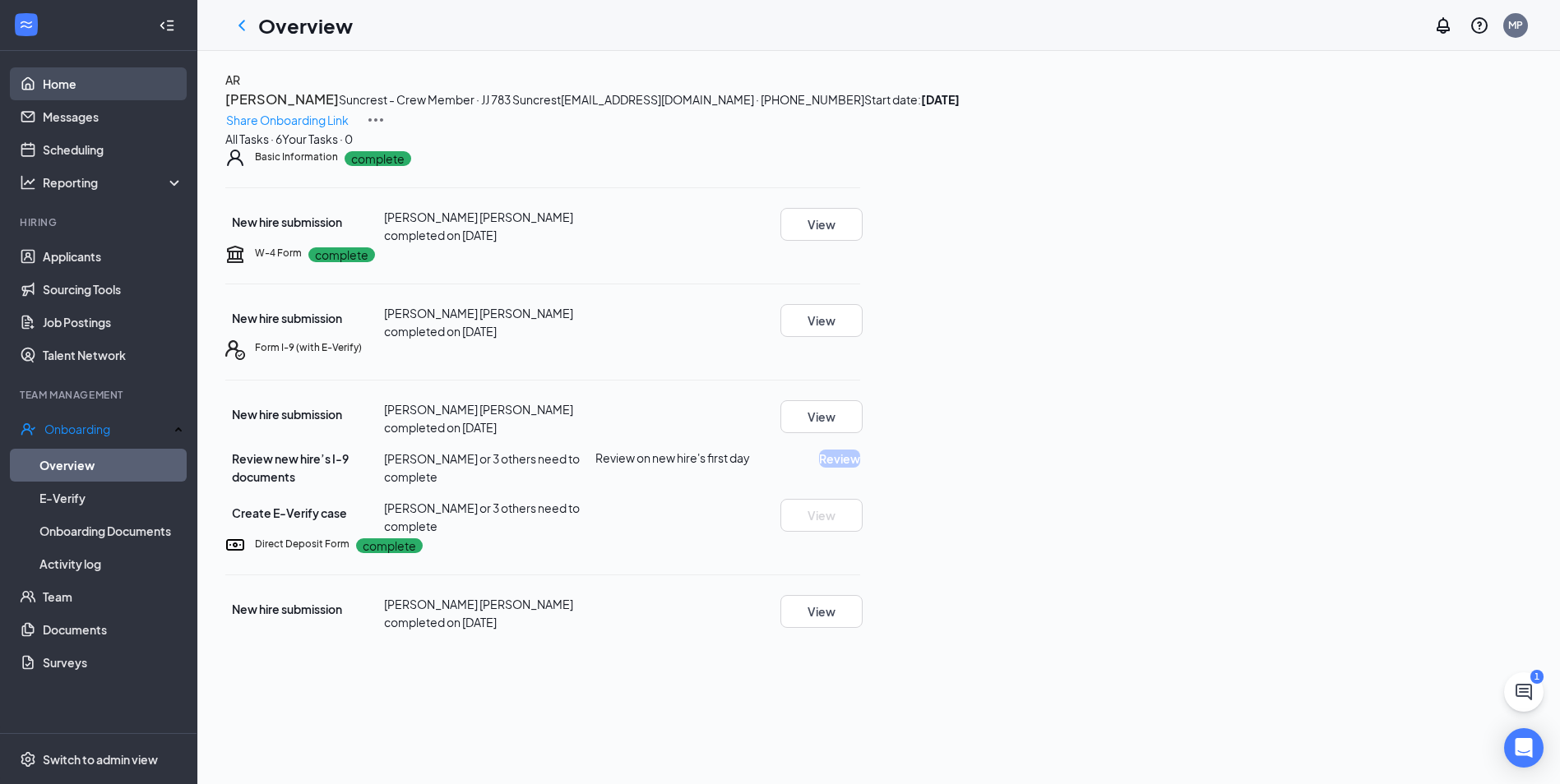
click at [102, 78] on link "Home" at bounding box center [113, 83] width 141 height 33
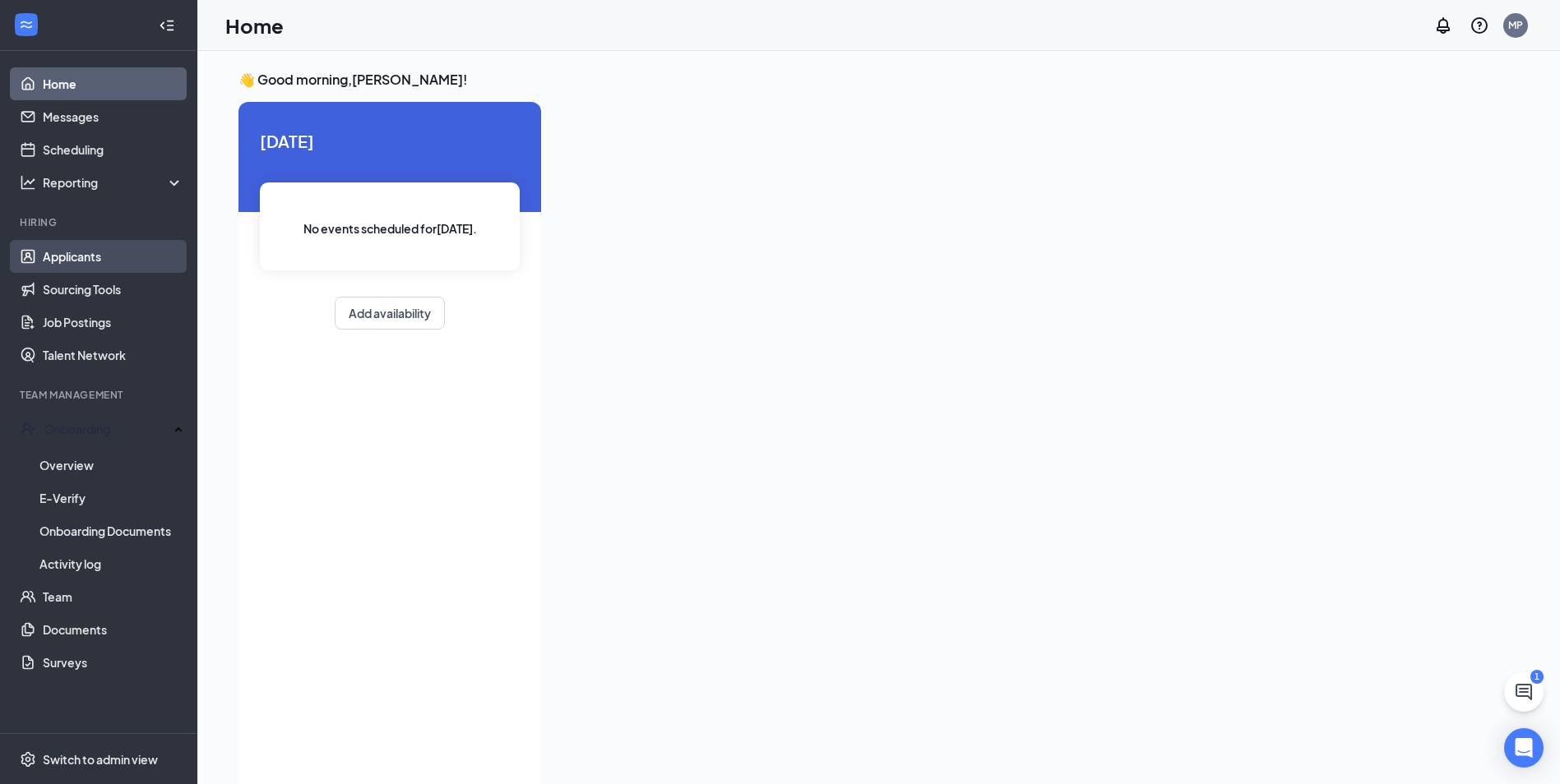
click at [114, 255] on link "Applicants" at bounding box center [113, 256] width 141 height 33
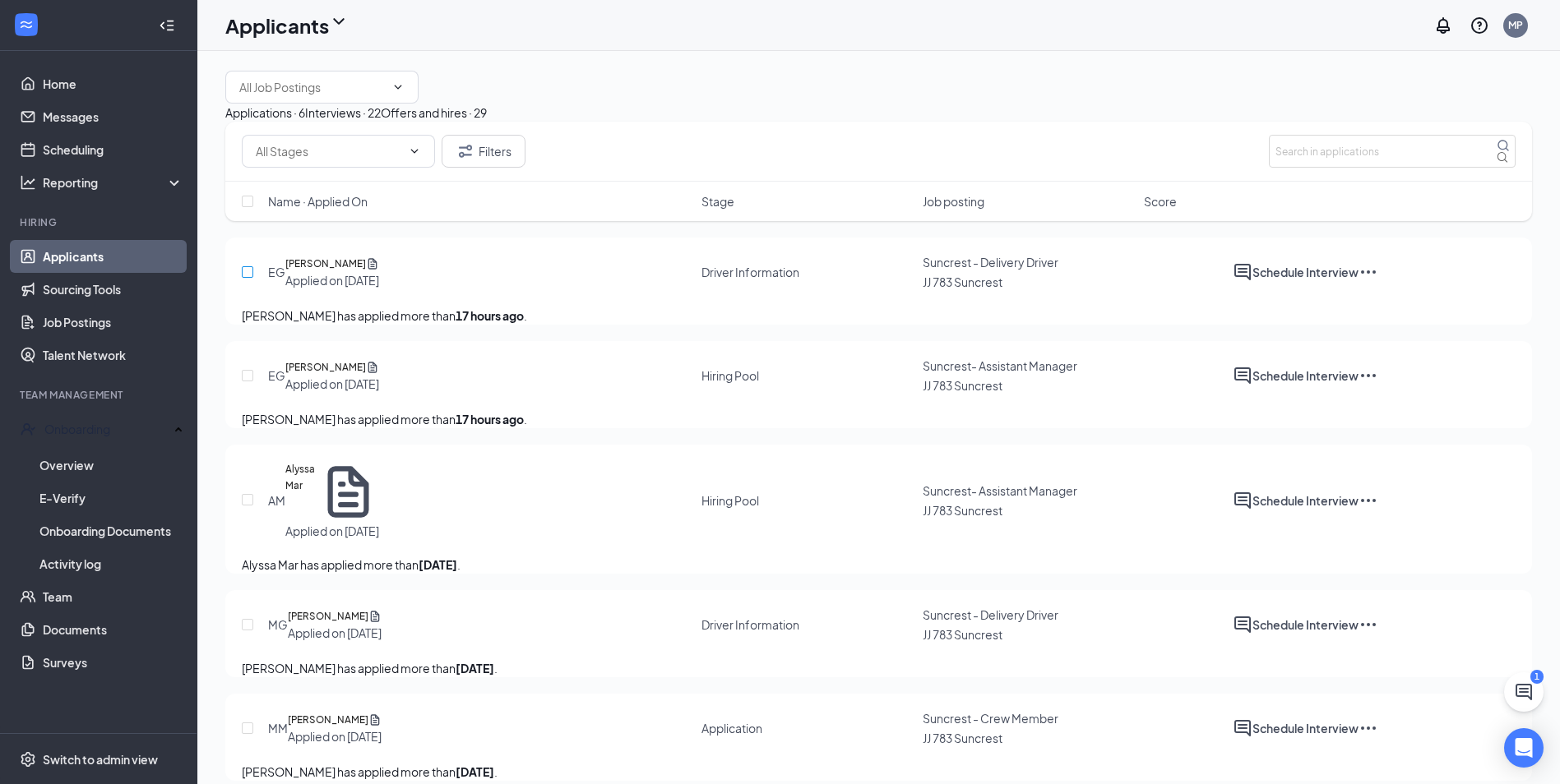
click at [245, 278] on input "checkbox" at bounding box center [248, 272] width 11 height 11
checkbox input "true"
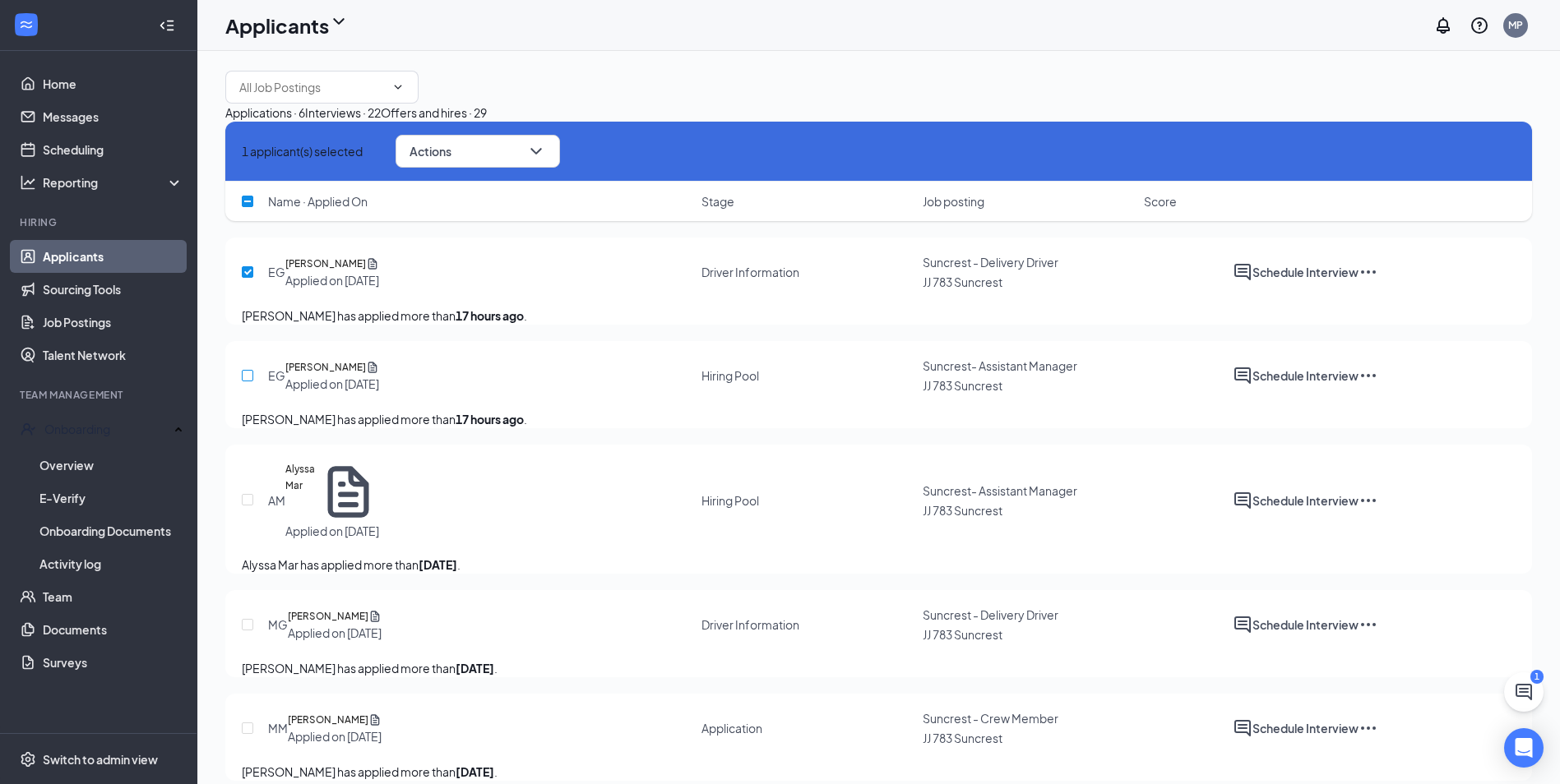
click at [242, 381] on input "checkbox" at bounding box center [248, 375] width 11 height 11
checkbox input "true"
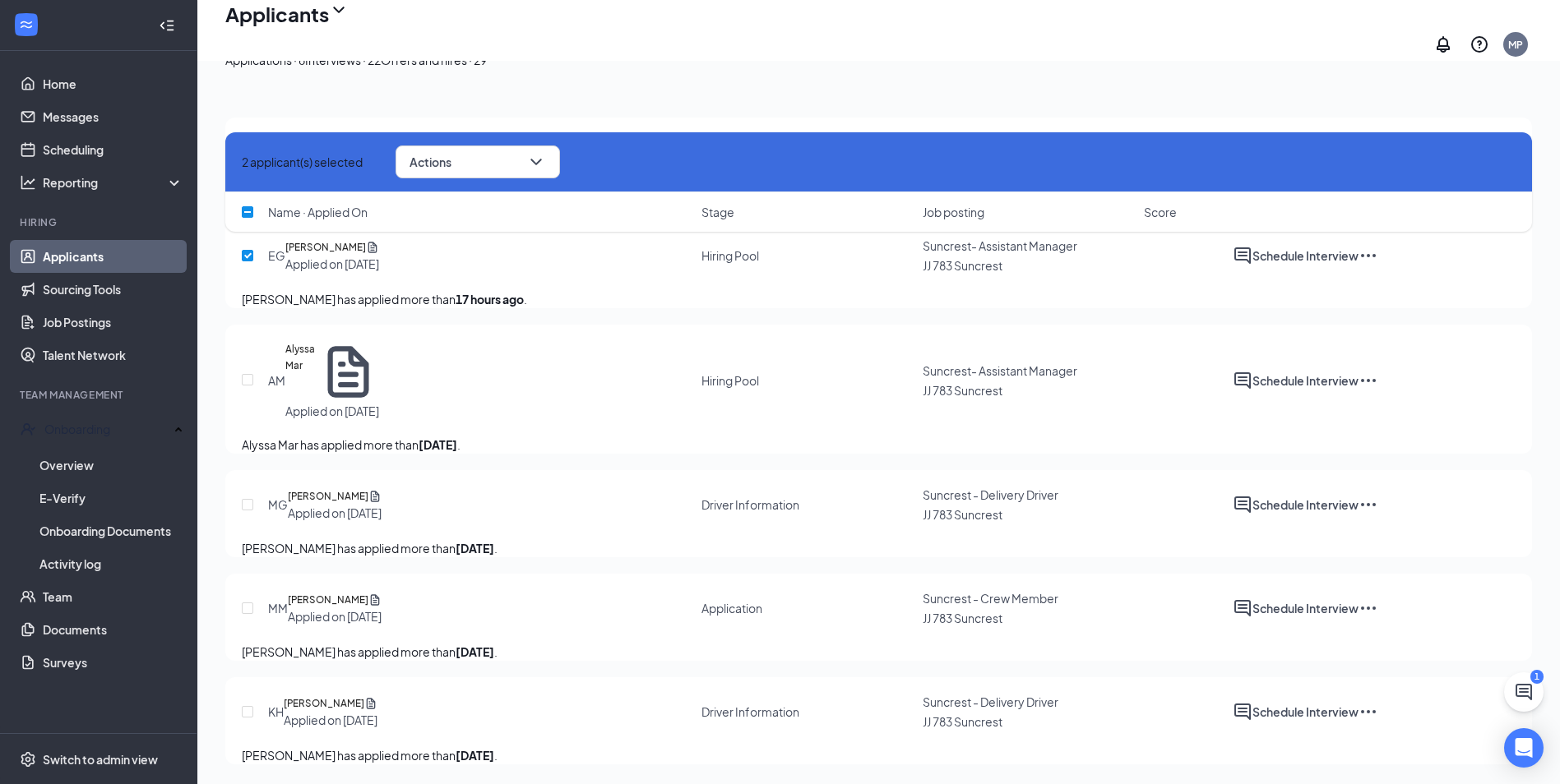
scroll to position [306, 0]
click at [245, 499] on input "checkbox" at bounding box center [248, 505] width 11 height 11
checkbox input "true"
click at [252, 602] on input "checkbox" at bounding box center [248, 608] width 11 height 11
checkbox input "true"
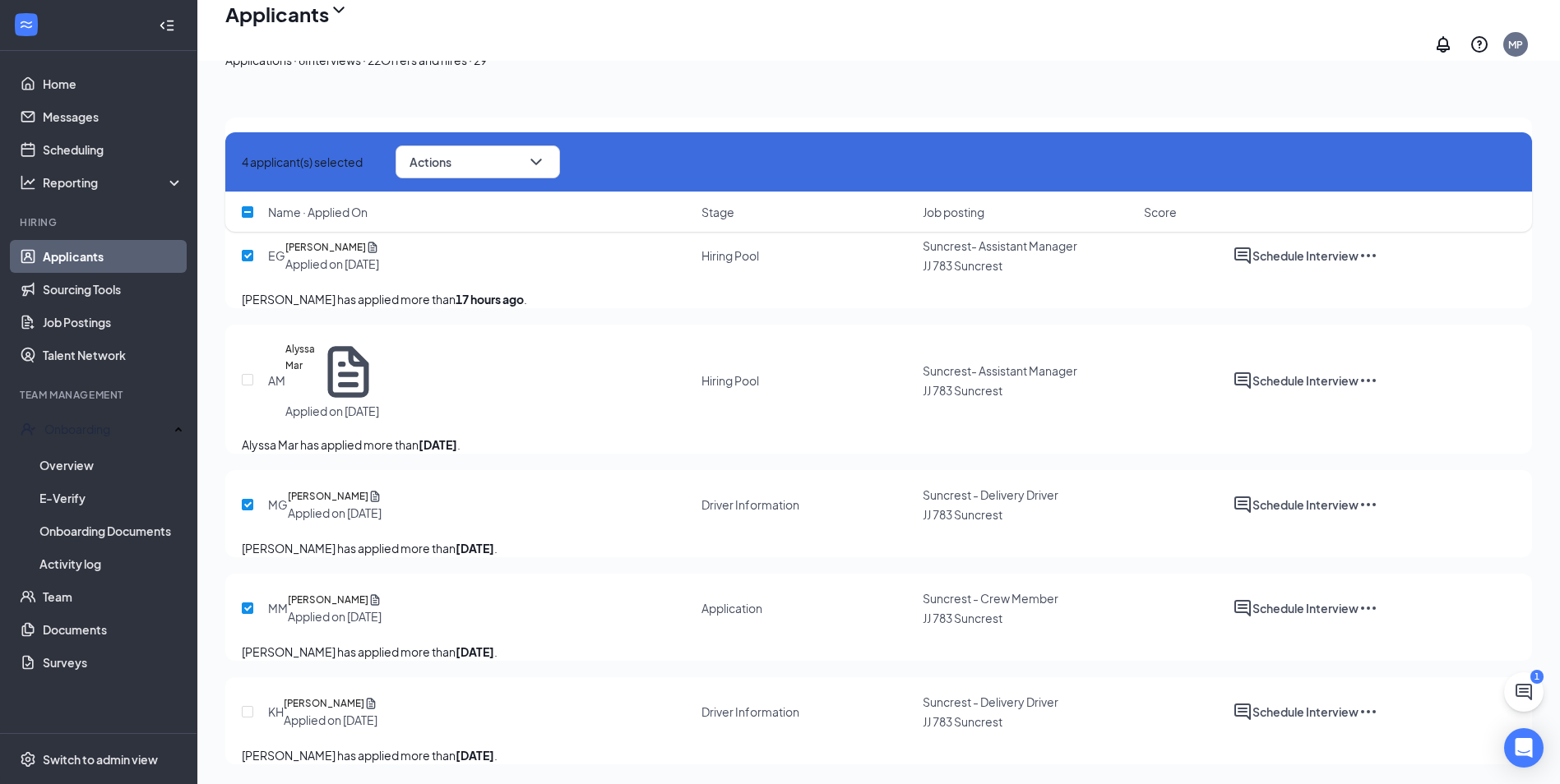
scroll to position [60, 0]
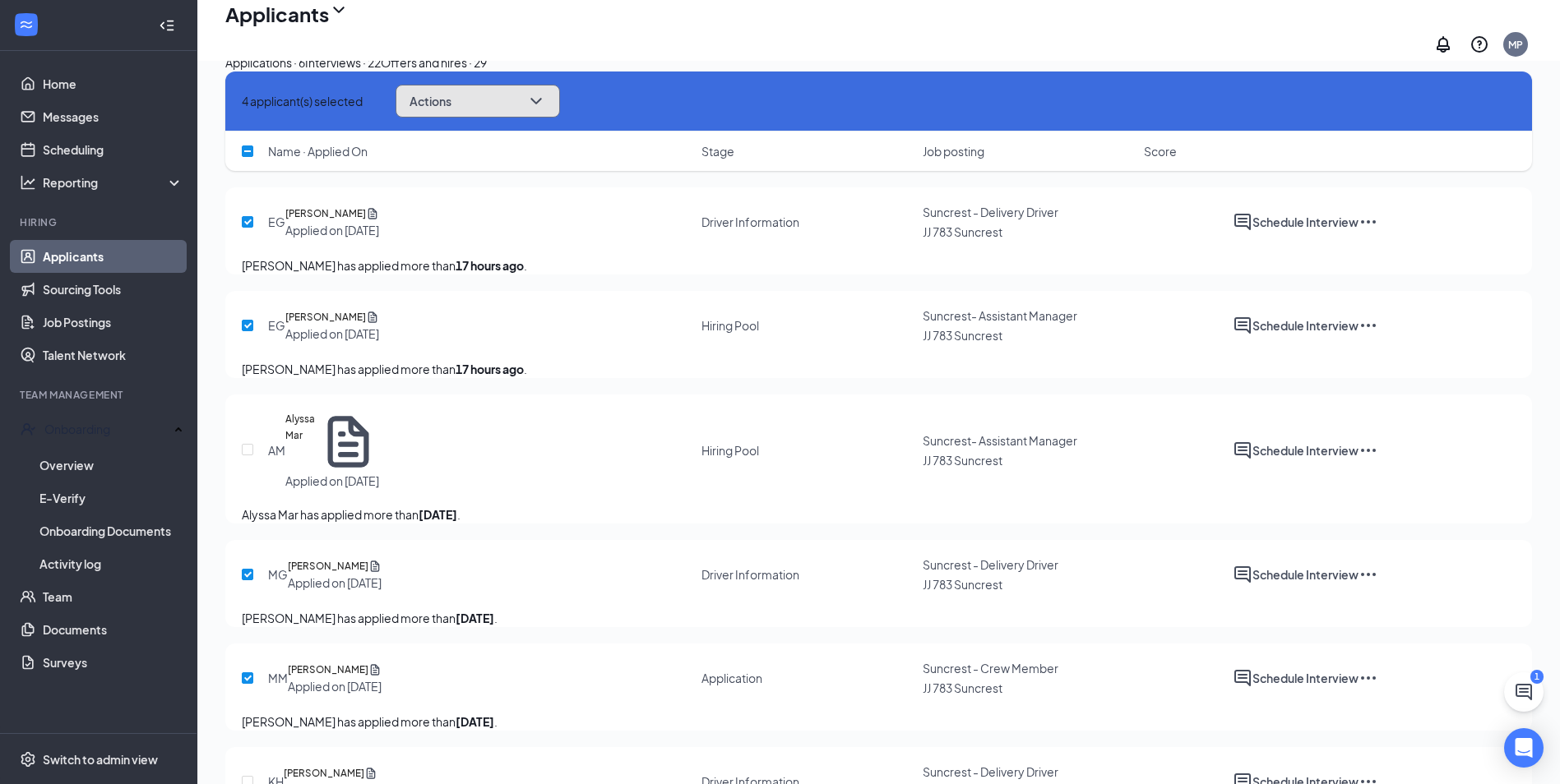
click at [544, 117] on button "Actions" at bounding box center [478, 101] width 165 height 33
click at [789, 117] on div "4 applicant(s) selected Actions Send SMS Send email Move to stage Move to anoth…" at bounding box center [879, 101] width 1273 height 33
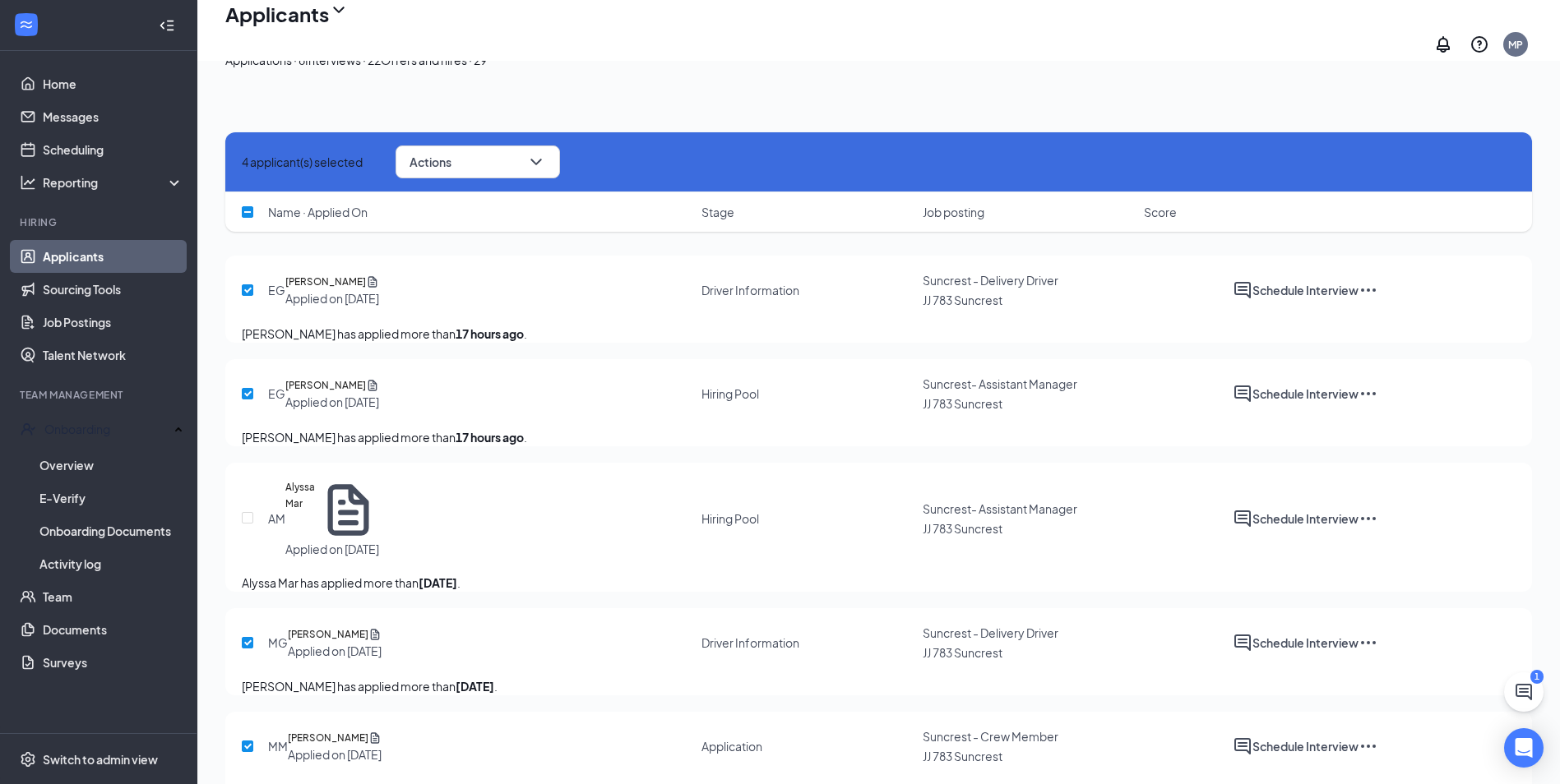
scroll to position [0, 0]
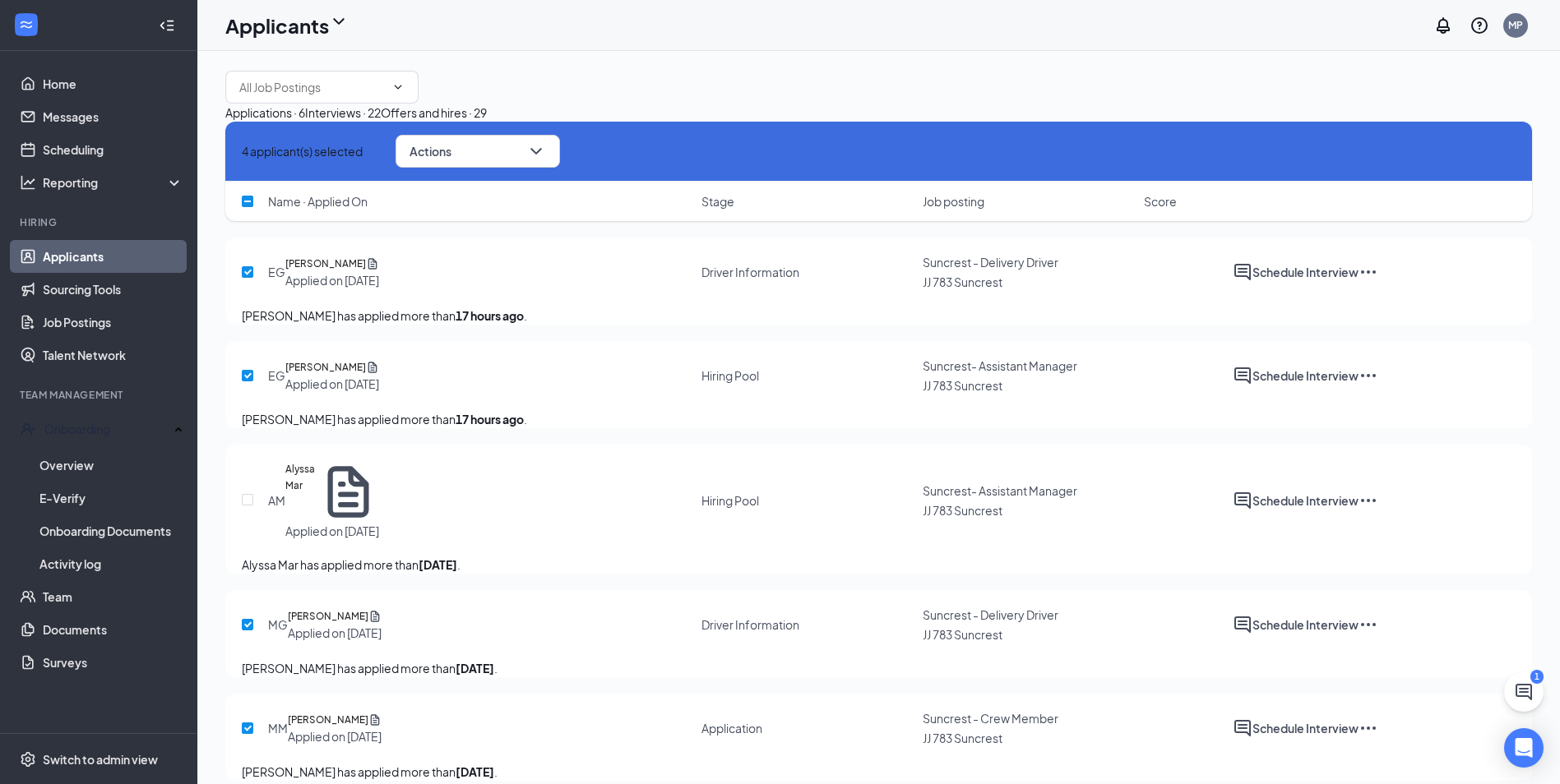
click at [1378, 282] on icon "Ellipses" at bounding box center [1368, 271] width 20 height 20
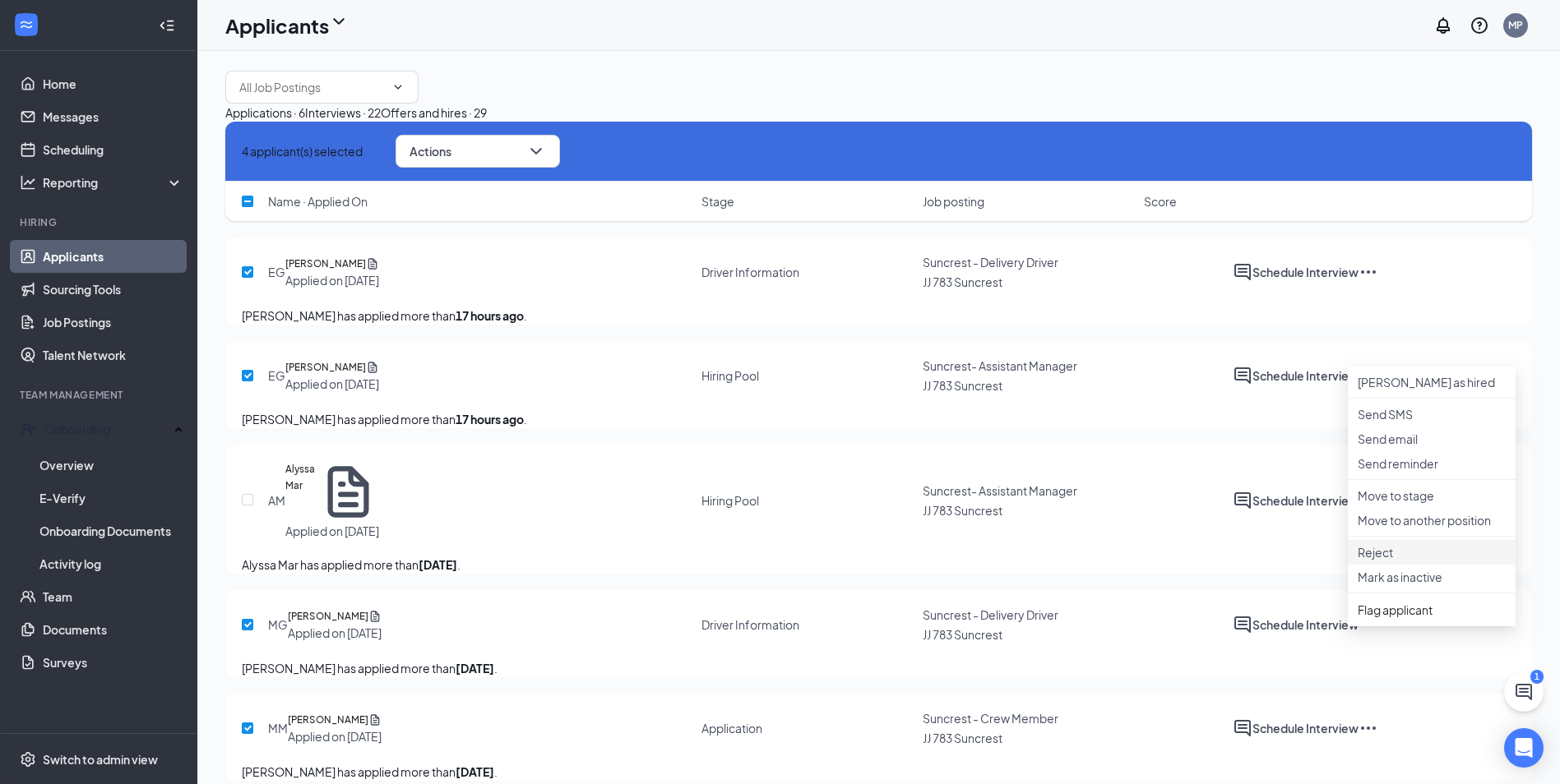
click at [1399, 561] on p "Reject" at bounding box center [1431, 551] width 148 height 16
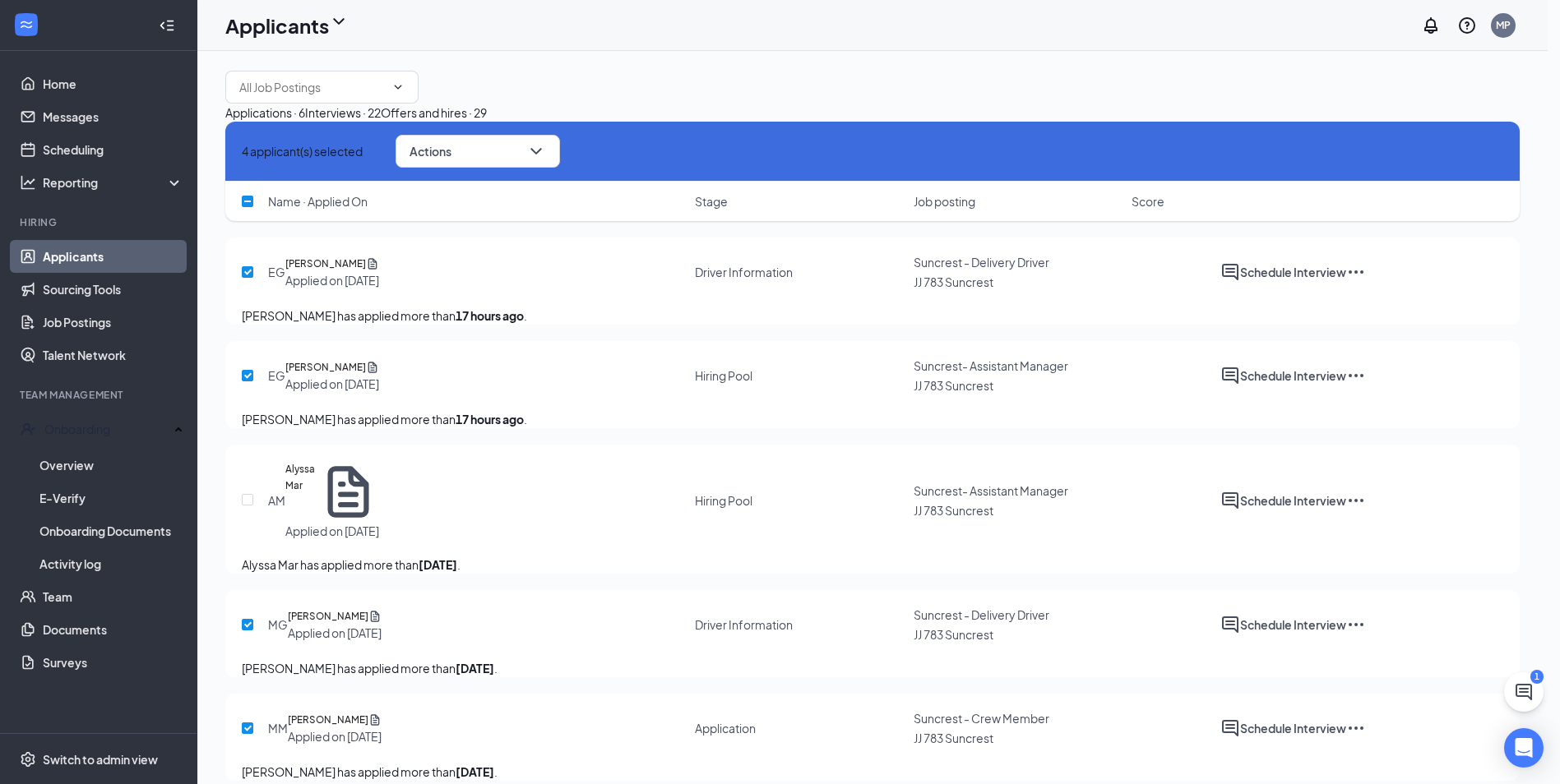
click at [380, 122] on div "Interviews · 22" at bounding box center [342, 113] width 76 height 18
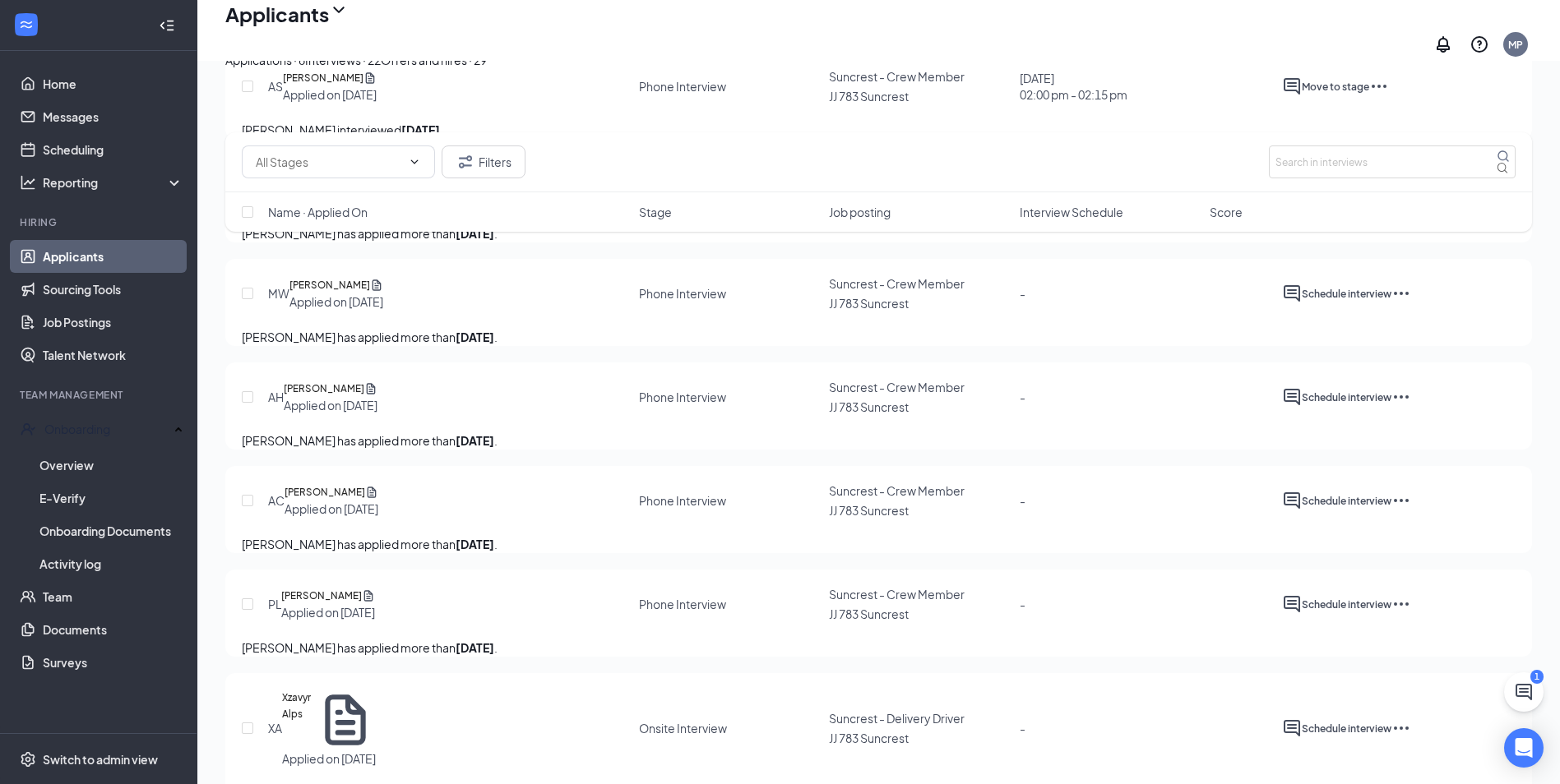
scroll to position [1233, 0]
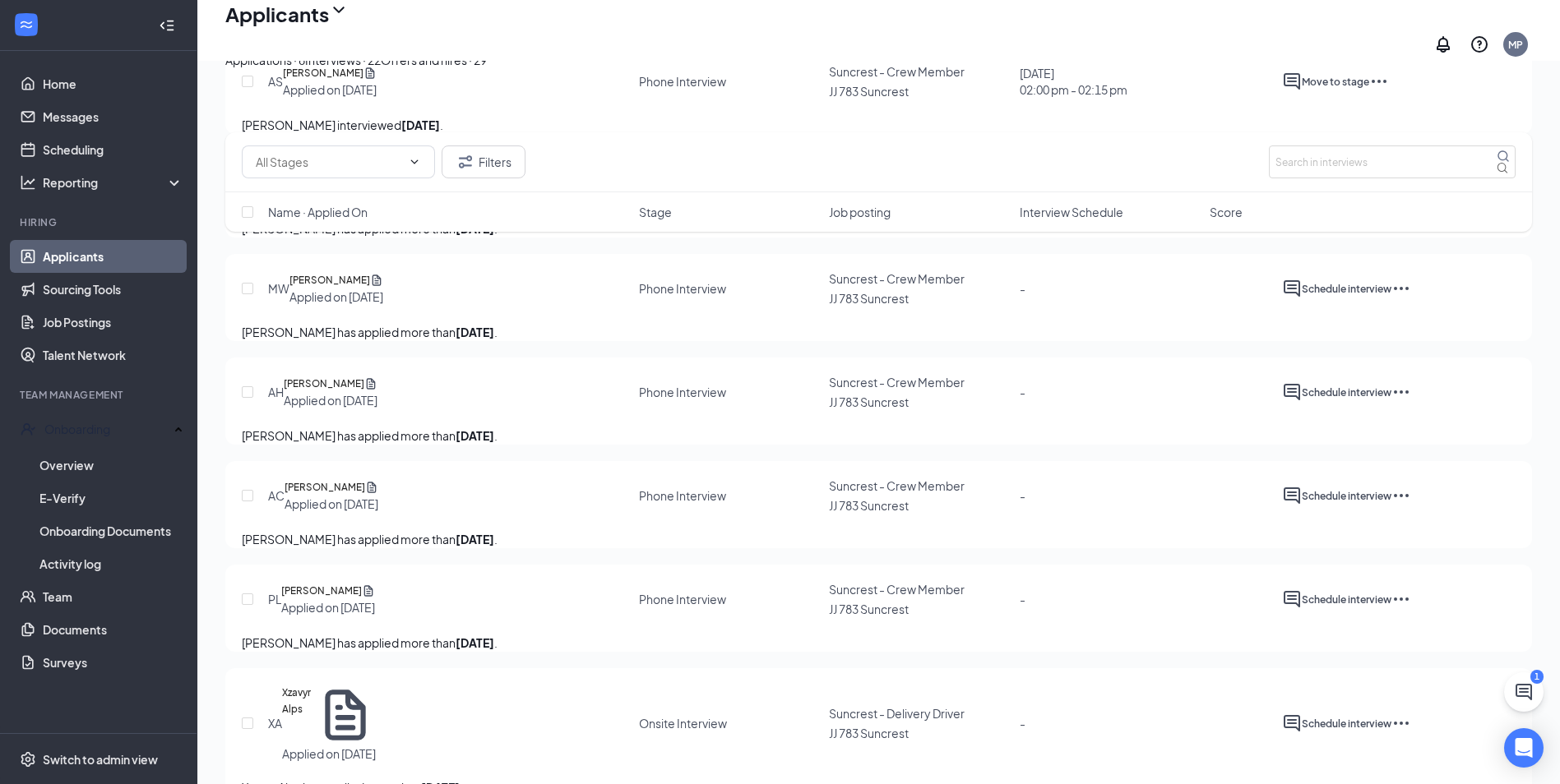
click at [487, 69] on div "Offers and hires · 29" at bounding box center [433, 60] width 106 height 18
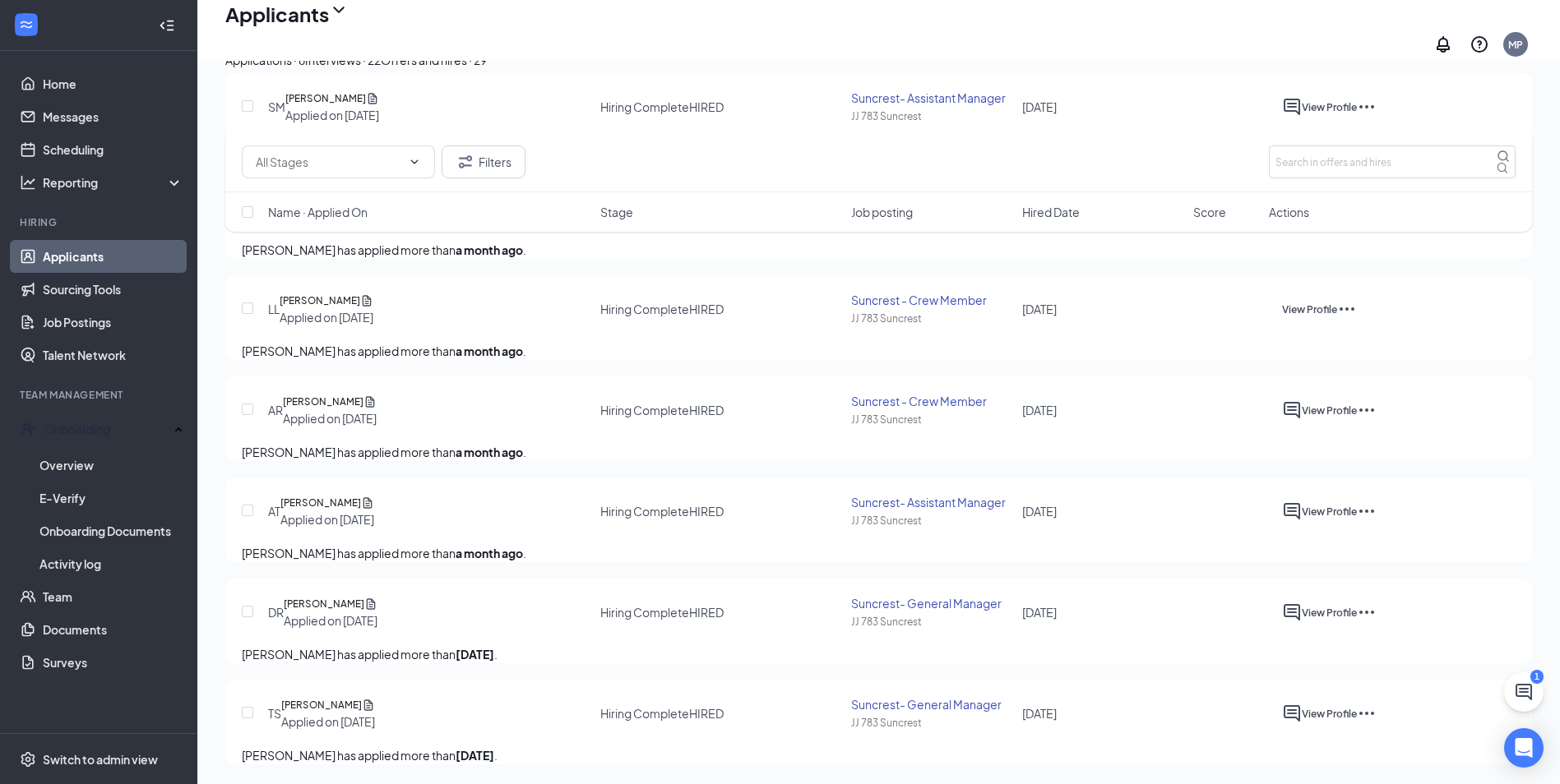
scroll to position [3207, 0]
click at [380, 69] on button "Interviews · 22" at bounding box center [342, 60] width 76 height 18
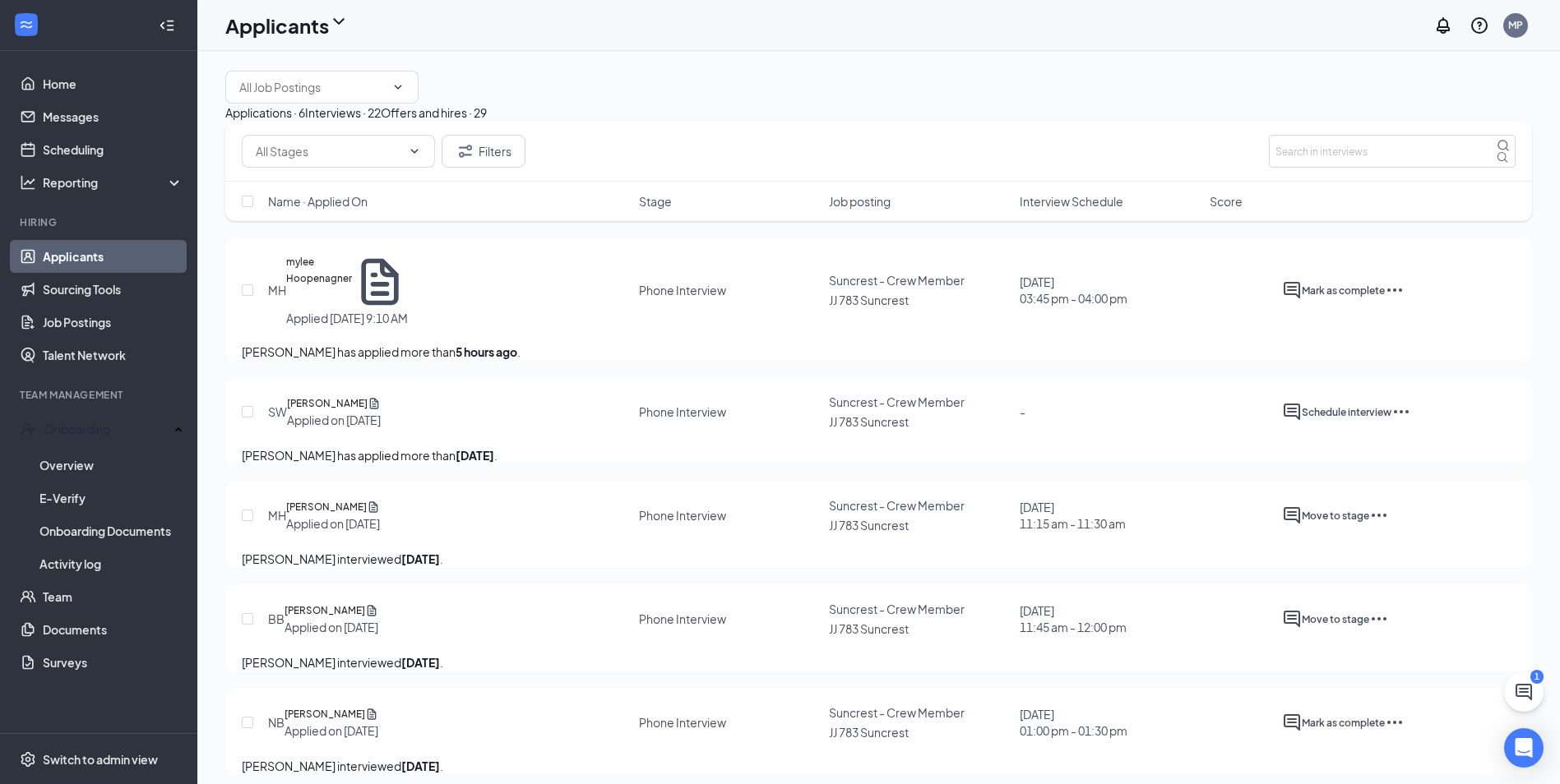
click at [487, 122] on div "Offers and hires · 29" at bounding box center [433, 113] width 106 height 18
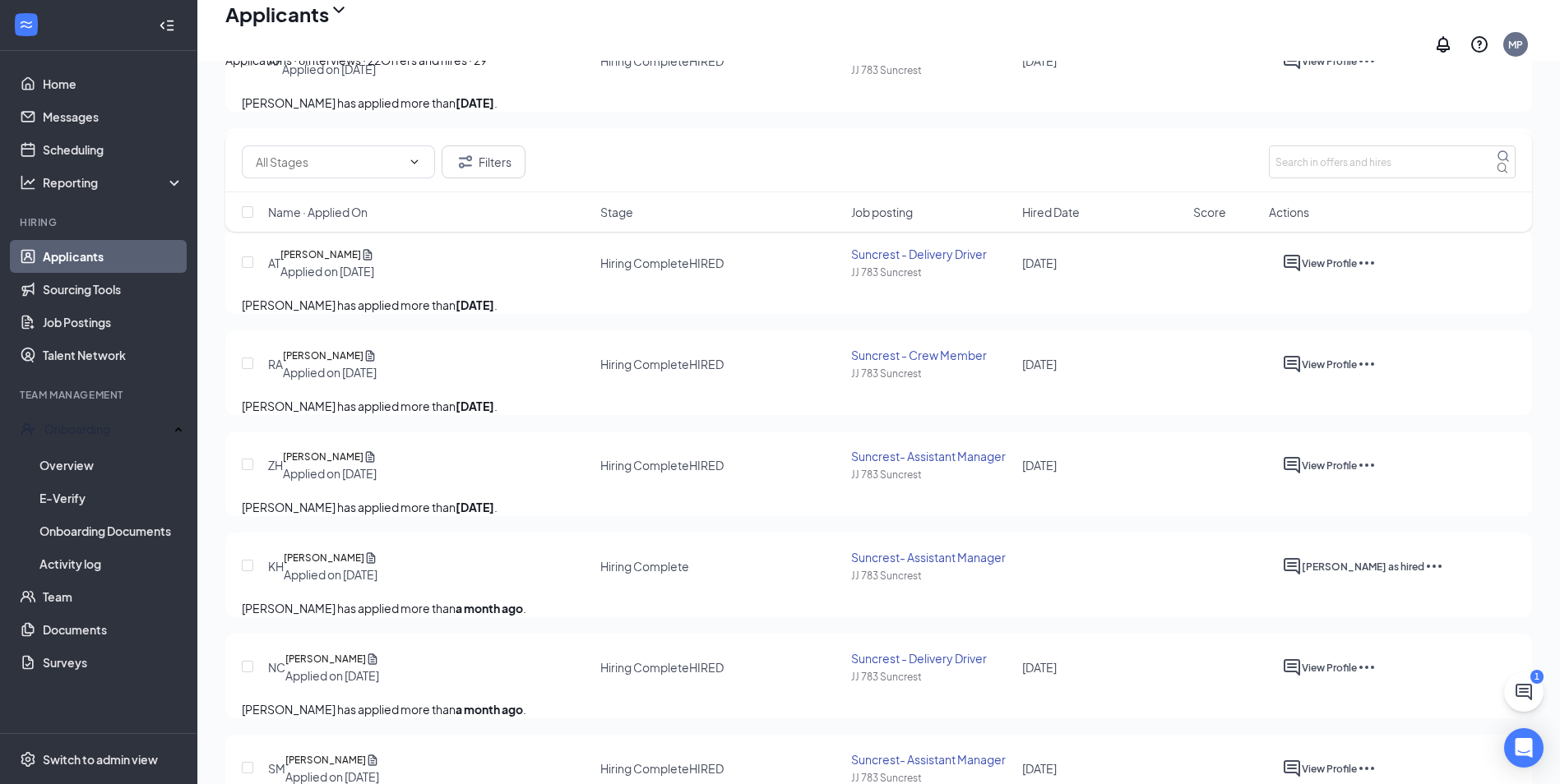
scroll to position [1808, 0]
